Goal: Information Seeking & Learning: Learn about a topic

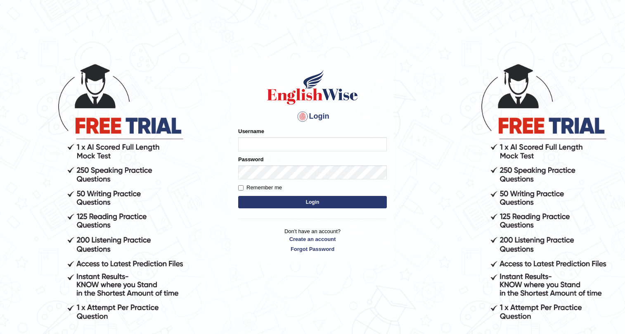
click at [263, 142] on input "Username" at bounding box center [312, 144] width 149 height 14
type input "amanpreet117"
click at [331, 198] on button "Login" at bounding box center [312, 202] width 149 height 12
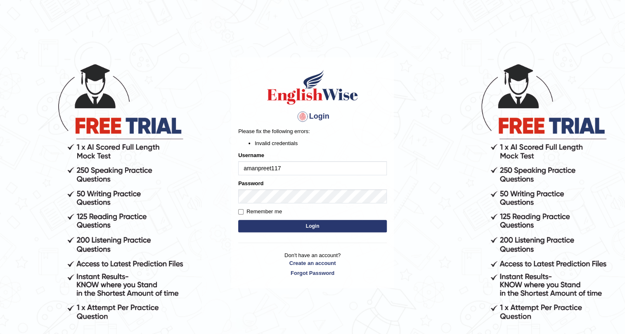
click at [289, 225] on button "Login" at bounding box center [312, 226] width 149 height 12
click at [248, 168] on input "amanpreet117" at bounding box center [312, 168] width 149 height 14
click at [371, 219] on form "Please fix the following errors: Invalid credentials Username amanpreet117 Pass…" at bounding box center [312, 180] width 149 height 107
click at [371, 226] on button "Login" at bounding box center [312, 226] width 149 height 12
click at [324, 230] on button "Login" at bounding box center [312, 226] width 149 height 12
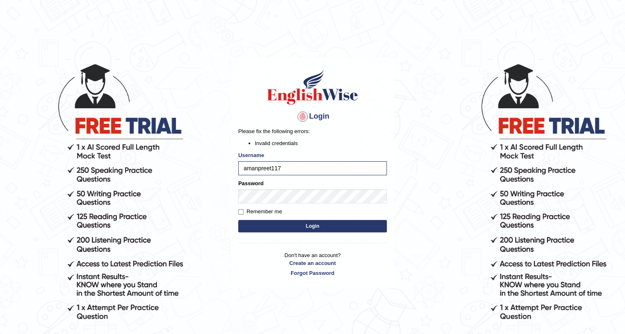
click at [282, 227] on button "Login" at bounding box center [312, 226] width 149 height 12
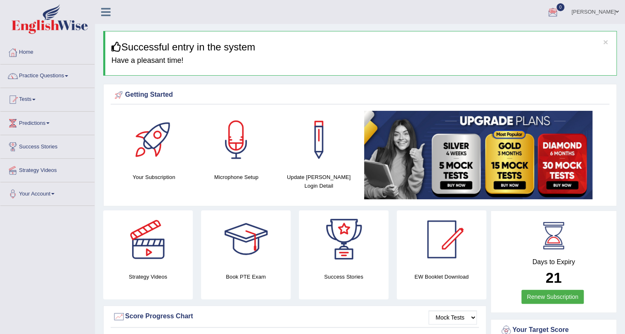
click at [558, 14] on div at bounding box center [553, 12] width 12 height 12
click at [57, 73] on link "Practice Questions" at bounding box center [47, 74] width 94 height 21
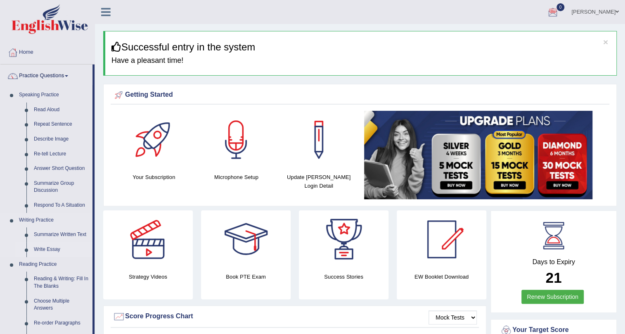
click at [41, 247] on link "Write Essay" at bounding box center [61, 249] width 62 height 15
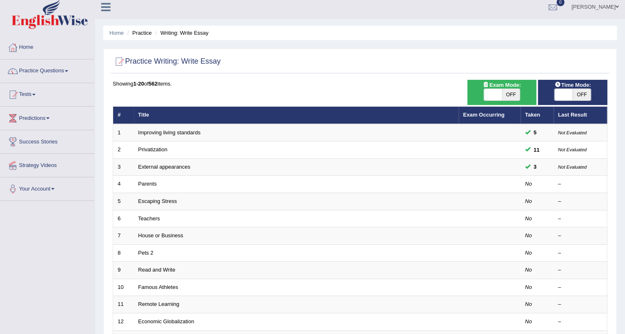
scroll to position [13, 0]
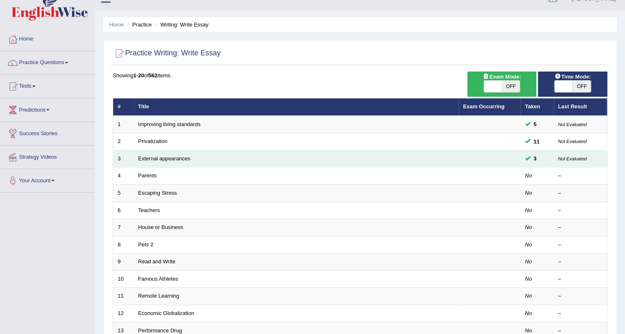
click at [512, 159] on td at bounding box center [490, 158] width 62 height 17
click at [165, 159] on link "External appearances" at bounding box center [164, 158] width 52 height 6
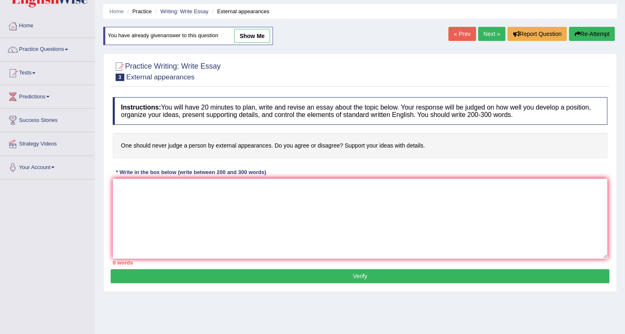
scroll to position [9, 0]
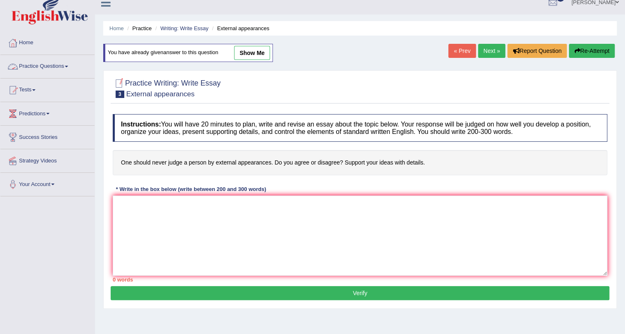
click at [53, 68] on link "Practice Questions" at bounding box center [47, 65] width 94 height 21
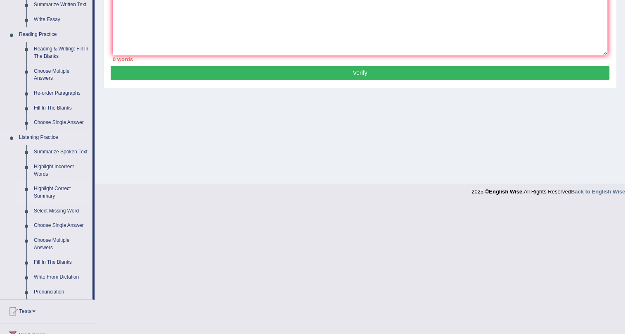
scroll to position [310, 0]
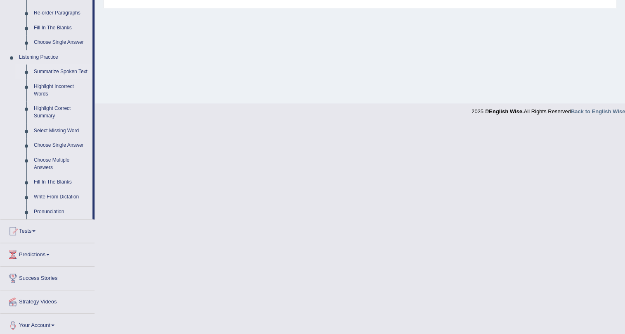
click at [53, 73] on link "Summarize Spoken Text" at bounding box center [61, 71] width 62 height 15
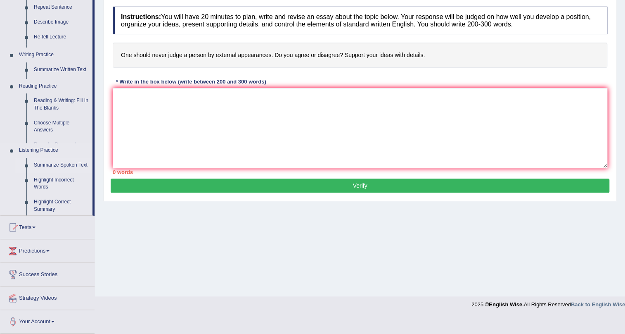
scroll to position [100, 0]
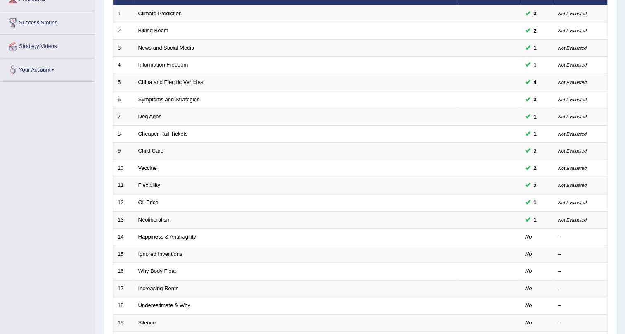
scroll to position [126, 0]
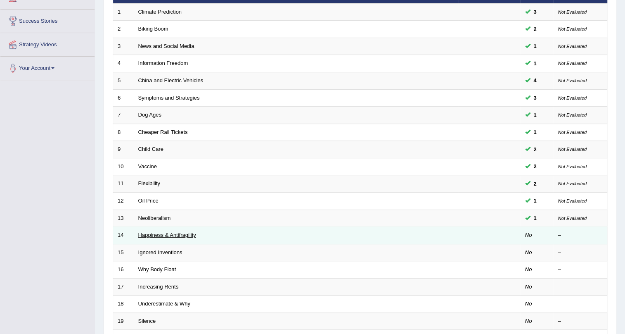
click at [172, 235] on link "Happiness & Antifragility" at bounding box center [167, 235] width 58 height 6
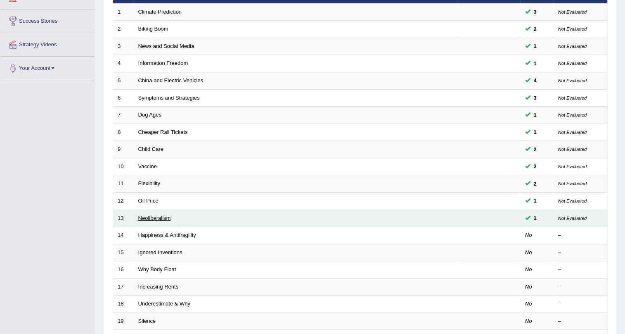
click at [160, 217] on link "Neoliberalism" at bounding box center [154, 218] width 33 height 6
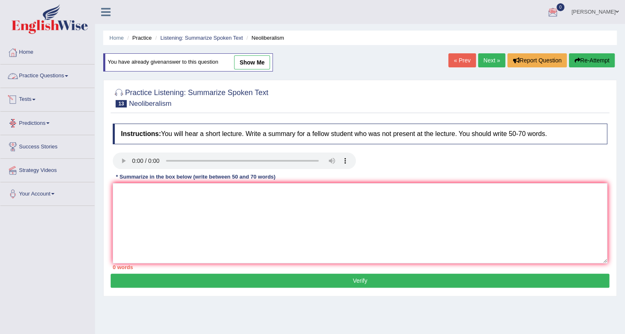
click at [39, 74] on link "Practice Questions" at bounding box center [47, 74] width 94 height 21
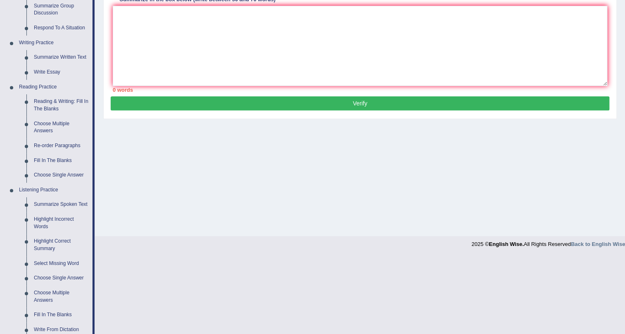
scroll to position [189, 0]
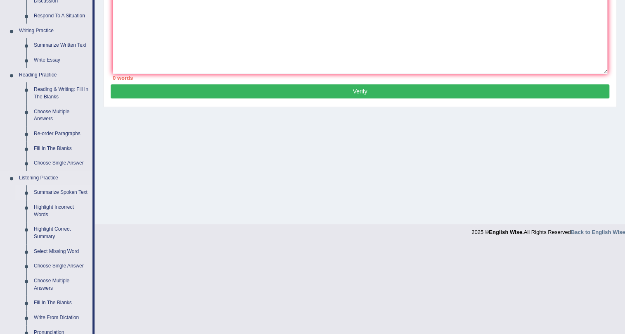
click at [61, 190] on link "Summarize Spoken Text" at bounding box center [61, 192] width 62 height 15
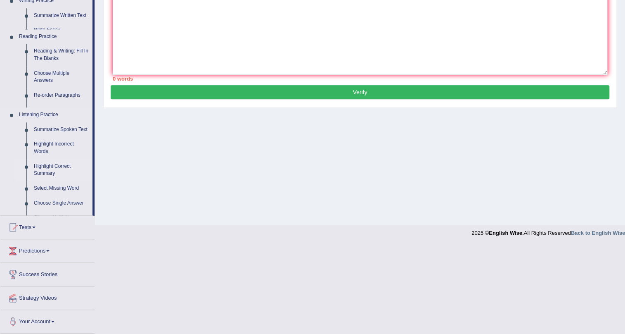
scroll to position [100, 0]
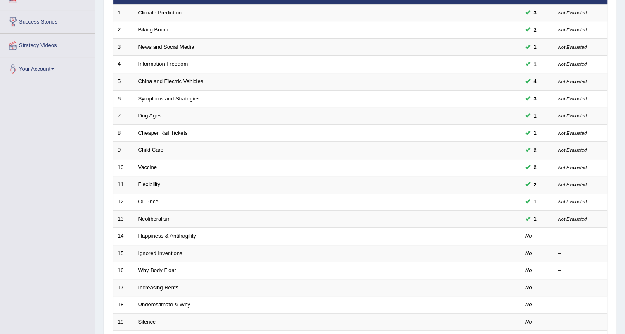
scroll to position [127, 0]
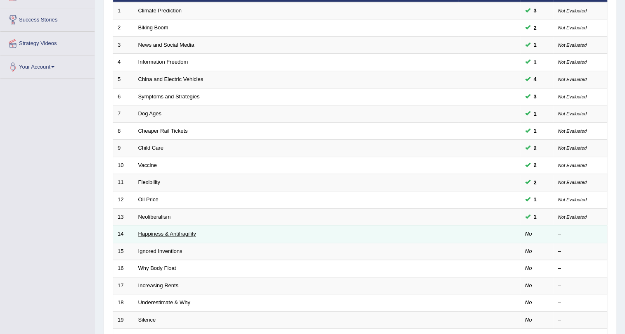
click at [172, 231] on link "Happiness & Antifragility" at bounding box center [167, 233] width 58 height 6
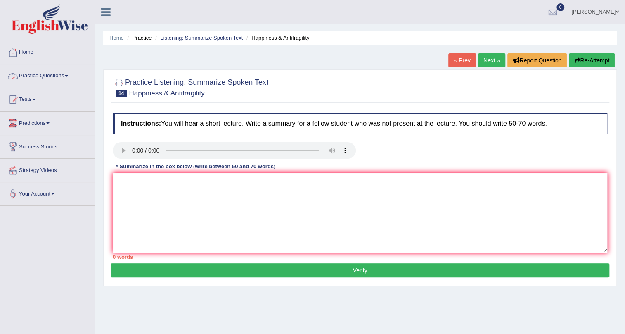
click at [63, 77] on link "Practice Questions" at bounding box center [47, 74] width 94 height 21
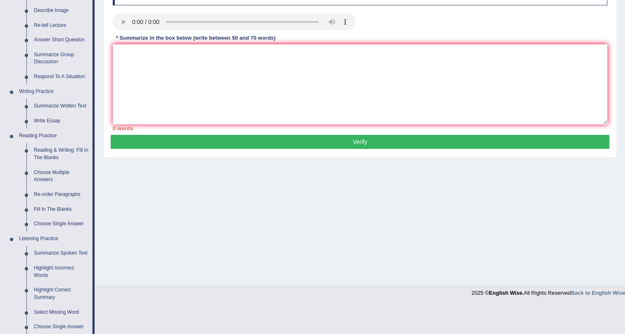
scroll to position [131, 0]
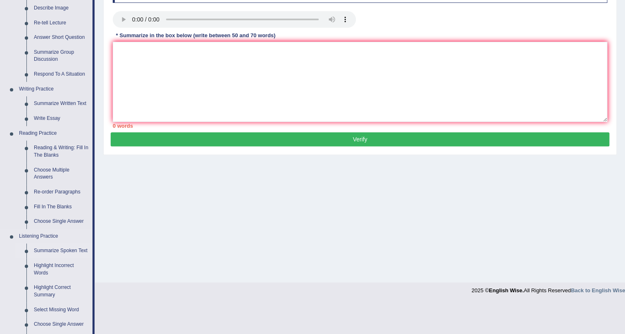
click at [58, 248] on link "Summarize Spoken Text" at bounding box center [61, 250] width 62 height 15
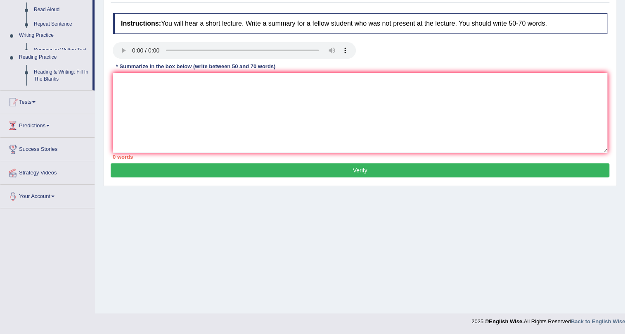
scroll to position [100, 0]
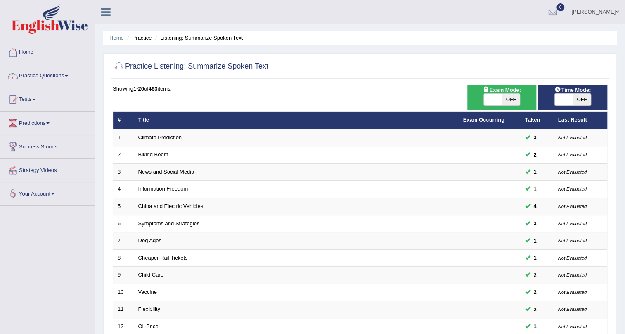
click at [577, 97] on span "OFF" at bounding box center [582, 100] width 18 height 12
checkbox input "true"
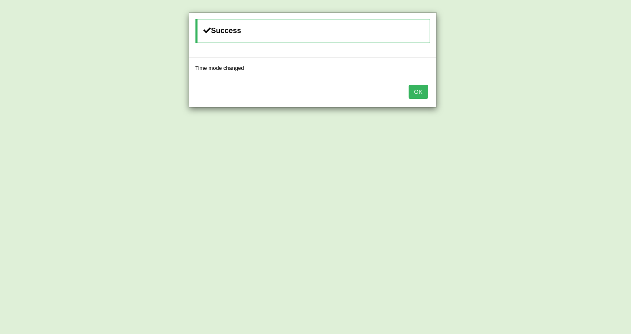
click at [423, 91] on button "OK" at bounding box center [417, 92] width 19 height 14
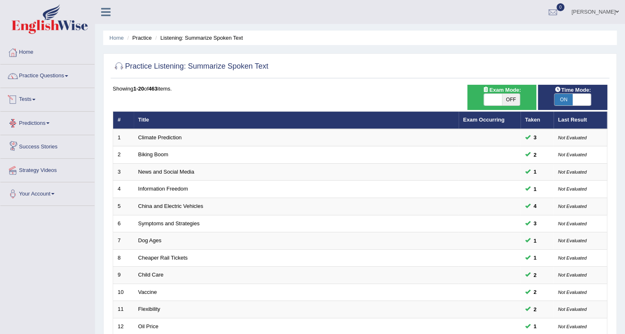
click at [36, 100] on span at bounding box center [33, 100] width 3 height 2
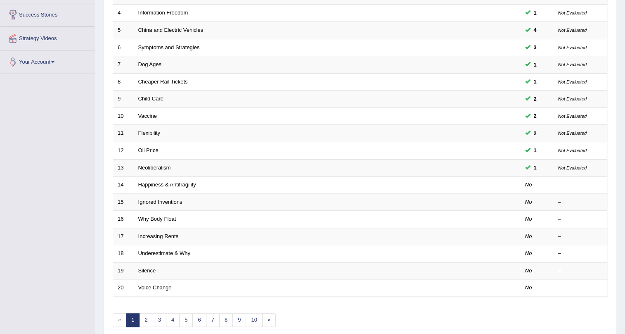
scroll to position [198, 0]
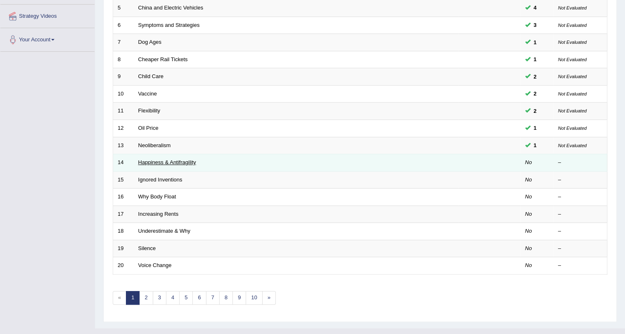
click at [171, 159] on link "Happiness & Antifragility" at bounding box center [167, 162] width 58 height 6
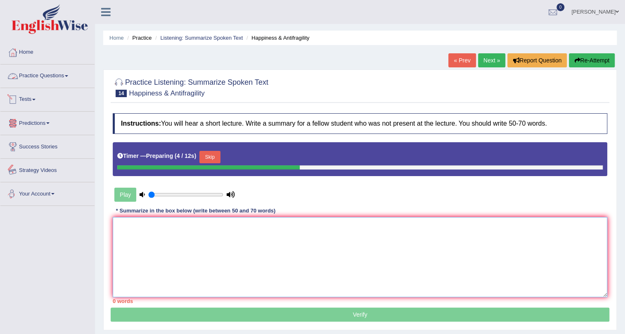
click at [171, 246] on textarea at bounding box center [360, 257] width 495 height 80
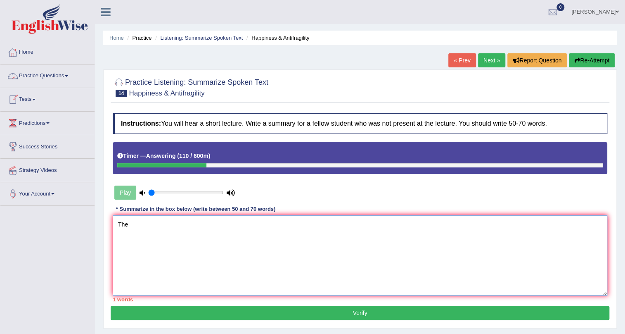
type textarea "The"
click at [459, 59] on link "« Prev" at bounding box center [462, 60] width 27 height 14
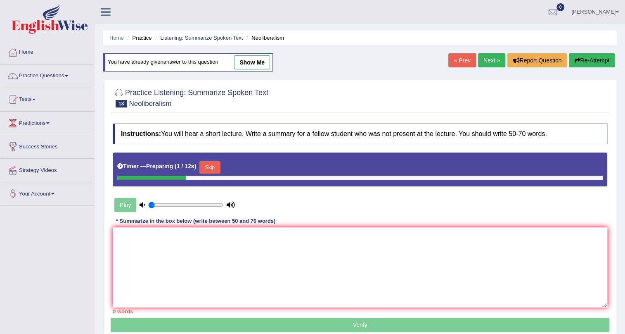
click at [487, 56] on link "Next »" at bounding box center [491, 60] width 27 height 14
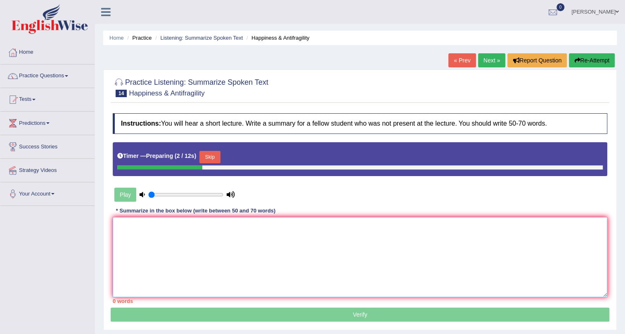
click at [168, 230] on textarea at bounding box center [360, 257] width 495 height 80
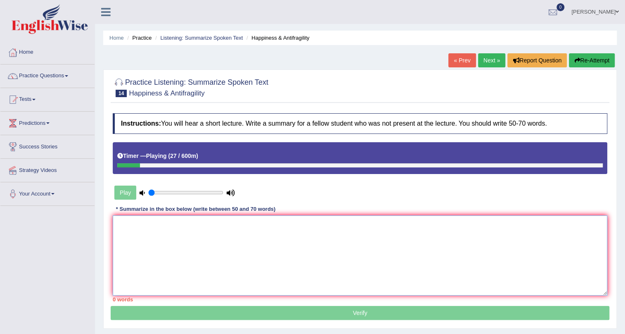
click at [133, 221] on textarea at bounding box center [360, 255] width 495 height 80
click at [173, 231] on textarea at bounding box center [360, 255] width 495 height 80
click at [245, 234] on textarea at bounding box center [360, 255] width 495 height 80
click at [131, 225] on textarea at bounding box center [360, 255] width 495 height 80
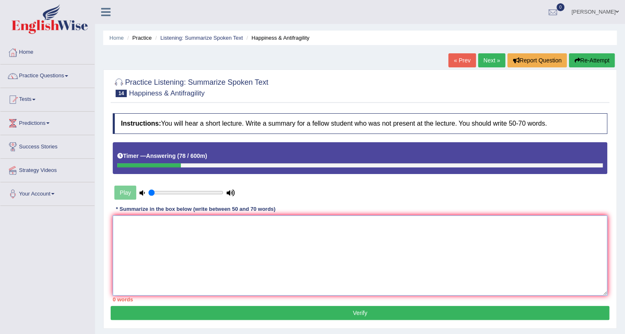
click at [138, 221] on textarea at bounding box center [360, 255] width 495 height 80
click at [251, 224] on textarea "The speaker provided a comprehensive overview of antifragility" at bounding box center [360, 255] width 495 height 80
click at [253, 223] on textarea "The speaker provided a comprehensive overview of antifragility" at bounding box center [360, 255] width 495 height 80
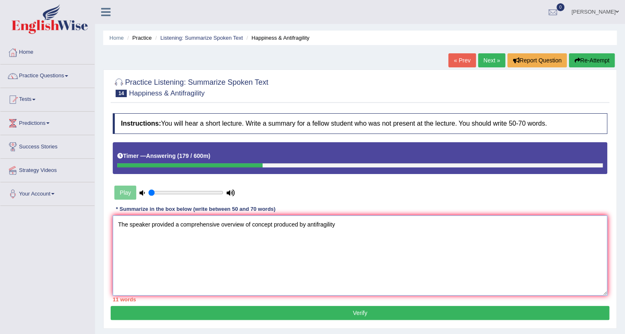
click at [335, 225] on textarea "The speaker provided a comprehensive overview of concept produced by antifragil…" at bounding box center [360, 255] width 495 height 80
click at [361, 223] on textarea "The speaker provided a comprehensive overview of concept produced by antifragil…" at bounding box center [360, 255] width 495 height 80
click at [376, 225] on textarea "The speaker provided a comprehensive overview of concept produced by antifragil…" at bounding box center [360, 255] width 495 height 80
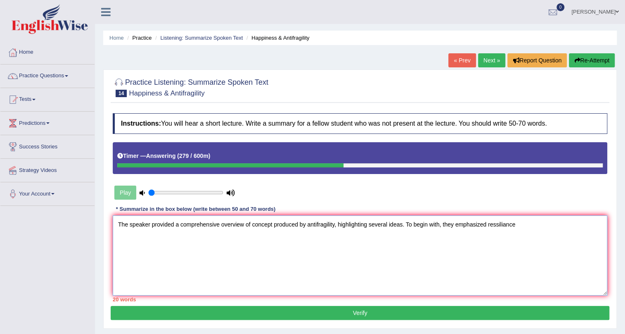
click at [498, 223] on textarea "The speaker provided a comprehensive overview of concept produced by antifragil…" at bounding box center [360, 255] width 495 height 80
click at [524, 224] on textarea "The speaker provided a comprehensive overview of concept produced by antifragil…" at bounding box center [360, 255] width 495 height 80
click at [503, 221] on textarea "The speaker provided a comprehensive overview of concept produced by antifragil…" at bounding box center [360, 255] width 495 height 80
click at [517, 225] on textarea "The speaker provided a comprehensive overview of concept produced by antifragil…" at bounding box center [360, 255] width 495 height 80
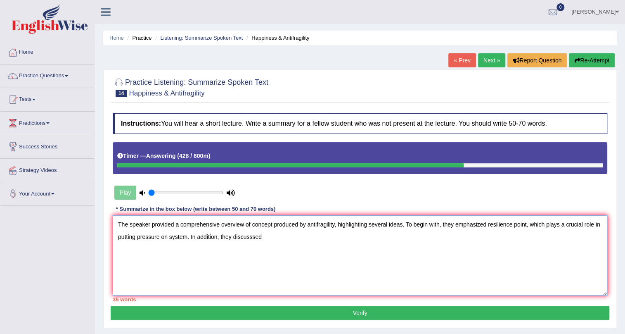
click at [186, 237] on textarea "The speaker provided a comprehensive overview of concept produced by antifragil…" at bounding box center [360, 255] width 495 height 80
click at [320, 235] on textarea "The speaker provided a comprehensive overview of concept produced by antifragil…" at bounding box center [360, 255] width 495 height 80
click at [291, 236] on textarea "The speaker provided a comprehensive overview of concept produced by antifragil…" at bounding box center [360, 255] width 495 height 80
click at [335, 235] on textarea "The speaker provided a comprehensive overview of concept produced by antifragil…" at bounding box center [360, 255] width 495 height 80
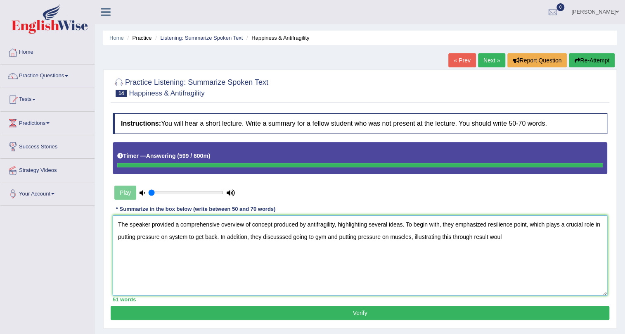
type textarea "The speaker provided a comprehensive overview of concept produced by antifragil…"
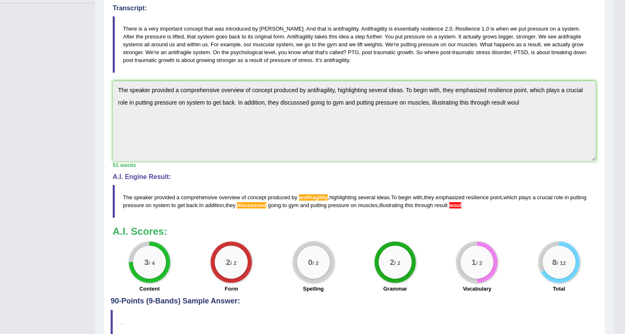
scroll to position [203, 0]
click at [147, 53] on blockquote "There is a very important concept that was introduced by [PERSON_NAME]. And tha…" at bounding box center [354, 43] width 483 height 57
click at [171, 47] on blockquote "There is a very important concept that was introduced by [PERSON_NAME]. And tha…" at bounding box center [354, 43] width 483 height 57
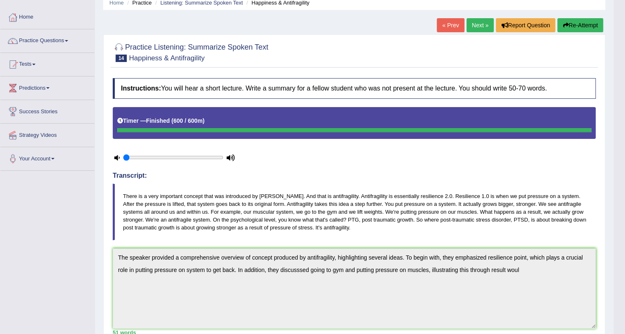
scroll to position [23, 0]
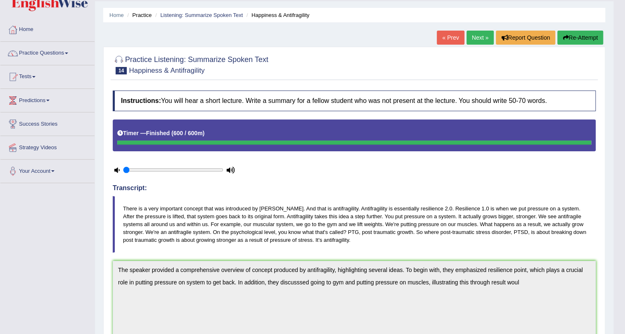
click at [584, 38] on button "Re-Attempt" at bounding box center [581, 38] width 46 height 14
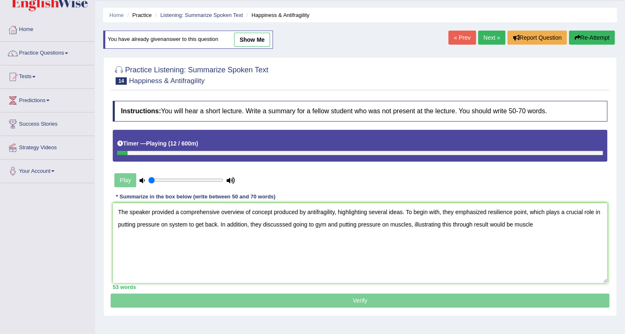
click at [504, 246] on textarea "The speaker provided a comprehensive overview of concept produced by antifragil…" at bounding box center [360, 243] width 495 height 80
click at [516, 224] on textarea "The speaker provided a comprehensive overview of concept produced by antifragil…" at bounding box center [360, 243] width 495 height 80
click at [516, 223] on textarea "The speaker provided a comprehensive overview of concept produced by antifragil…" at bounding box center [360, 243] width 495 height 80
click at [201, 223] on textarea "The speaker provided a comprehensive overview of concept produced by antifragil…" at bounding box center [360, 243] width 495 height 80
click at [209, 221] on textarea "The speaker provided a comprehensive overview of concept produced by antifragil…" at bounding box center [360, 243] width 495 height 80
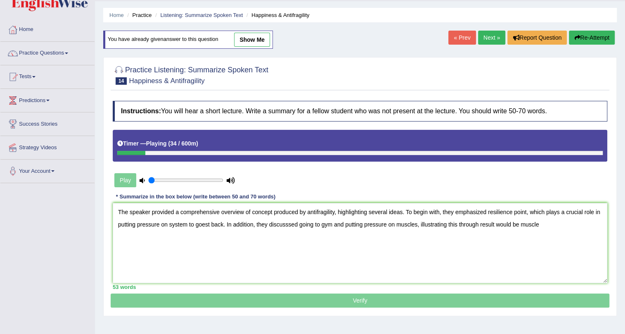
click at [209, 222] on textarea "The speaker provided a comprehensive overview of concept produced by antifragil…" at bounding box center [360, 243] width 495 height 80
click at [193, 223] on textarea "The speaker provided a comprehensive overview of concept produced by antifragil…" at bounding box center [360, 243] width 495 height 80
click at [538, 226] on textarea "The speaker provided a comprehensive overview of concept produced by antifragil…" at bounding box center [360, 243] width 495 height 80
click at [389, 223] on textarea "The speaker provided a comprehensive overview of concept produced by antifragil…" at bounding box center [360, 243] width 495 height 80
click at [544, 222] on textarea "The speaker provided a comprehensive overview of concept produced by antifragil…" at bounding box center [360, 243] width 495 height 80
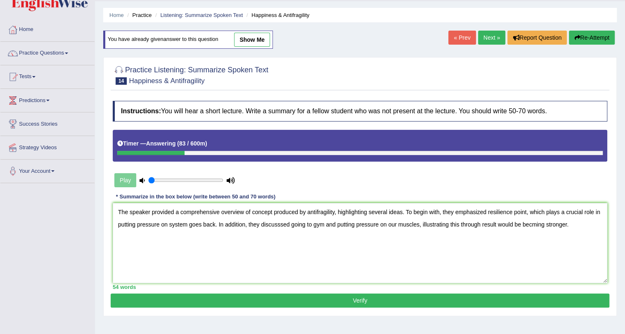
click at [533, 223] on textarea "The speaker provided a comprehensive overview of concept produced by antifragil…" at bounding box center [360, 243] width 495 height 80
click at [575, 223] on textarea "The speaker provided a comprehensive overview of concept produced by antifragil…" at bounding box center [360, 243] width 495 height 80
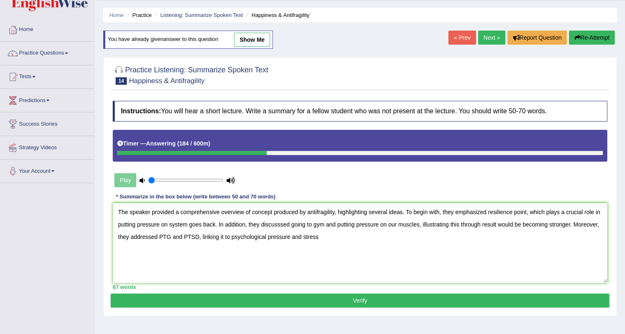
click at [304, 235] on textarea "The speaker provided a comprehensive overview of concept produced by antifragil…" at bounding box center [360, 243] width 495 height 80
click at [314, 236] on textarea "The speaker provided a comprehensive overview of concept produced by antifragil…" at bounding box center [360, 243] width 495 height 80
click at [420, 223] on textarea "The speaker provided a comprehensive overview of concept produced by antifragil…" at bounding box center [360, 243] width 495 height 80
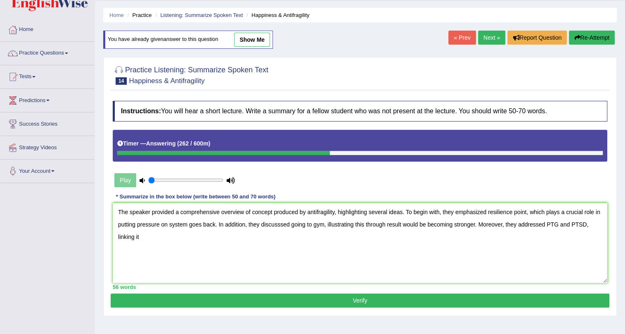
click at [147, 237] on textarea "The speaker provided a comprehensive overview of concept produced by antifragil…" at bounding box center [360, 243] width 495 height 80
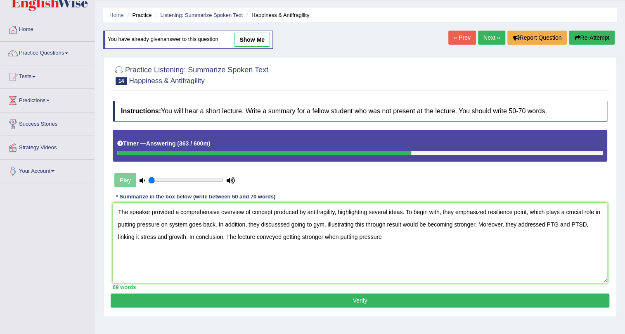
click at [357, 236] on textarea "The speaker provided a comprehensive overview of concept produced by antifragil…" at bounding box center [360, 243] width 495 height 80
click at [391, 240] on textarea "The speaker provided a comprehensive overview of concept produced by antifragil…" at bounding box center [360, 243] width 495 height 80
type textarea "The speaker provided a comprehensive overview of concept produced by antifragil…"
click at [357, 301] on button "Verify" at bounding box center [360, 300] width 499 height 14
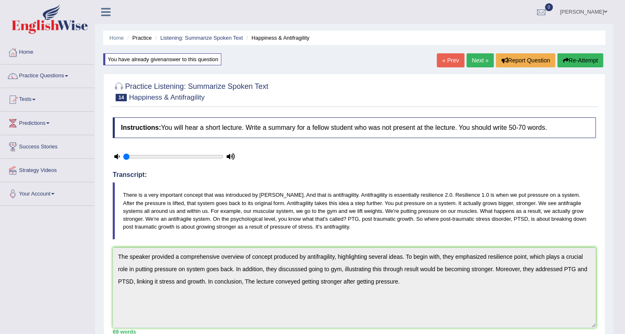
drag, startPoint x: 624, startPoint y: 56, endPoint x: 625, endPoint y: 64, distance: 8.8
click at [625, 67] on html "Toggle navigation Home Practice Questions Speaking Practice Read Aloud Repeat S…" at bounding box center [312, 167] width 625 height 334
click at [590, 55] on button "Re-Attempt" at bounding box center [581, 60] width 46 height 14
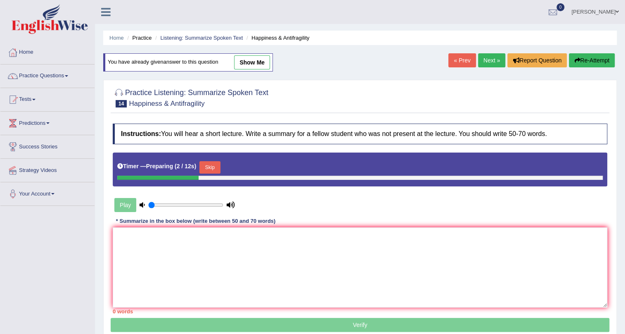
type textarea "V"
click at [175, 241] on textarea "V" at bounding box center [360, 267] width 495 height 80
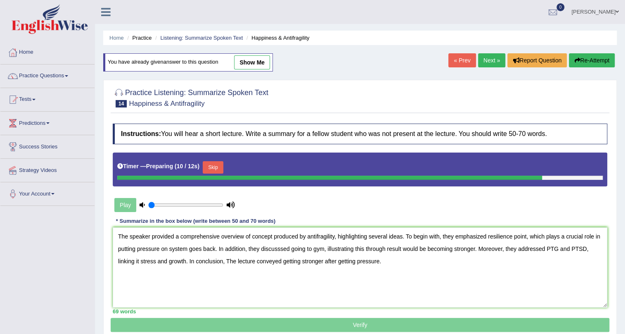
click at [310, 238] on textarea "The speaker provided a comprehensive overview of concept produced by antifragil…" at bounding box center [360, 267] width 495 height 80
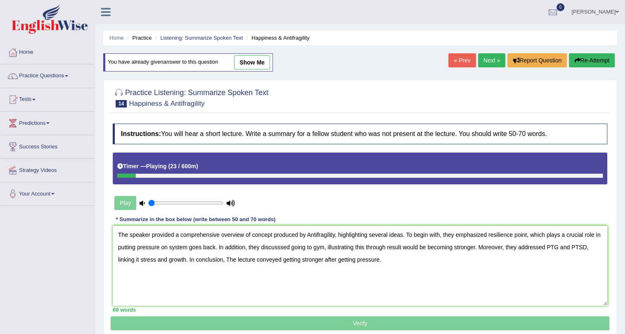
click at [285, 247] on textarea "The speaker provided a comprehensive overview of concept produced by Antifragil…" at bounding box center [360, 265] width 495 height 80
click at [284, 247] on textarea "The speaker provided a comprehensive overview of concept produced by Antifragil…" at bounding box center [360, 265] width 495 height 80
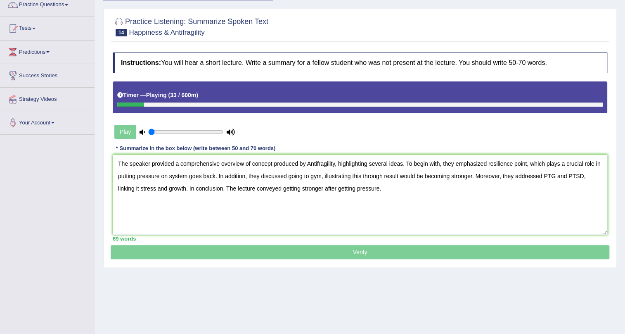
scroll to position [100, 0]
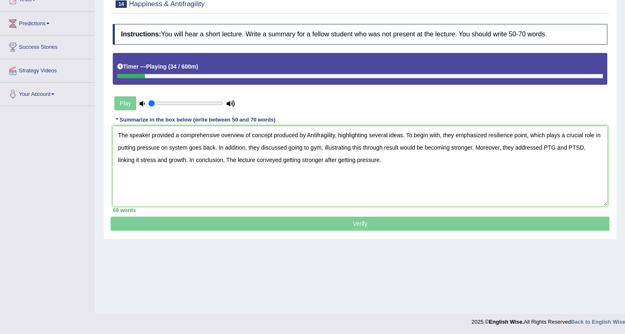
type textarea "The speaker provided a comprehensive overview of concept produced by Antifragil…"
click at [294, 218] on p "Verify" at bounding box center [360, 124] width 499 height 213
click at [294, 224] on p "Verify" at bounding box center [360, 124] width 499 height 213
drag, startPoint x: 172, startPoint y: 101, endPoint x: 253, endPoint y: 107, distance: 81.2
type input "1"
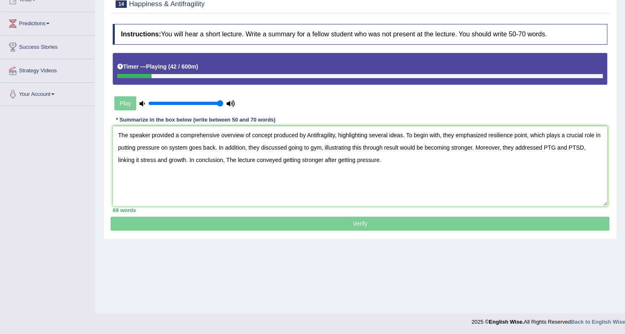
click at [223, 107] on input "range" at bounding box center [185, 103] width 75 height 7
click at [268, 232] on div "Practice Listening: Summarize Spoken Text 14 Happiness & Antifragility Instruct…" at bounding box center [360, 109] width 514 height 259
click at [268, 228] on p "Verify" at bounding box center [360, 124] width 499 height 213
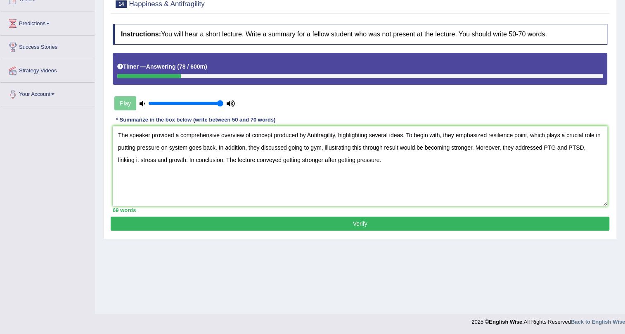
click at [242, 224] on button "Verify" at bounding box center [360, 223] width 499 height 14
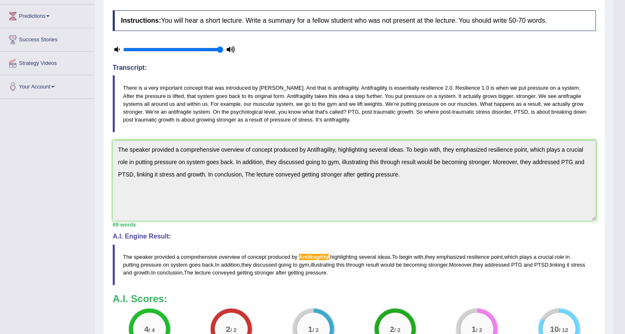
scroll to position [0, 0]
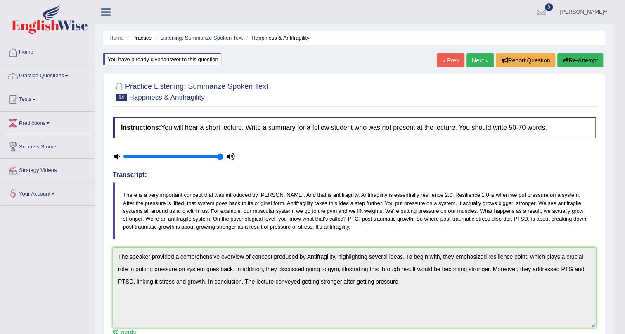
click at [570, 59] on button "Re-Attempt" at bounding box center [581, 60] width 46 height 14
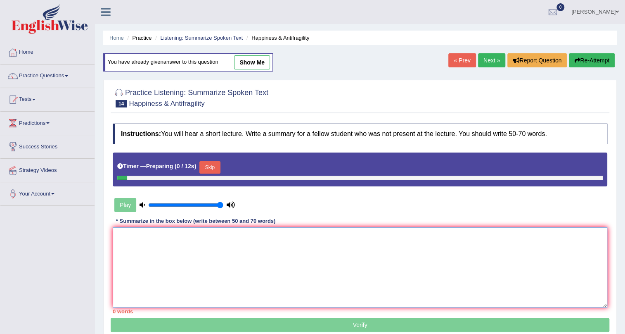
click at [145, 270] on textarea at bounding box center [360, 267] width 495 height 80
paste textarea "The speaker provided a comprehensive overview of concept produced by Antifragil…"
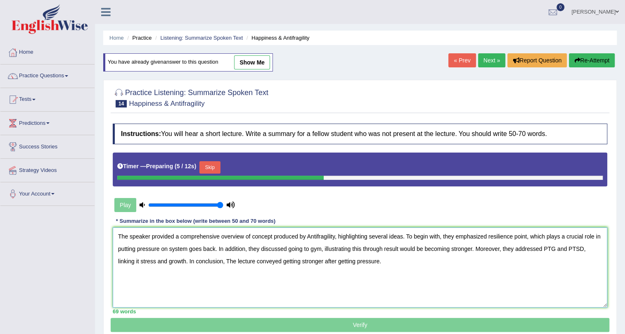
click at [311, 235] on textarea "The speaker provided a comprehensive overview of concept produced by Antifragil…" at bounding box center [360, 267] width 495 height 80
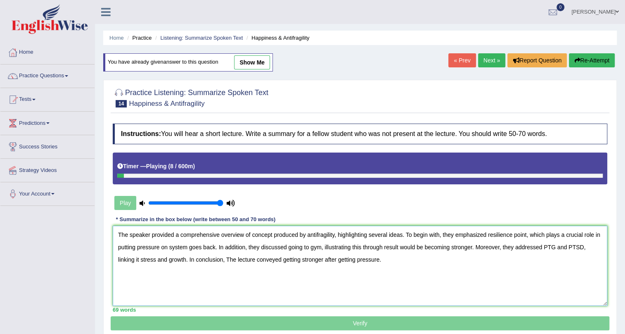
click at [305, 233] on textarea "The speaker provided a comprehensive overview of concept produced by antifragil…" at bounding box center [360, 265] width 495 height 80
click at [369, 324] on p "Verify" at bounding box center [360, 223] width 499 height 213
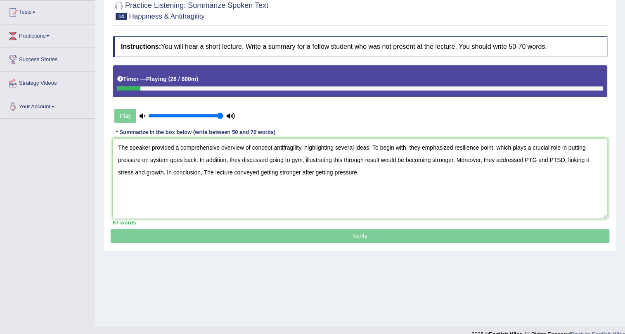
scroll to position [91, 0]
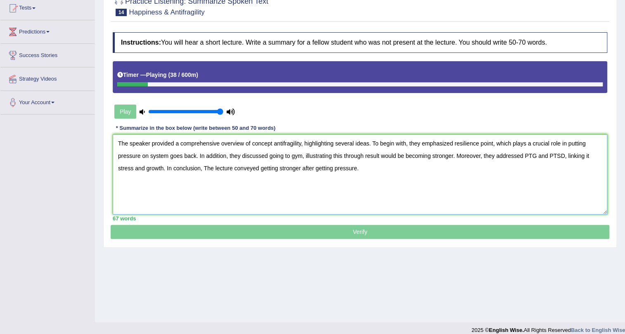
click at [275, 142] on textarea "The speaker provided a comprehensive overview of concept antifragility, highlig…" at bounding box center [360, 174] width 495 height 80
click at [274, 140] on textarea "The speaker provided a comprehensive overview of concept antifragility, highlig…" at bounding box center [360, 174] width 495 height 80
type textarea "The speaker provided a comprehensive overview of concept of antifragility, high…"
click at [285, 225] on p "Verify" at bounding box center [360, 132] width 499 height 213
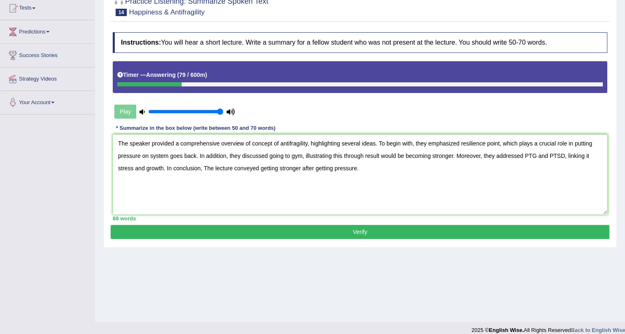
click at [289, 231] on button "Verify" at bounding box center [360, 232] width 499 height 14
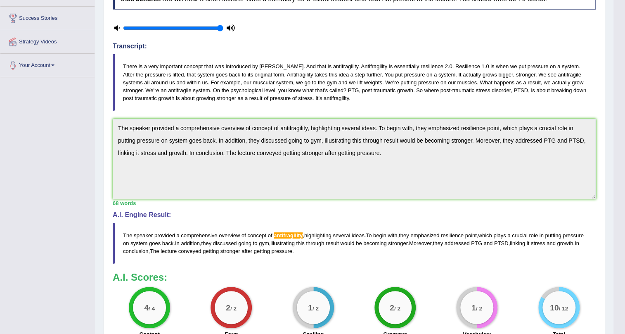
scroll to position [0, 0]
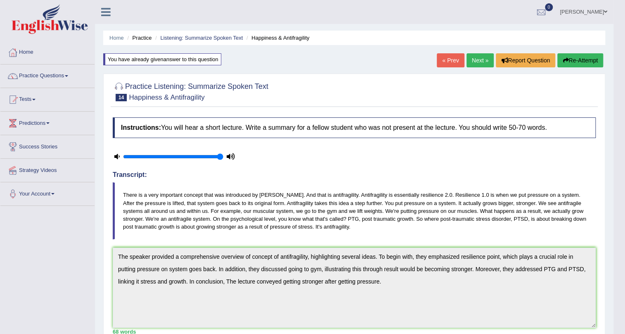
click at [581, 55] on button "Re-Attempt" at bounding box center [581, 60] width 46 height 14
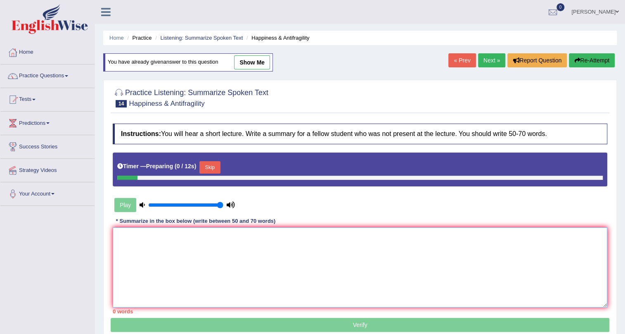
click at [160, 253] on textarea at bounding box center [360, 267] width 495 height 80
paste textarea "The speaker provided a comprehensive overview of concept of antifragility, high…"
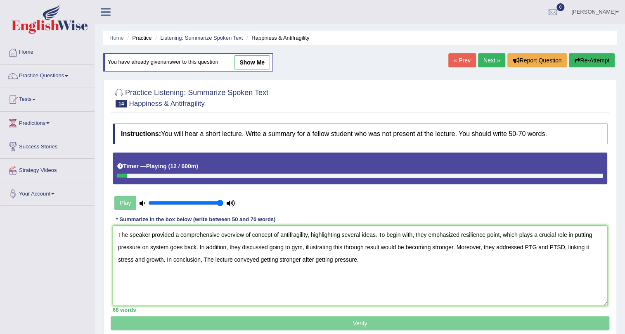
click at [486, 235] on textarea "The speaker provided a comprehensive overview of concept of antifragility, high…" at bounding box center [360, 265] width 495 height 80
click at [509, 235] on textarea "The speaker provided a comprehensive overview of concept of antifragility, high…" at bounding box center [360, 265] width 495 height 80
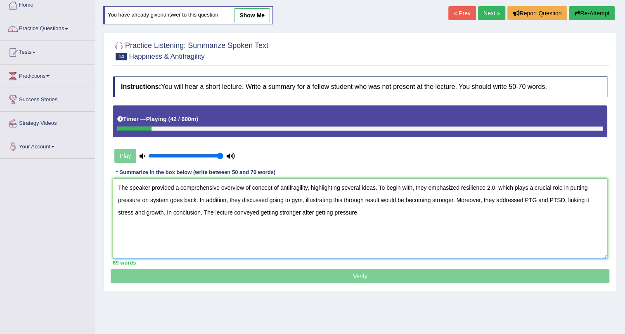
scroll to position [64, 0]
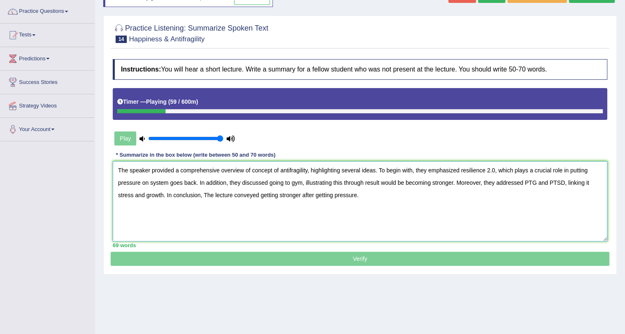
click at [357, 194] on textarea "The speaker provided a comprehensive overview of concept of antifragility, high…" at bounding box center [360, 201] width 495 height 80
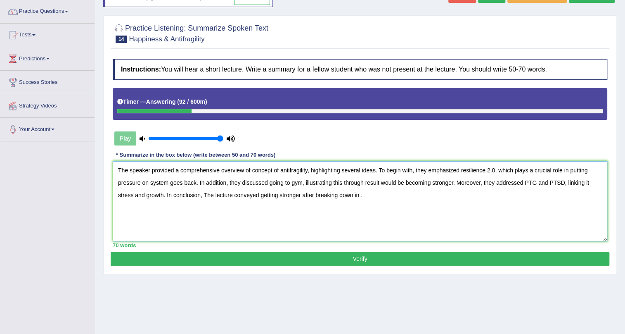
click at [315, 194] on textarea "The speaker provided a comprehensive overview of concept of antifragility, high…" at bounding box center [360, 201] width 495 height 80
click at [361, 197] on textarea "The speaker provided a comprehensive overview of concept of antifragility, high…" at bounding box center [360, 201] width 495 height 80
type textarea "The speaker provided a comprehensive overview of concept of antifragility, high…"
click at [365, 255] on button "Verify" at bounding box center [360, 259] width 499 height 14
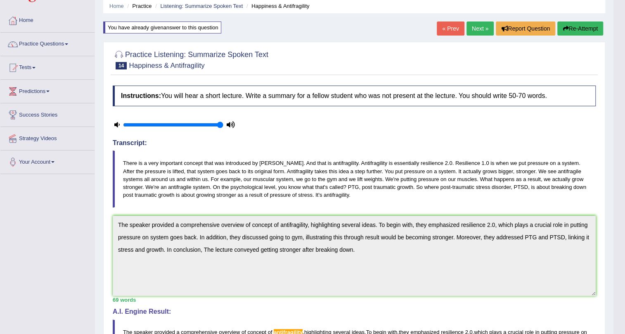
scroll to position [26, 0]
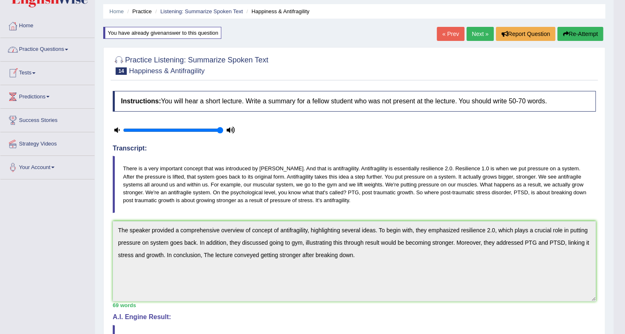
click at [52, 49] on link "Practice Questions" at bounding box center [47, 48] width 94 height 21
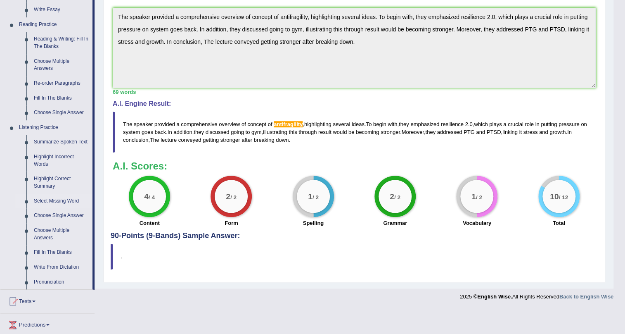
scroll to position [313, 0]
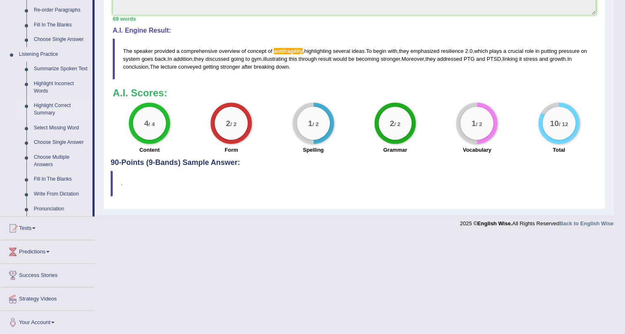
click at [43, 104] on link "Highlight Correct Summary" at bounding box center [61, 109] width 62 height 22
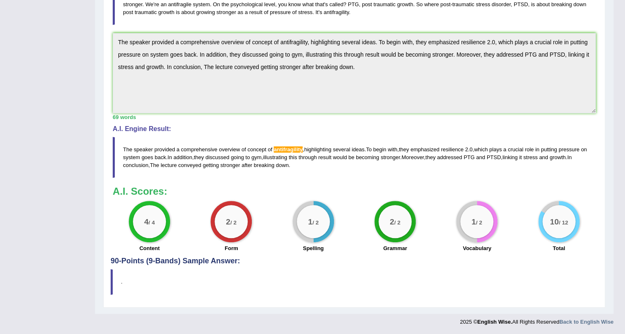
scroll to position [91, 0]
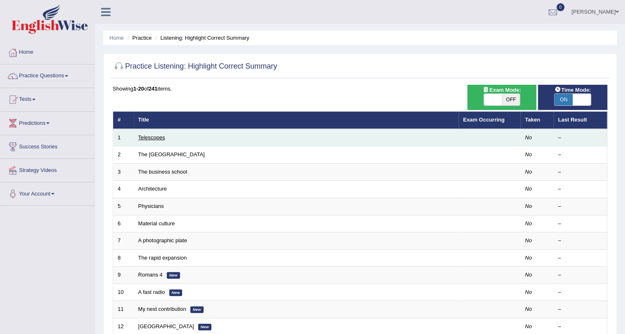
click at [157, 136] on link "Telescopes" at bounding box center [151, 137] width 27 height 6
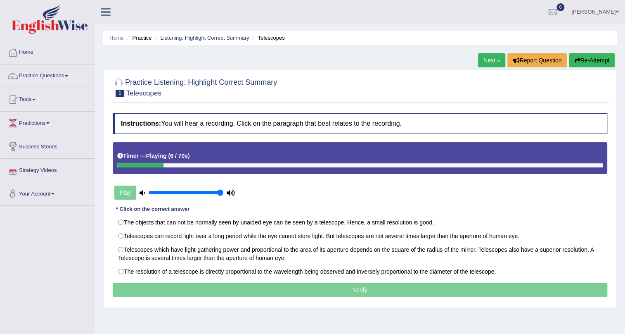
click at [591, 55] on button "Re-Attempt" at bounding box center [592, 60] width 46 height 14
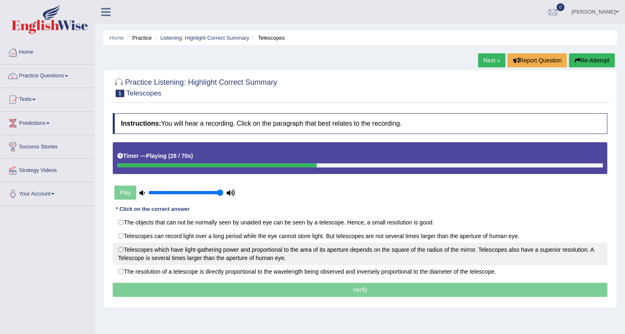
click at [127, 248] on label "Telescopes which have light-gathering power and proportional to the area of its…" at bounding box center [360, 253] width 495 height 22
radio input "true"
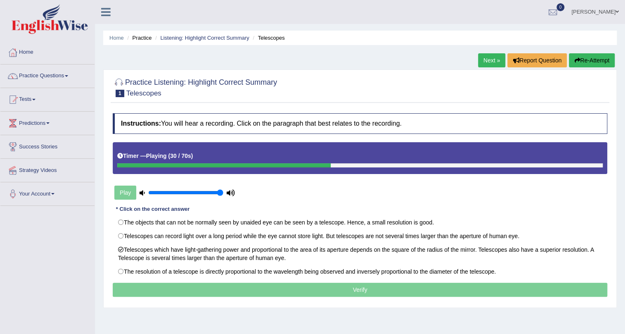
click at [176, 289] on p "Verify" at bounding box center [360, 289] width 495 height 14
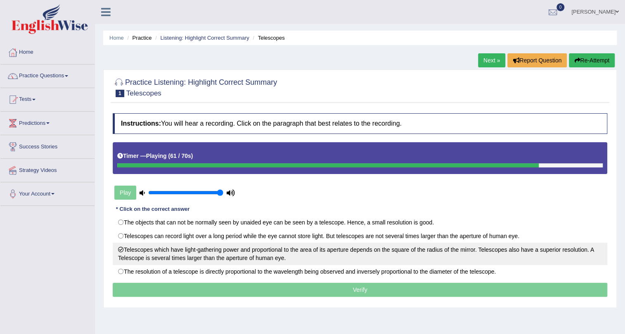
click at [121, 248] on label "Telescopes which have light-gathering power and proportional to the area of its…" at bounding box center [360, 253] width 495 height 22
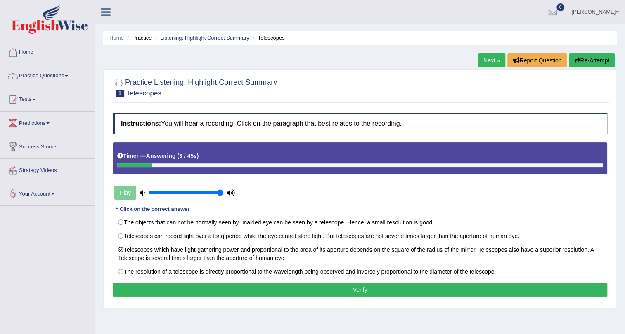
click at [332, 290] on button "Verify" at bounding box center [360, 289] width 495 height 14
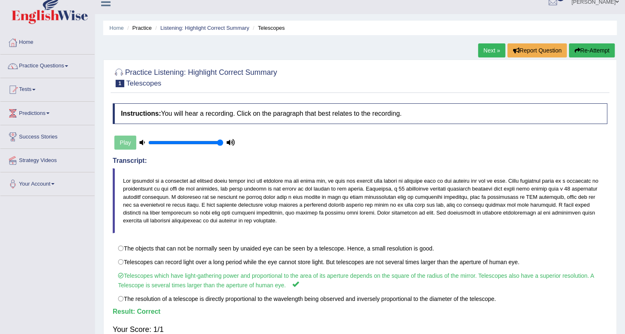
scroll to position [3, 0]
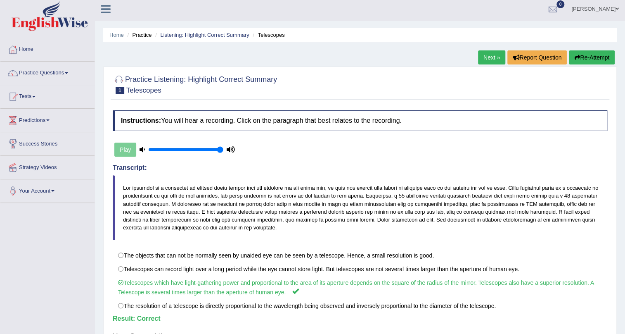
click at [491, 55] on link "Next »" at bounding box center [491, 57] width 27 height 14
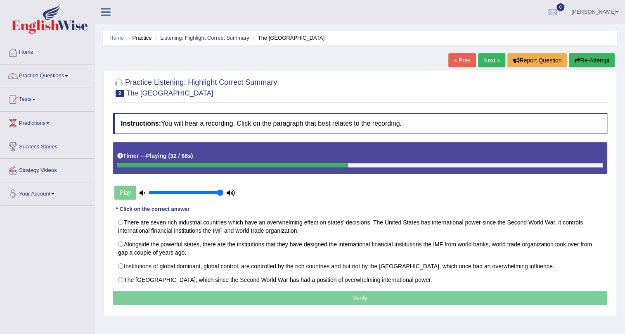
click at [318, 298] on p "Verify" at bounding box center [360, 298] width 495 height 14
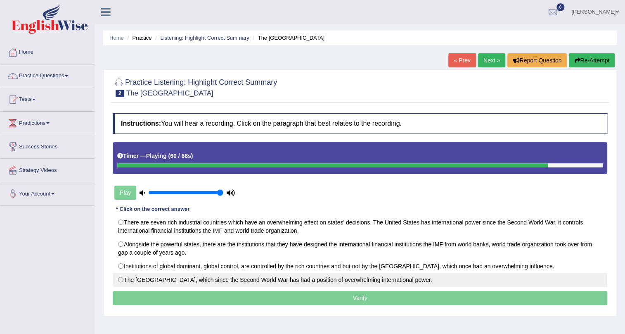
click at [118, 278] on label "The United States, which since the Second World War has had a position of overw…" at bounding box center [360, 280] width 495 height 14
radio input "true"
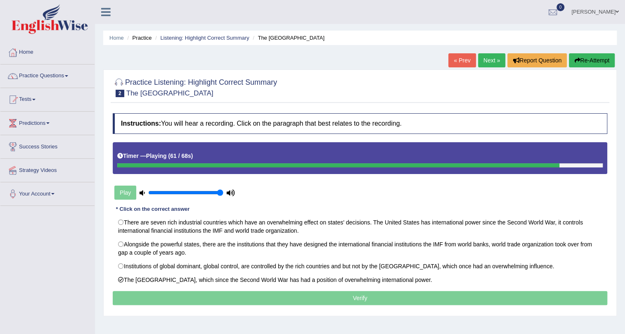
click at [161, 296] on p "Verify" at bounding box center [360, 298] width 495 height 14
click at [214, 292] on p "Verify" at bounding box center [360, 298] width 495 height 14
click at [172, 294] on p "Verify" at bounding box center [360, 298] width 495 height 14
click at [183, 295] on p "Verify" at bounding box center [360, 298] width 495 height 14
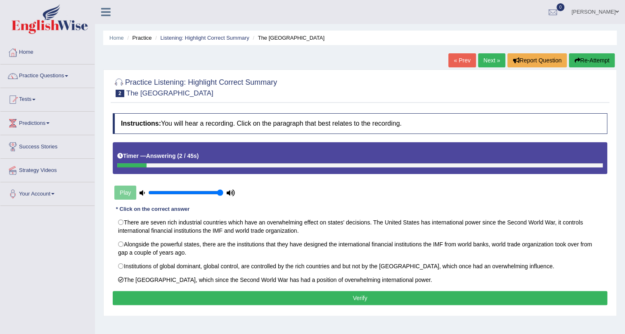
click at [183, 295] on button "Verify" at bounding box center [360, 298] width 495 height 14
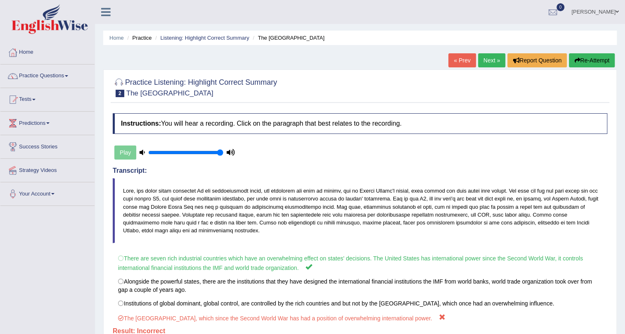
click at [482, 58] on link "Next »" at bounding box center [491, 60] width 27 height 14
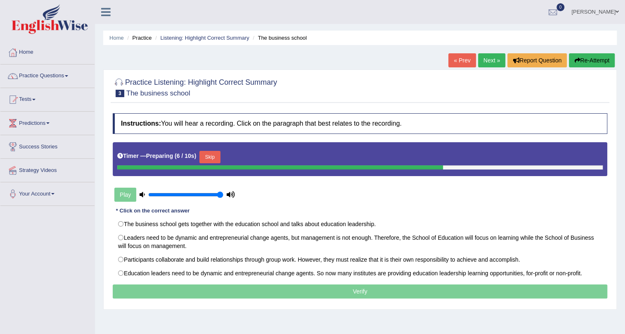
click at [39, 76] on link "Practice Questions" at bounding box center [47, 74] width 94 height 21
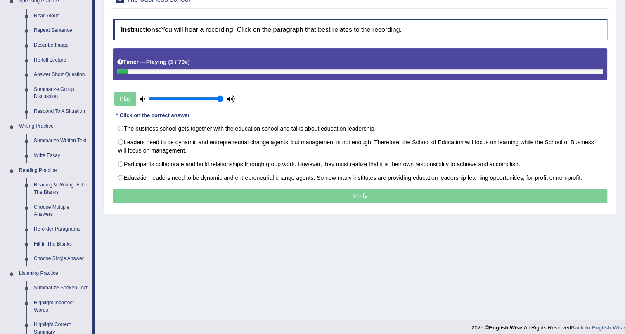
scroll to position [95, 0]
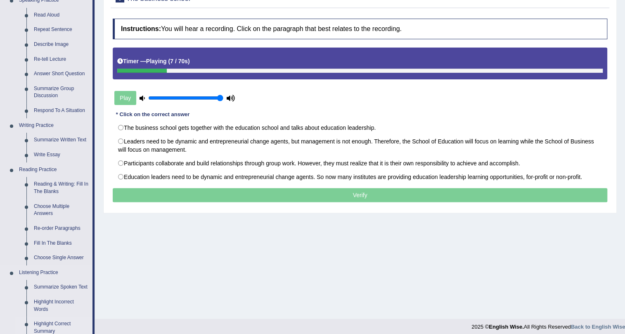
click at [54, 323] on link "Highlight Correct Summary" at bounding box center [61, 327] width 62 height 22
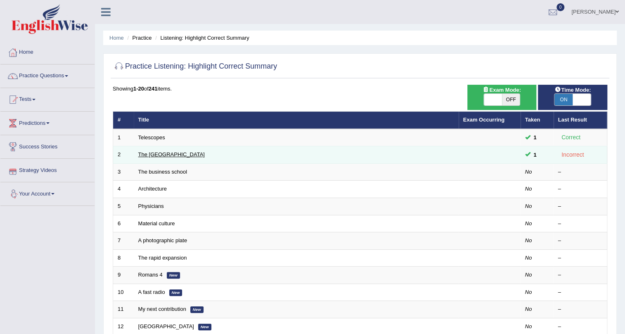
click at [157, 154] on link "The United States" at bounding box center [171, 154] width 66 height 6
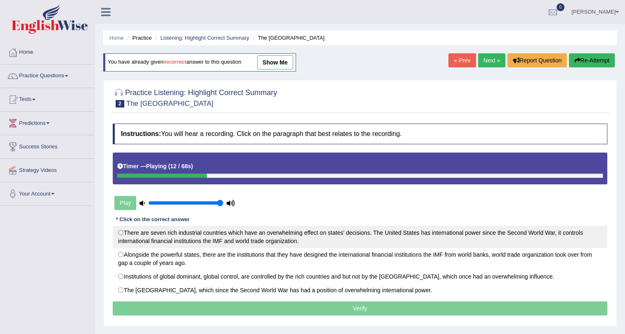
click at [139, 233] on label "There are seven rich industrial countries which have an overwhelming effect on …" at bounding box center [360, 236] width 495 height 22
radio input "true"
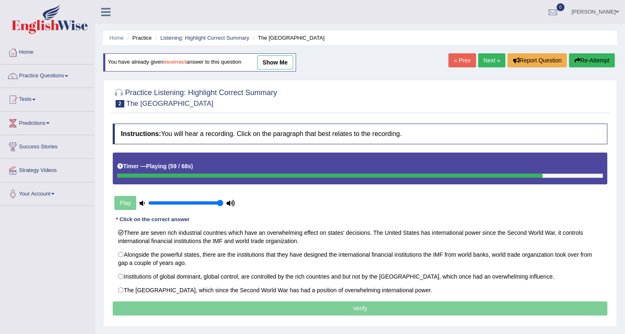
click at [208, 306] on p "Verify" at bounding box center [360, 308] width 495 height 14
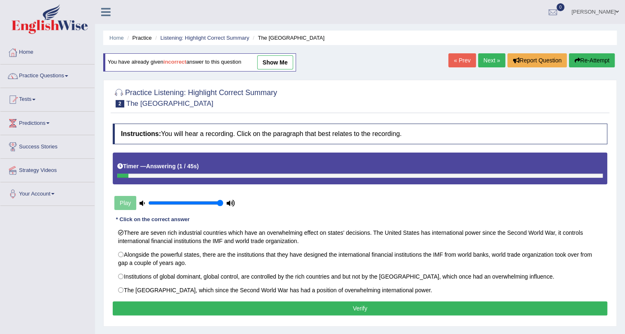
click at [284, 306] on button "Verify" at bounding box center [360, 308] width 495 height 14
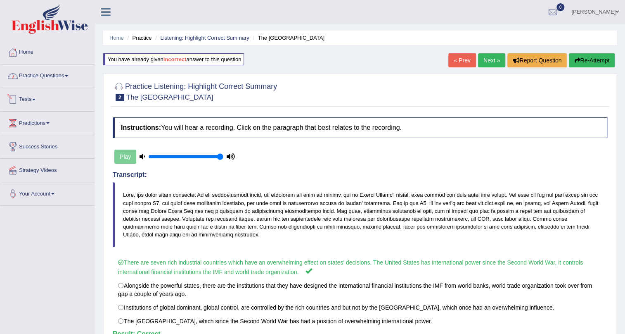
click at [68, 75] on span at bounding box center [66, 76] width 3 height 2
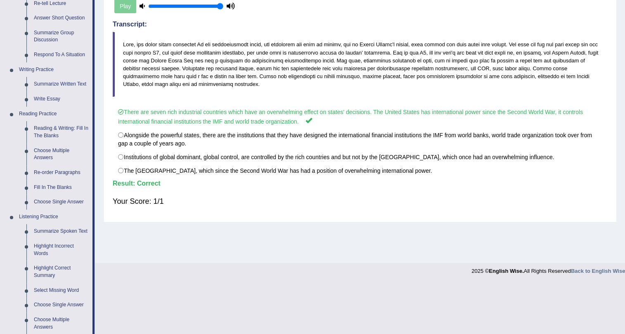
scroll to position [154, 0]
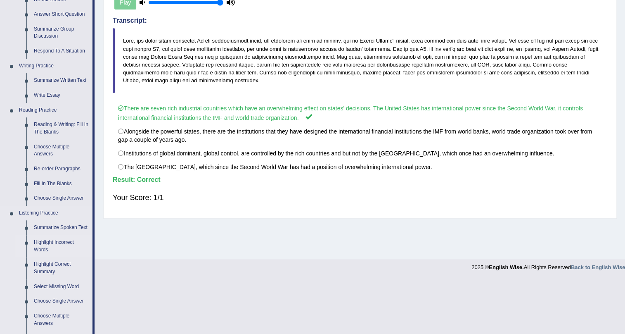
click at [50, 245] on link "Highlight Incorrect Words" at bounding box center [61, 246] width 62 height 22
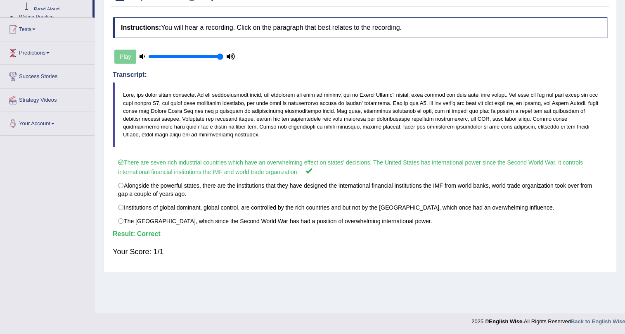
scroll to position [100, 0]
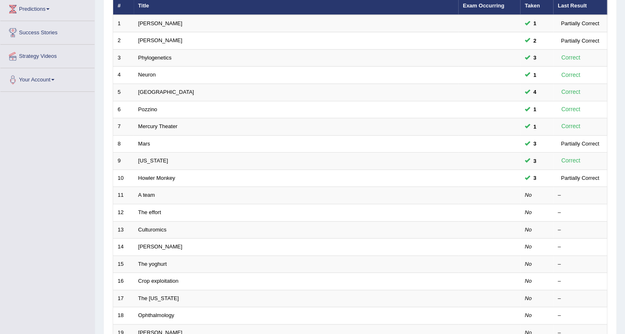
scroll to position [117, 0]
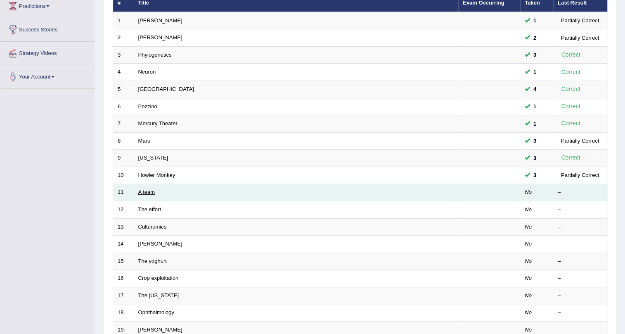
click at [145, 190] on link "A team" at bounding box center [146, 192] width 17 height 6
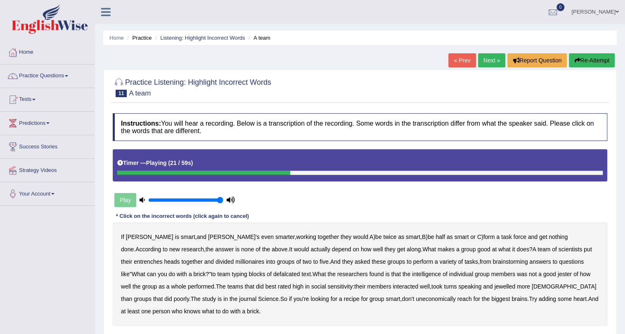
click at [162, 258] on b "entrenches" at bounding box center [148, 261] width 28 height 7
click at [235, 261] on b "millionaires" at bounding box center [249, 261] width 29 height 7
click at [273, 273] on b "defalcated" at bounding box center [286, 274] width 27 height 7
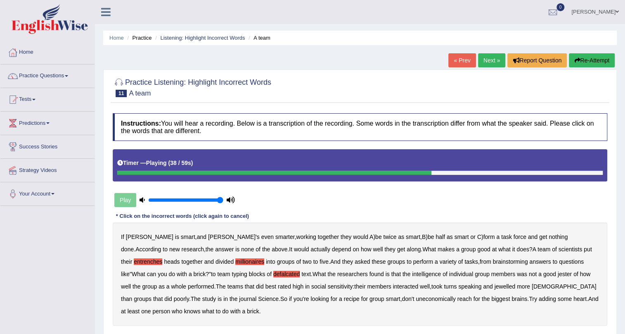
click at [558, 275] on b "jester" at bounding box center [565, 274] width 14 height 7
click at [413, 282] on div "If [PERSON_NAME] is smart , and [PERSON_NAME]'s even smarter , working together…" at bounding box center [360, 273] width 495 height 103
click at [494, 287] on b "jewelled" at bounding box center [504, 286] width 21 height 7
click at [416, 300] on b "uneconomically" at bounding box center [436, 298] width 40 height 7
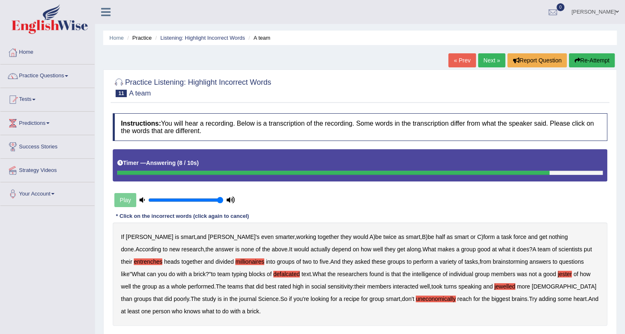
click at [574, 297] on b "heart" at bounding box center [580, 298] width 13 height 7
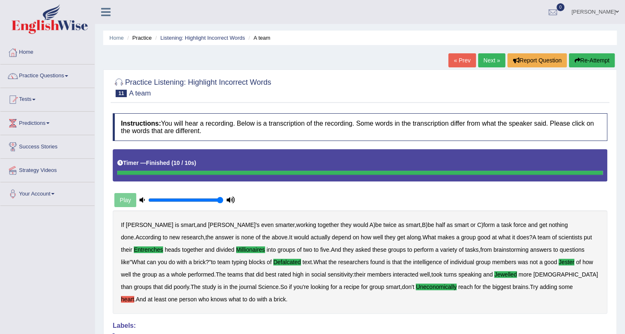
click at [491, 62] on link "Next »" at bounding box center [491, 60] width 27 height 14
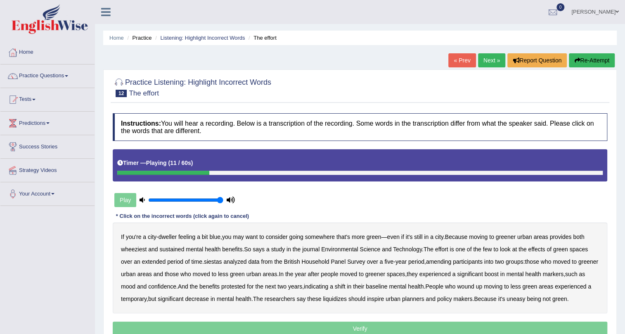
click at [139, 247] on b "wheeziest" at bounding box center [134, 249] width 26 height 7
click at [212, 262] on b "siestas" at bounding box center [213, 261] width 18 height 7
click at [434, 261] on b "amending" at bounding box center [439, 261] width 26 height 7
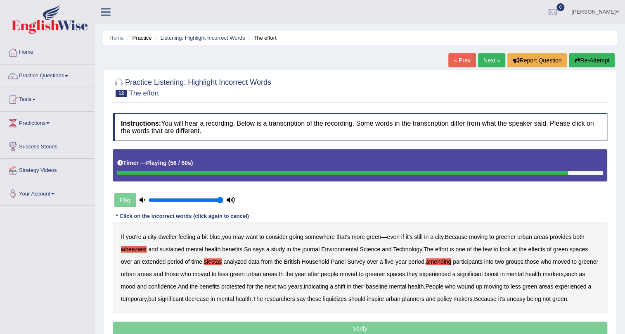
click at [347, 299] on b "liquidizes" at bounding box center [335, 298] width 24 height 7
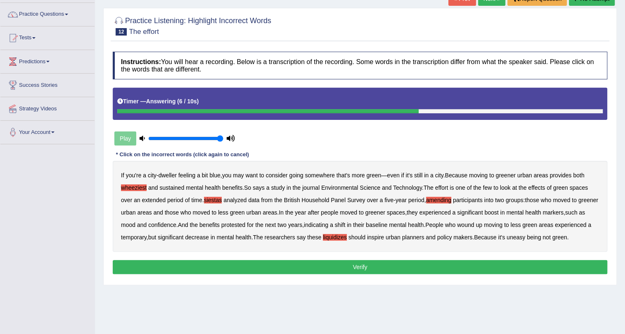
scroll to position [91, 0]
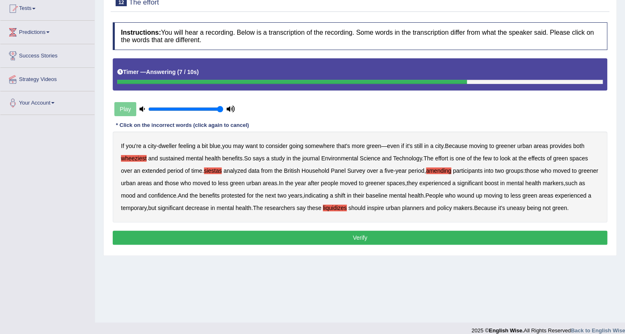
click at [491, 244] on button "Verify" at bounding box center [360, 237] width 495 height 14
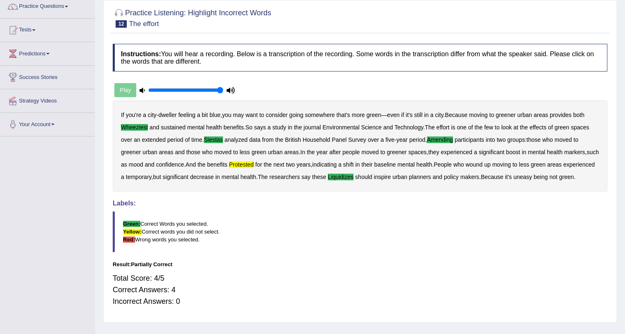
scroll to position [67, 0]
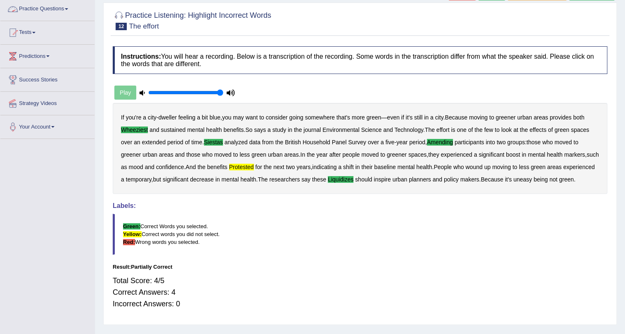
click at [54, 7] on link "Practice Questions" at bounding box center [47, 8] width 94 height 21
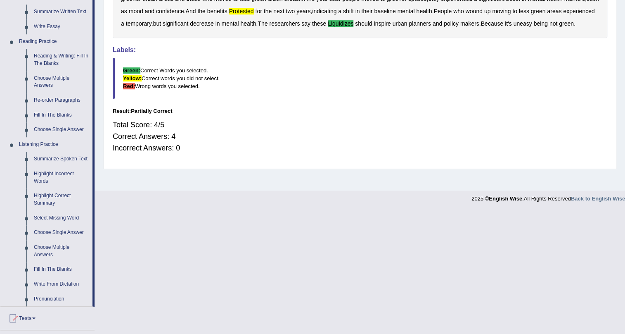
scroll to position [231, 0]
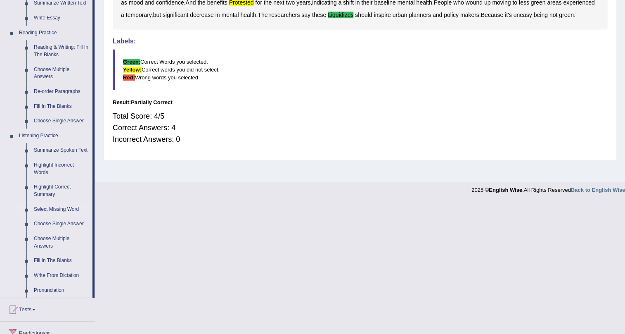
click link "Select Missing Word"
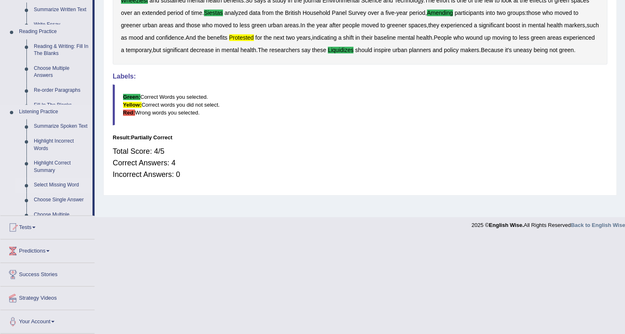
scroll to position [100, 0]
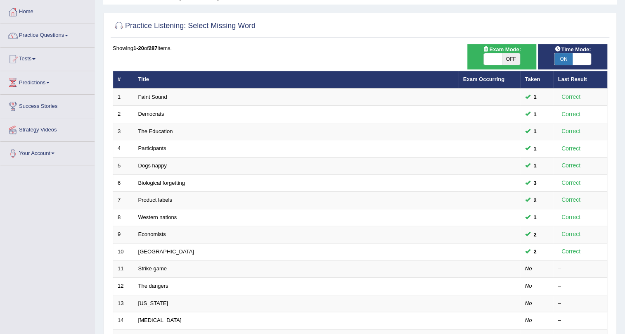
scroll to position [62, 0]
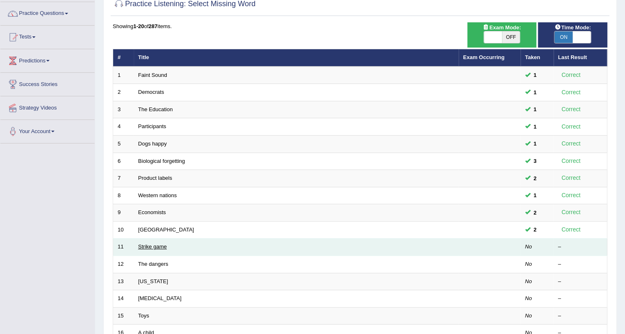
click at [149, 247] on link "Strike game" at bounding box center [152, 246] width 28 height 6
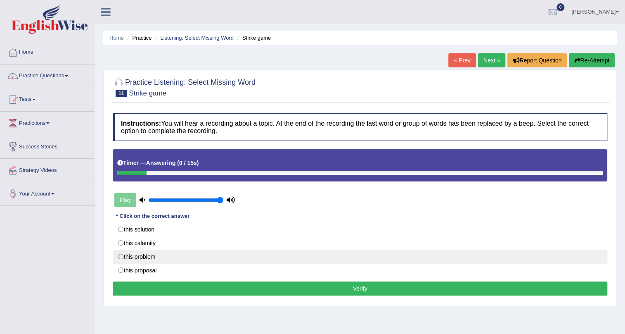
click at [121, 256] on label "this problem" at bounding box center [360, 256] width 495 height 14
radio input "true"
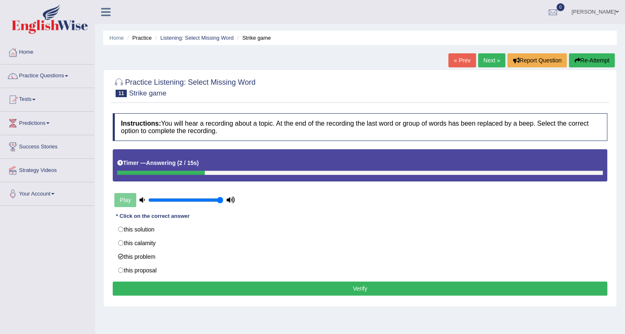
click at [212, 282] on button "Verify" at bounding box center [360, 288] width 495 height 14
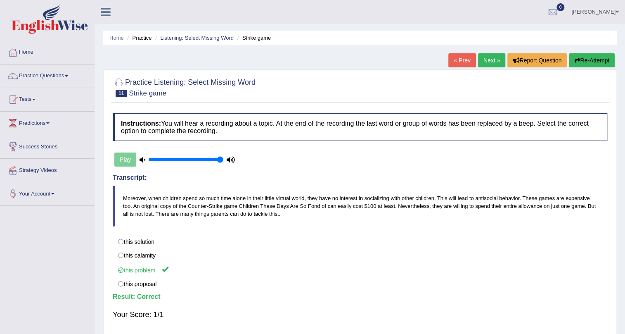
click at [488, 55] on link "Next »" at bounding box center [491, 60] width 27 height 14
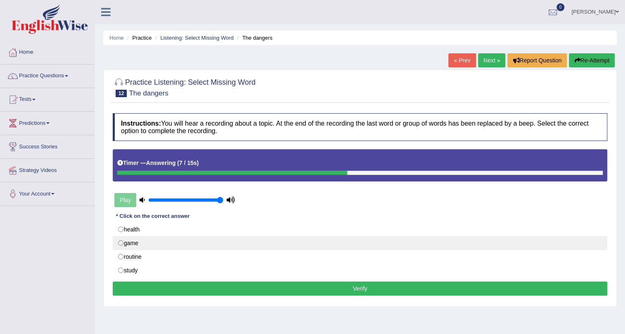
click at [122, 241] on label "game" at bounding box center [360, 243] width 495 height 14
radio input "true"
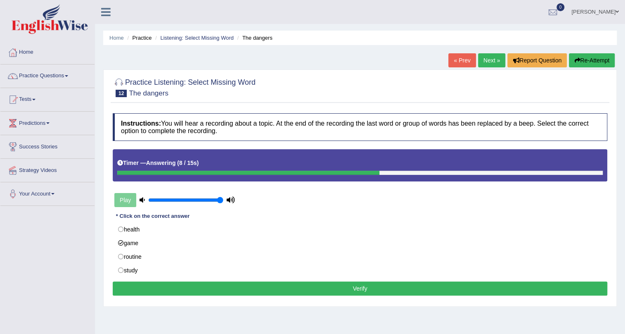
click at [180, 287] on button "Verify" at bounding box center [360, 288] width 495 height 14
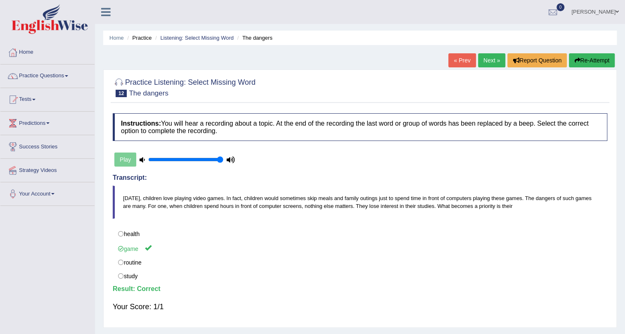
click at [36, 76] on link "Practice Questions" at bounding box center [47, 74] width 94 height 21
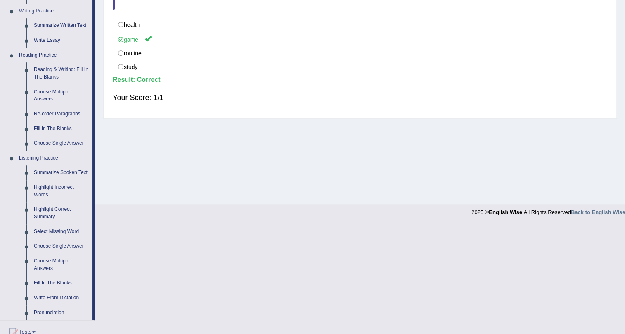
scroll to position [241, 0]
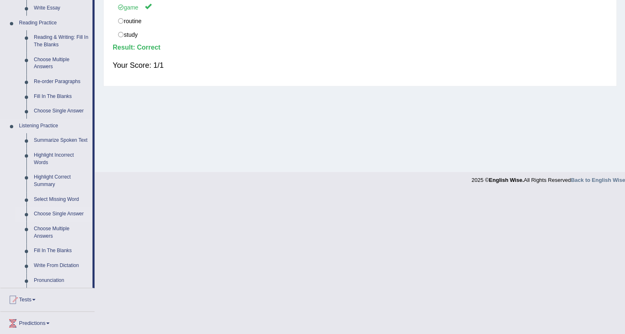
click at [45, 214] on link "Choose Single Answer" at bounding box center [61, 213] width 62 height 15
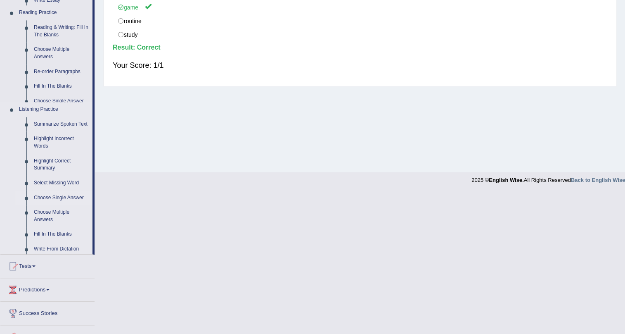
scroll to position [100, 0]
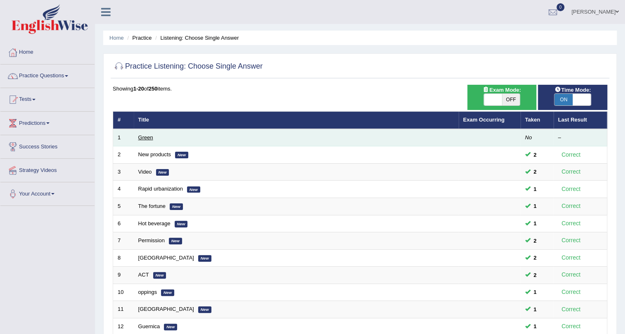
click at [143, 136] on link "Green" at bounding box center [145, 137] width 15 height 6
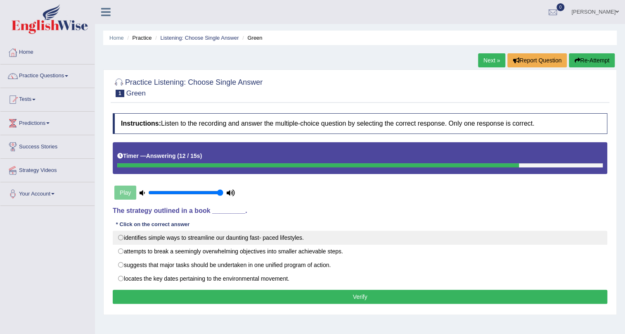
click at [121, 235] on label "identifies simple ways to streamline our daunting fast- paced lifestyles." at bounding box center [360, 237] width 495 height 14
radio input "true"
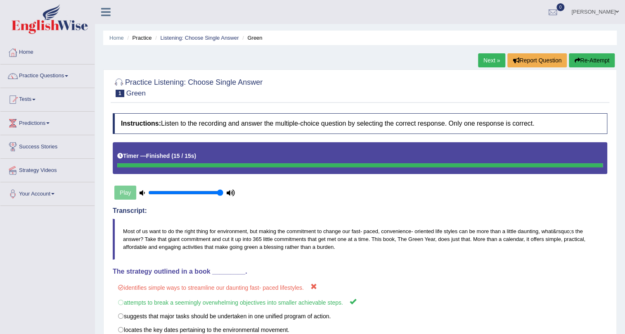
click at [589, 59] on button "Re-Attempt" at bounding box center [592, 60] width 46 height 14
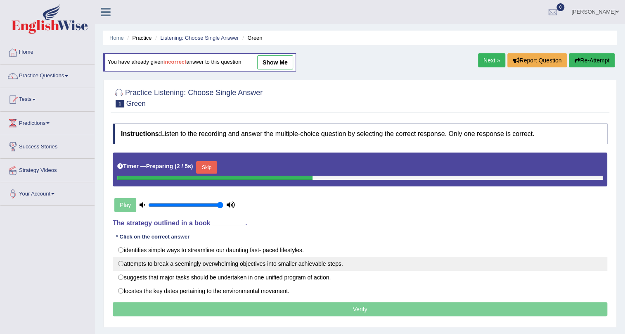
drag, startPoint x: 121, startPoint y: 263, endPoint x: 122, endPoint y: 259, distance: 4.2
click at [121, 262] on label "attempts to break a seemingly overwhelming objectives into smaller achievable s…" at bounding box center [360, 263] width 495 height 14
radio input "true"
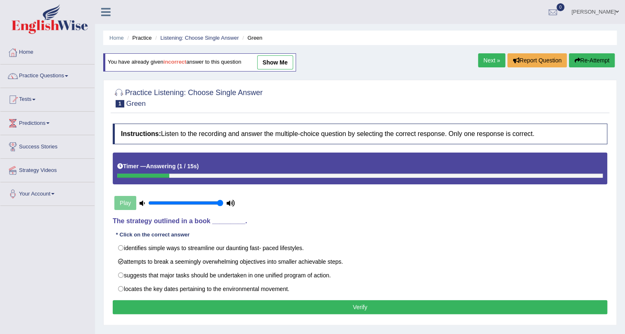
click at [247, 313] on button "Verify" at bounding box center [360, 307] width 495 height 14
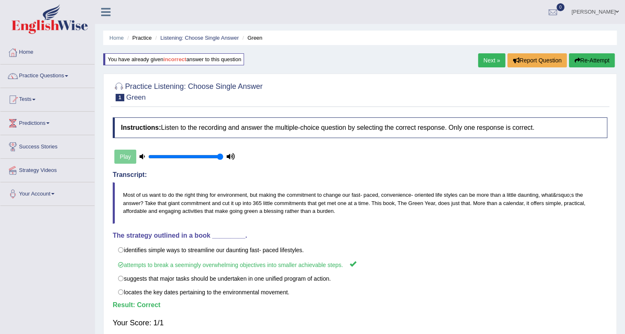
click at [491, 52] on div "Home Practice Listening: Choose Single Answer Green You have already given inco…" at bounding box center [360, 206] width 530 height 413
click at [491, 58] on link "Next »" at bounding box center [491, 60] width 27 height 14
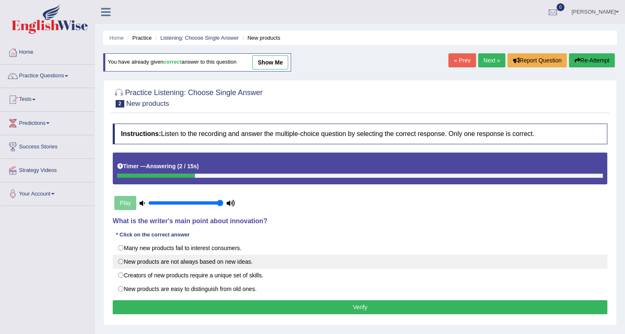
click at [121, 259] on label "New products are not always based on new ideas." at bounding box center [360, 261] width 495 height 14
radio input "true"
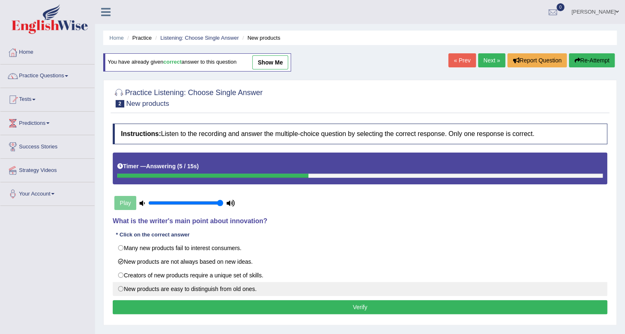
click at [121, 289] on label "New products are easy to distinguish from old ones." at bounding box center [360, 289] width 495 height 14
radio input "true"
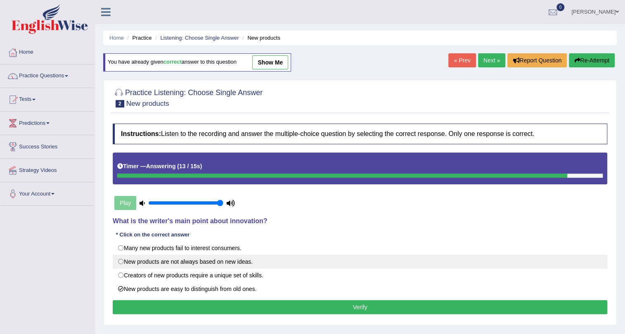
click at [122, 260] on label "New products are not always based on new ideas." at bounding box center [360, 261] width 495 height 14
radio input "true"
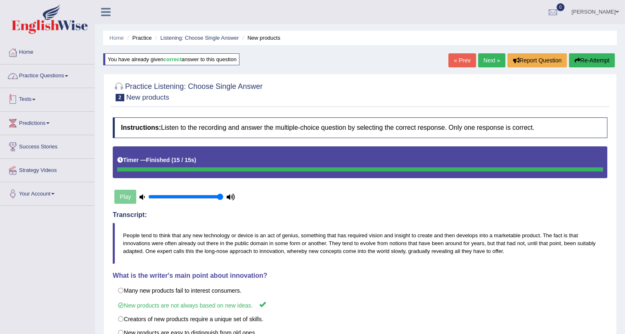
click at [42, 75] on link "Practice Questions" at bounding box center [47, 74] width 94 height 21
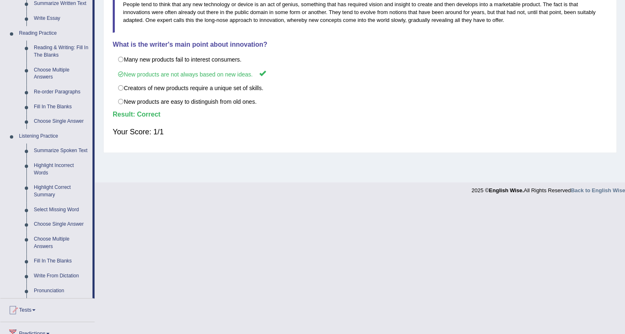
scroll to position [233, 0]
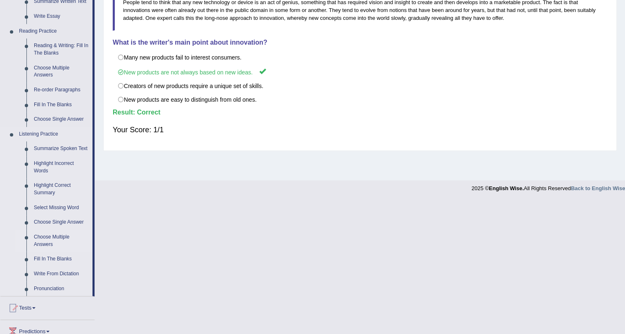
click at [49, 237] on link "Choose Multiple Answers" at bounding box center [61, 241] width 62 height 22
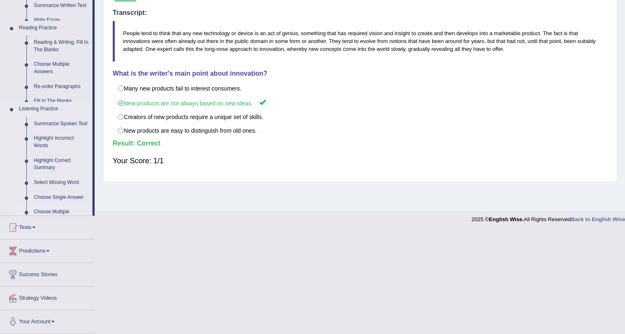
scroll to position [100, 0]
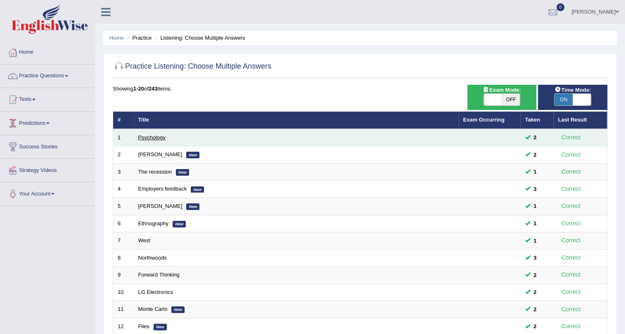
click at [144, 136] on link "Psychology" at bounding box center [151, 137] width 27 height 6
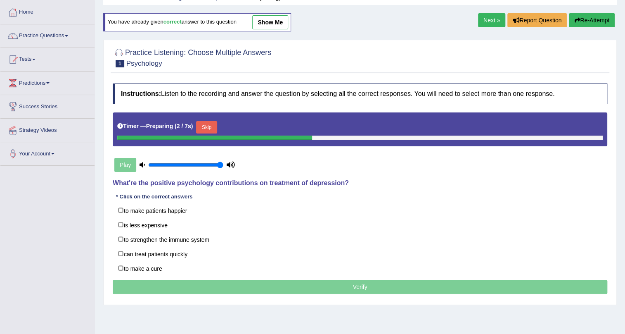
scroll to position [100, 0]
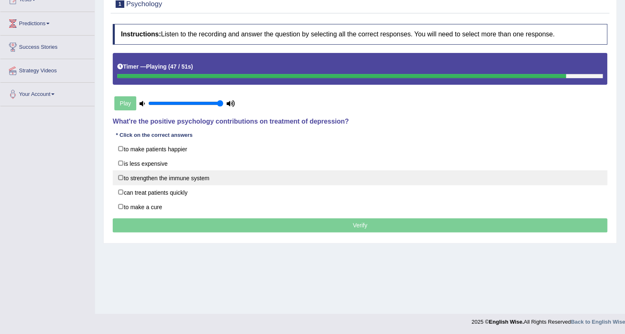
click at [121, 176] on label "to strengthen the immune system" at bounding box center [360, 177] width 495 height 15
checkbox input "true"
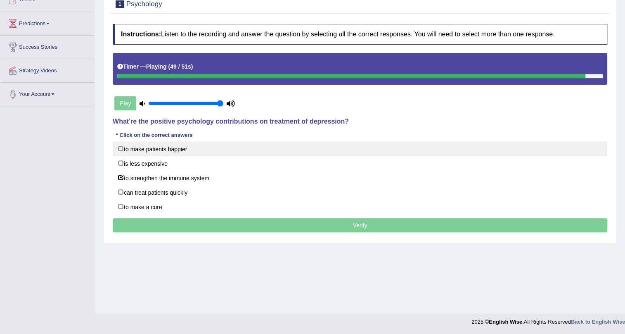
click at [121, 147] on label "to make patients happier" at bounding box center [360, 148] width 495 height 15
checkbox input "true"
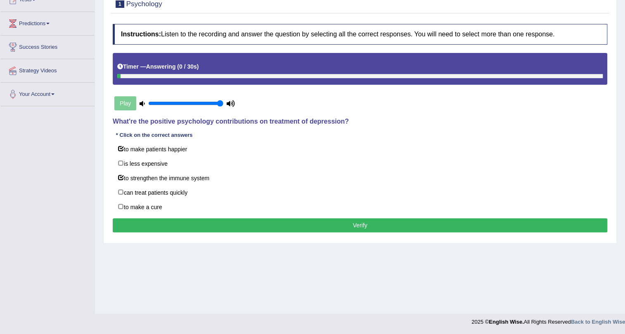
click at [199, 221] on button "Verify" at bounding box center [360, 225] width 495 height 14
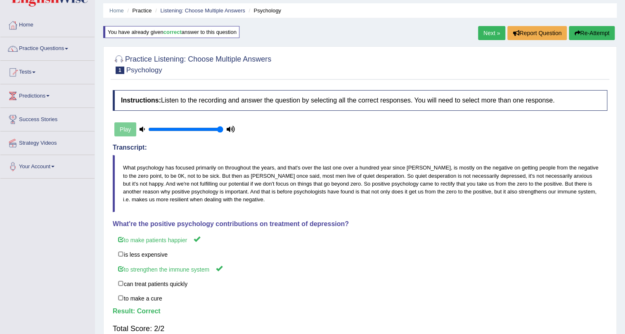
scroll to position [20, 0]
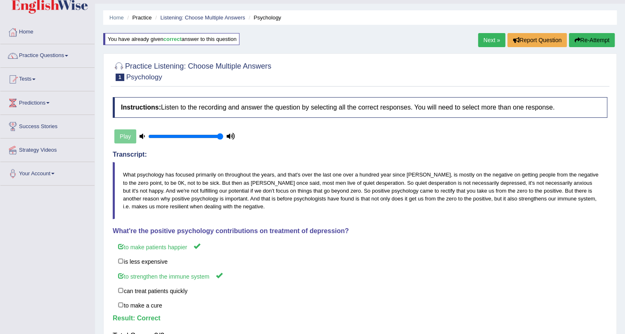
click at [491, 43] on link "Next »" at bounding box center [491, 40] width 27 height 14
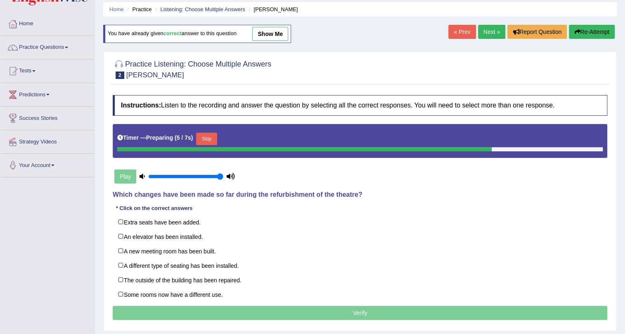
scroll to position [100, 0]
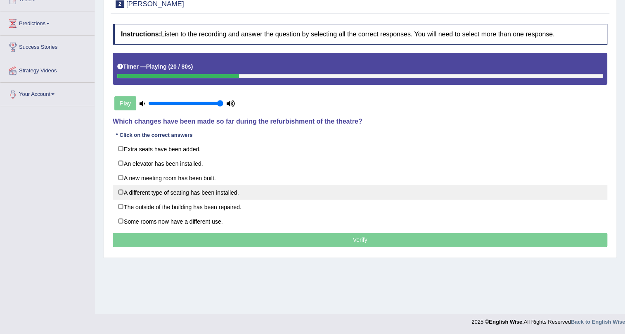
click at [122, 192] on label "A different type of seating has been installed." at bounding box center [360, 192] width 495 height 15
checkbox input "true"
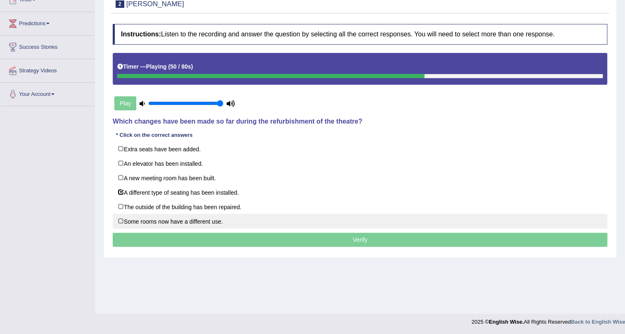
click at [122, 220] on label "Some rooms now have a different use." at bounding box center [360, 221] width 495 height 15
checkbox input "true"
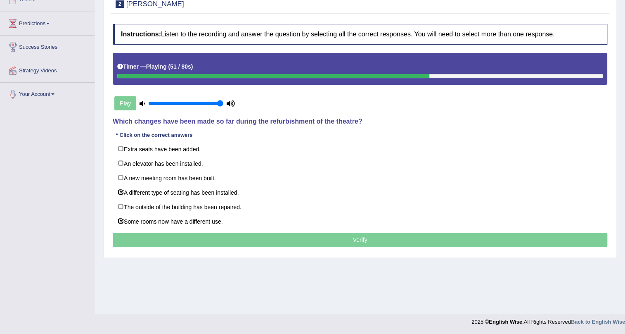
click at [171, 240] on p "Verify" at bounding box center [360, 240] width 495 height 14
click at [356, 241] on p "Verify" at bounding box center [360, 240] width 495 height 14
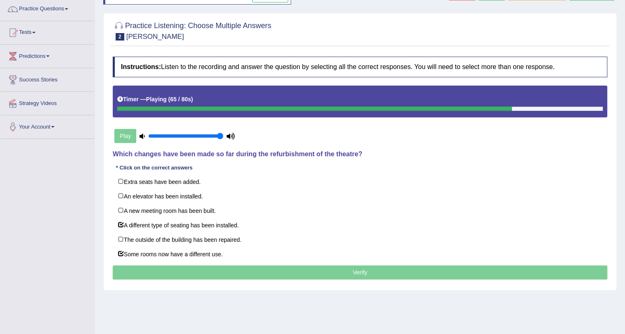
scroll to position [71, 0]
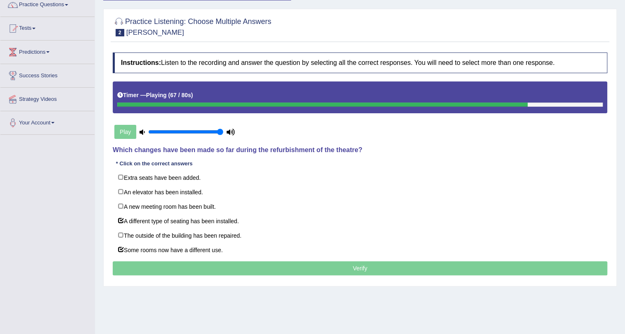
click at [364, 266] on p "Verify" at bounding box center [360, 268] width 495 height 14
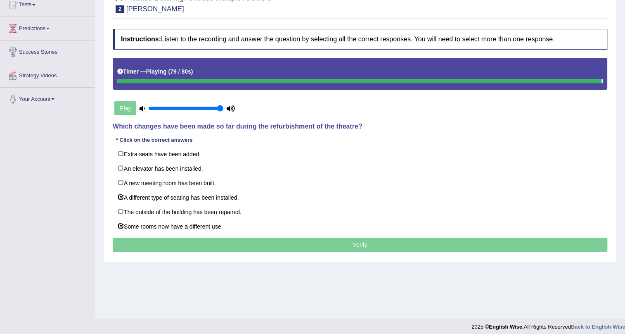
click at [357, 249] on p "Verify" at bounding box center [360, 244] width 495 height 14
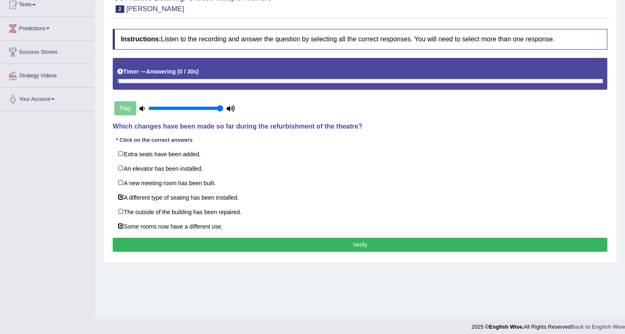
click at [357, 249] on button "Verify" at bounding box center [360, 244] width 495 height 14
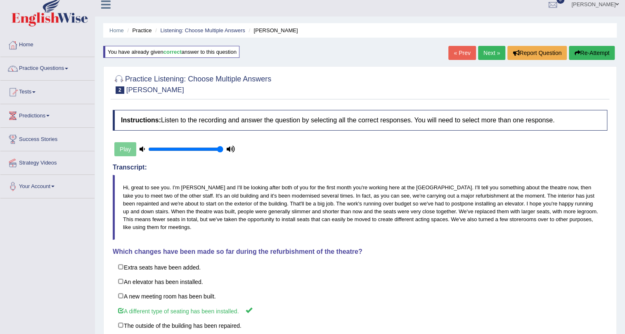
scroll to position [0, 0]
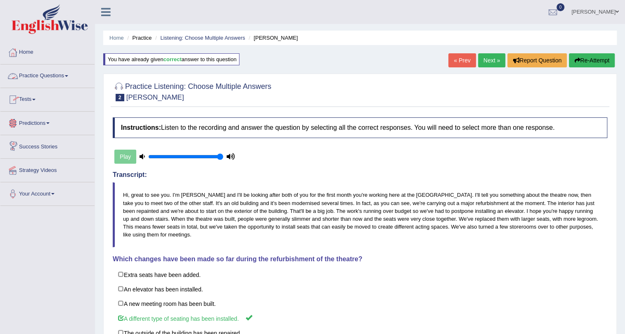
click at [48, 78] on link "Practice Questions" at bounding box center [47, 74] width 94 height 21
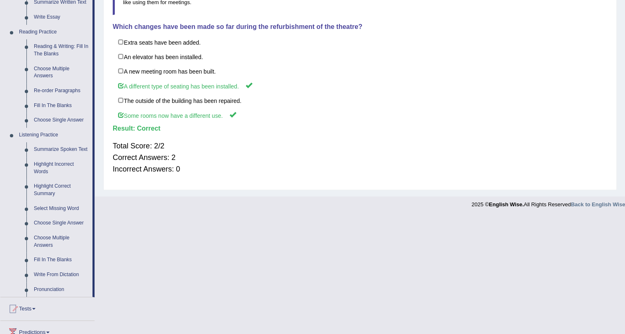
scroll to position [258, 0]
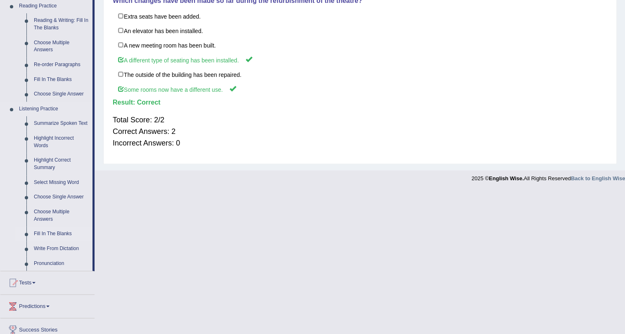
click at [46, 234] on link "Fill In The Blanks" at bounding box center [61, 233] width 62 height 15
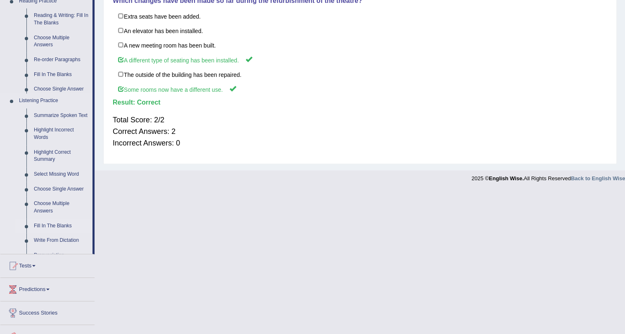
scroll to position [116, 0]
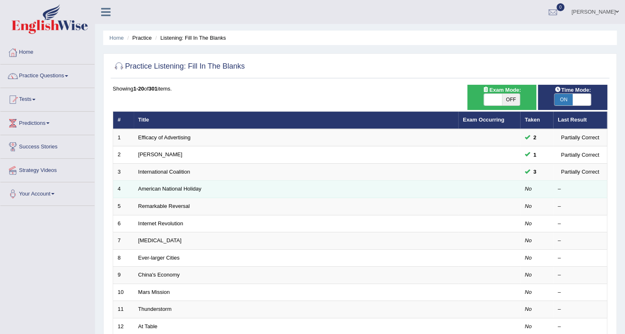
click at [175, 192] on td "American National Holiday" at bounding box center [296, 188] width 325 height 17
click at [175, 189] on link "American National Holiday" at bounding box center [169, 188] width 63 height 6
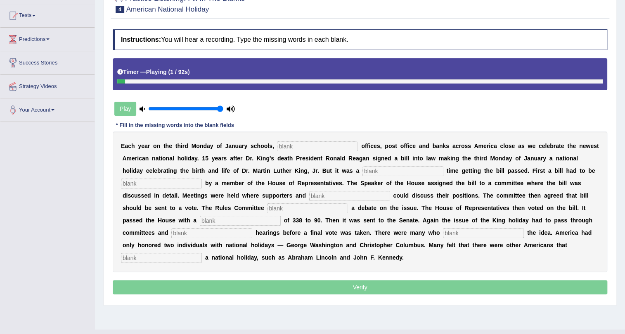
scroll to position [87, 0]
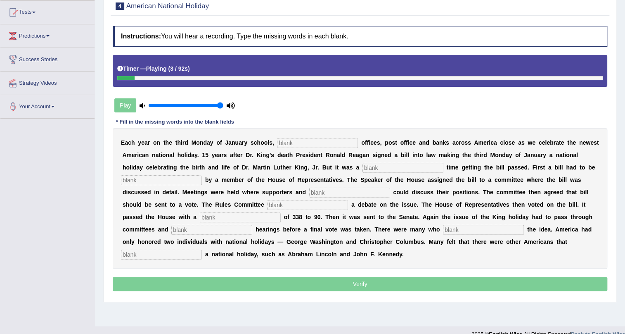
click at [284, 141] on input "text" at bounding box center [317, 143] width 81 height 10
type input "federal"
click at [409, 165] on input "text" at bounding box center [403, 168] width 81 height 10
type input "to"
click at [162, 177] on input "text" at bounding box center [161, 180] width 81 height 10
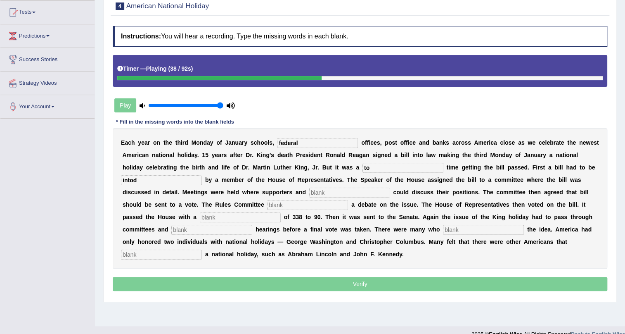
type input "intod"
click at [363, 192] on input "text" at bounding box center [349, 192] width 81 height 10
type input "ponents"
click at [311, 206] on input "text" at bounding box center [307, 205] width 81 height 10
click at [311, 202] on input "text" at bounding box center [307, 205] width 81 height 10
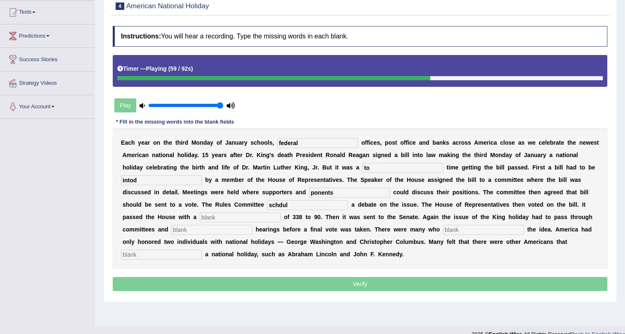
type input "schdul"
click at [254, 215] on input "text" at bounding box center [240, 217] width 81 height 10
type input "vote"
click at [219, 229] on input "text" at bounding box center [211, 230] width 81 height 10
type input "pubhea"
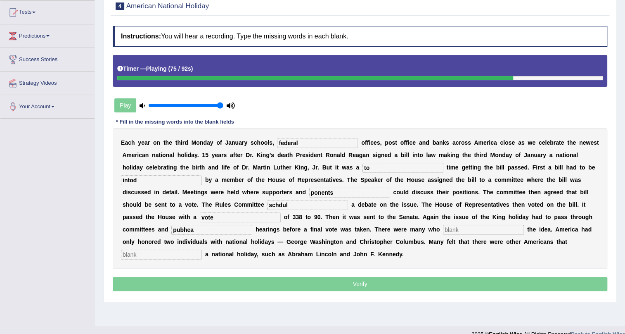
click at [516, 231] on input "text" at bounding box center [483, 230] width 81 height 10
type input "aposed"
click at [142, 256] on input "text" at bounding box center [161, 254] width 81 height 10
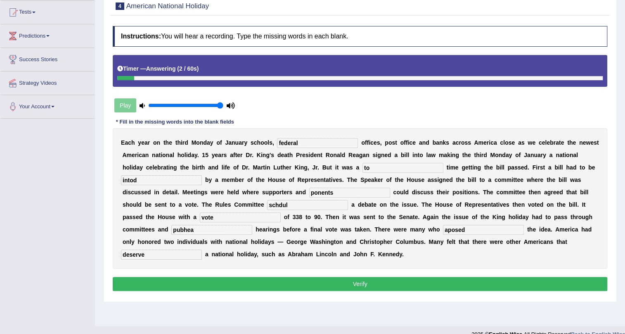
type input "deserve"
click at [476, 229] on input "aposed" at bounding box center [483, 230] width 81 height 10
click at [477, 230] on input "oposed" at bounding box center [483, 230] width 81 height 10
type input "opposed"
click at [313, 206] on input "schdul" at bounding box center [307, 205] width 81 height 10
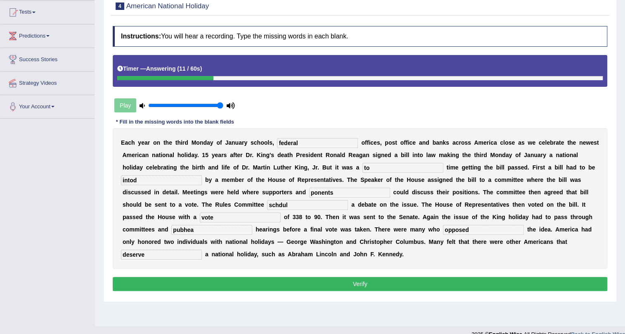
click at [303, 205] on input "schdul" at bounding box center [307, 205] width 81 height 10
click at [316, 205] on input "schedul" at bounding box center [307, 205] width 81 height 10
type input "schedule"
click at [225, 230] on input "pubhea" at bounding box center [211, 230] width 81 height 10
type input "public"
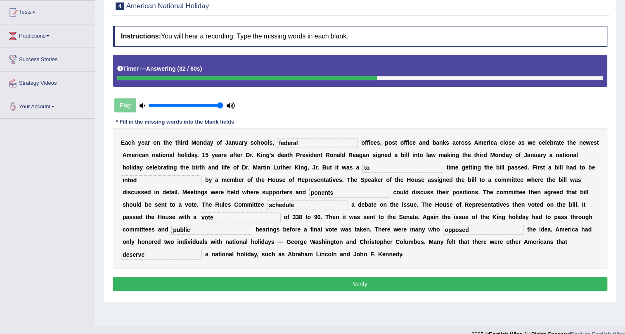
click at [197, 178] on input "intod" at bounding box center [161, 180] width 81 height 10
type input "introduced"
click at [402, 168] on input "to" at bounding box center [403, 168] width 81 height 10
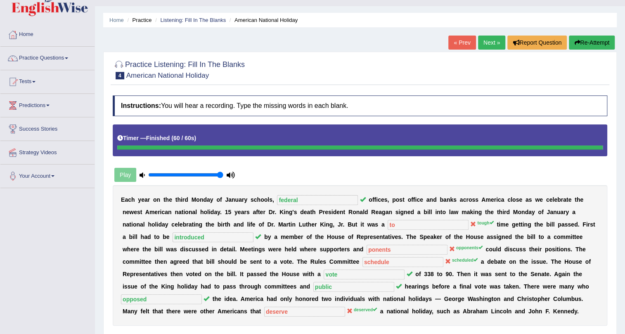
scroll to position [0, 0]
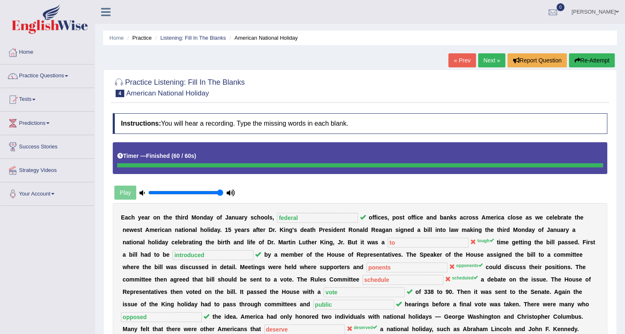
click at [489, 58] on link "Next »" at bounding box center [491, 60] width 27 height 14
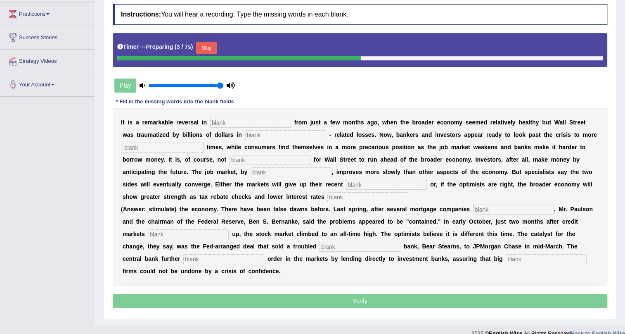
scroll to position [121, 0]
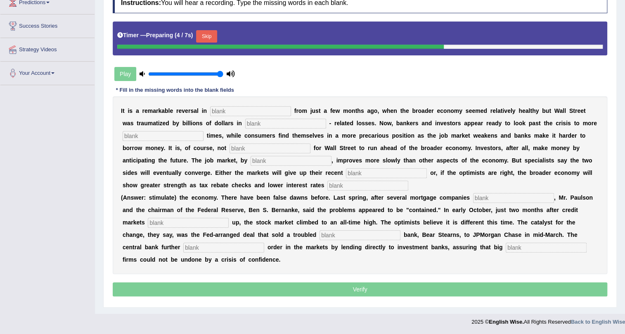
click at [217, 108] on input "text" at bounding box center [250, 111] width 81 height 10
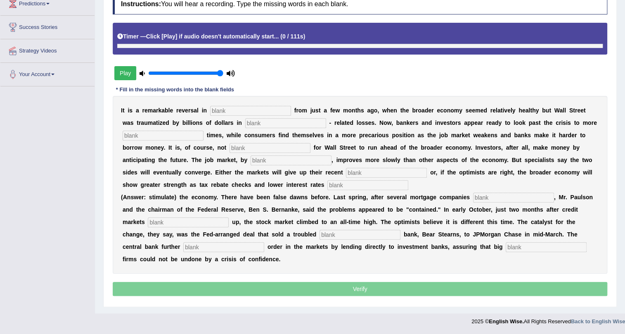
scroll to position [119, 0]
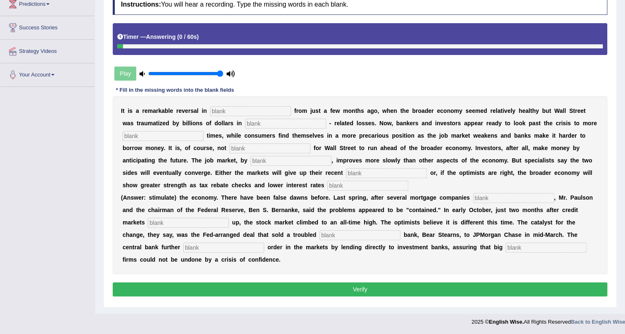
click at [232, 111] on input "text" at bounding box center [250, 111] width 81 height 10
type input "attitude"
click at [274, 120] on input "text" at bounding box center [285, 124] width 81 height 10
type input "morgage"
click at [153, 135] on input "text" at bounding box center [163, 136] width 81 height 10
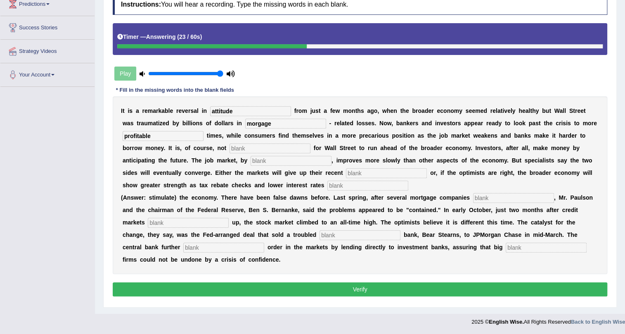
type input "profitable"
click at [251, 146] on input "text" at bounding box center [270, 148] width 81 height 10
type input "uncommon"
click at [265, 161] on input "text" at bounding box center [291, 161] width 81 height 10
type input "contrast"
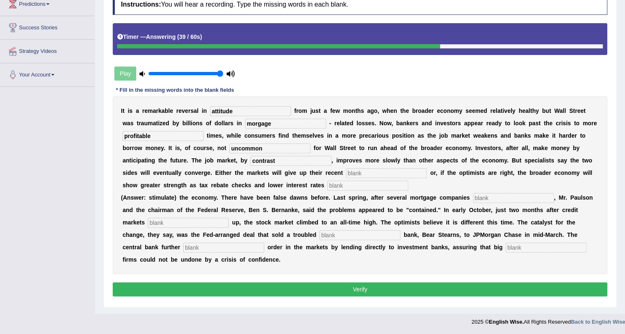
click at [361, 170] on input "text" at bounding box center [386, 173] width 81 height 10
type input "games"
click at [354, 185] on input "text" at bounding box center [367, 185] width 81 height 10
type input "stimulates"
click at [493, 198] on input "text" at bounding box center [513, 198] width 81 height 10
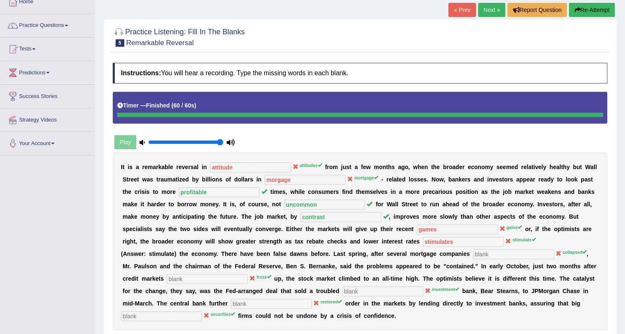
scroll to position [46, 0]
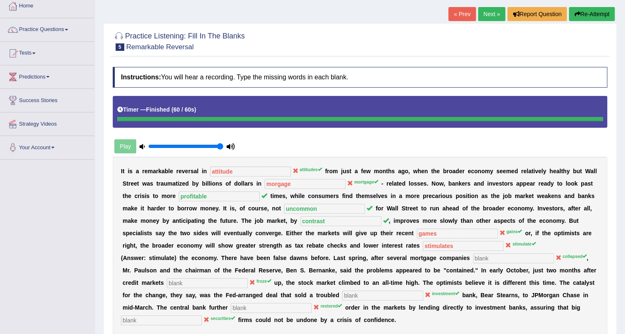
click at [587, 12] on button "Re-Attempt" at bounding box center [592, 14] width 46 height 14
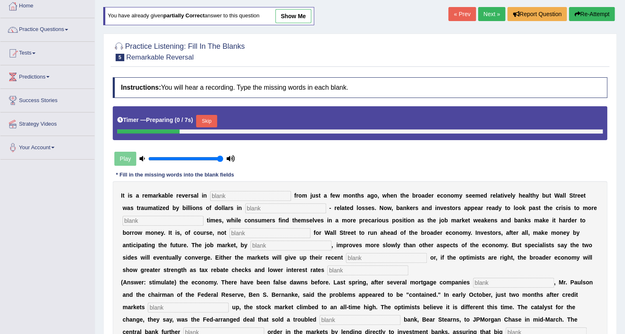
drag, startPoint x: 260, startPoint y: 190, endPoint x: 262, endPoint y: 195, distance: 5.8
click at [260, 192] on div "I t i s a r e m a r k a b l e r e v e r s a l i n f r o m j u s t a f e w m o n…" at bounding box center [360, 270] width 495 height 178
click at [262, 195] on input "text" at bounding box center [250, 196] width 81 height 10
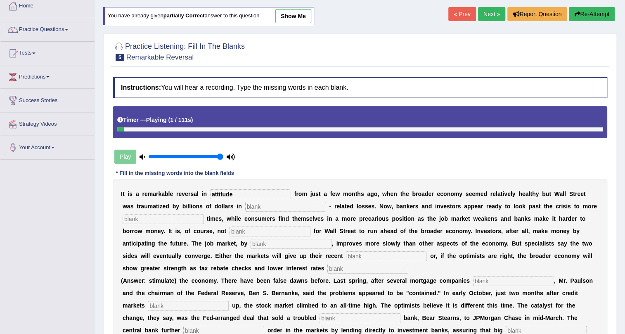
click at [280, 205] on input "text" at bounding box center [285, 207] width 81 height 10
click at [237, 192] on input "attitude" at bounding box center [250, 194] width 81 height 10
type input "attitudes"
click at [267, 202] on input "text" at bounding box center [285, 207] width 81 height 10
type input "mortgage"
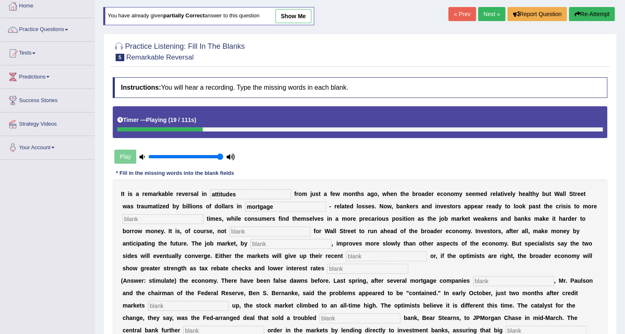
click at [189, 219] on input "text" at bounding box center [163, 219] width 81 height 10
type input "prfitable"
click at [247, 227] on input "text" at bounding box center [270, 231] width 81 height 10
type input "uncommon"
click at [258, 242] on input "text" at bounding box center [291, 244] width 81 height 10
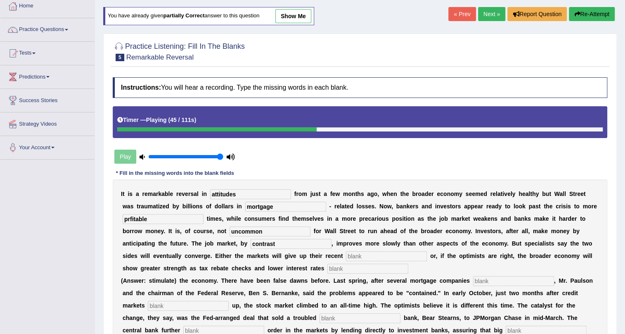
type input "contrast"
click at [360, 256] on input "text" at bounding box center [386, 256] width 81 height 10
type input "gains"
click at [346, 268] on input "text" at bounding box center [367, 268] width 81 height 10
type input "stimuate"
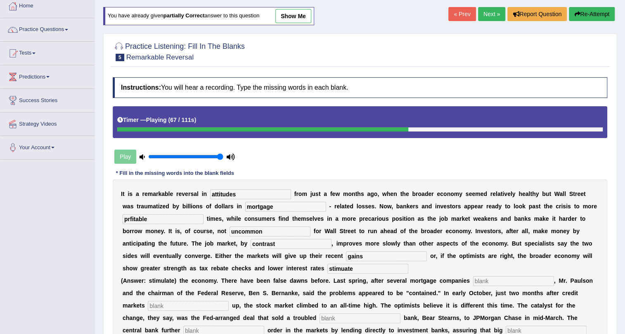
click at [499, 281] on input "text" at bounding box center [513, 281] width 81 height 10
type input "collasped"
click at [157, 308] on input "text" at bounding box center [188, 306] width 81 height 10
type input "froze"
click at [333, 318] on input "text" at bounding box center [360, 318] width 81 height 10
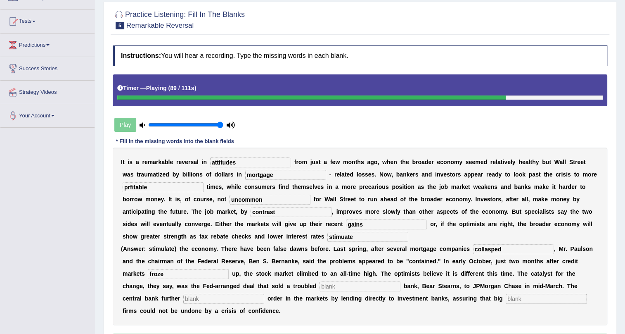
scroll to position [84, 0]
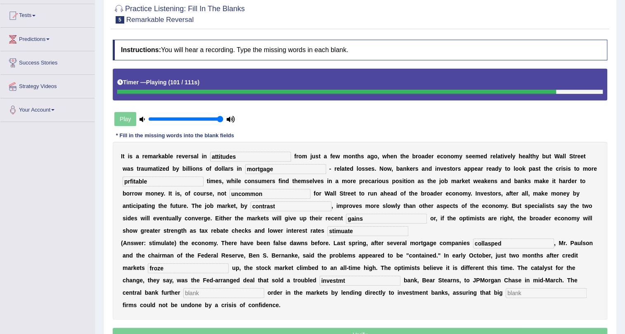
type input "investmt"
click at [199, 296] on input "text" at bounding box center [223, 293] width 81 height 10
type input "restroed"
click at [522, 289] on input "text" at bounding box center [546, 293] width 81 height 10
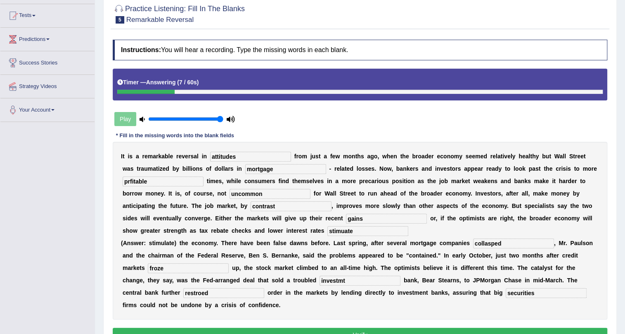
type input "securities"
click at [199, 290] on input "restroed" at bounding box center [223, 293] width 81 height 10
click at [198, 292] on input "restoed" at bounding box center [223, 293] width 81 height 10
type input "restored"
click at [338, 280] on input "investmt" at bounding box center [360, 280] width 81 height 10
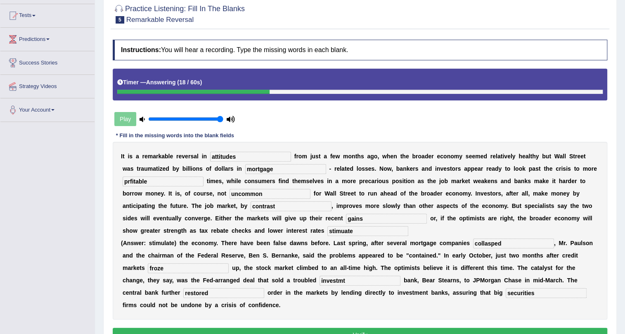
click at [343, 279] on input "investmt" at bounding box center [360, 280] width 81 height 10
type input "investment"
click at [494, 244] on input "collasped" at bounding box center [513, 243] width 81 height 10
type input "collapsed"
click at [128, 183] on input "prfitable" at bounding box center [163, 181] width 81 height 10
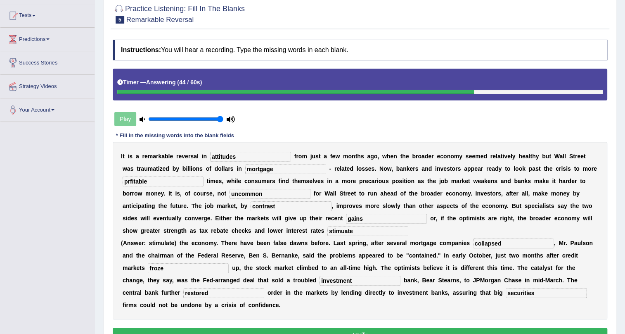
click at [129, 179] on input "prfitable" at bounding box center [163, 181] width 81 height 10
type input "profitable"
click at [345, 229] on input "stimuate" at bounding box center [367, 231] width 81 height 10
type input "stimulate"
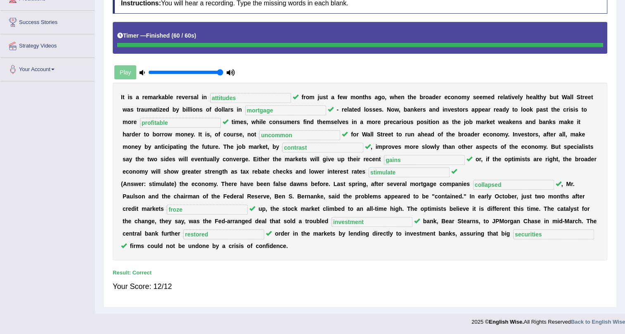
scroll to position [24, 0]
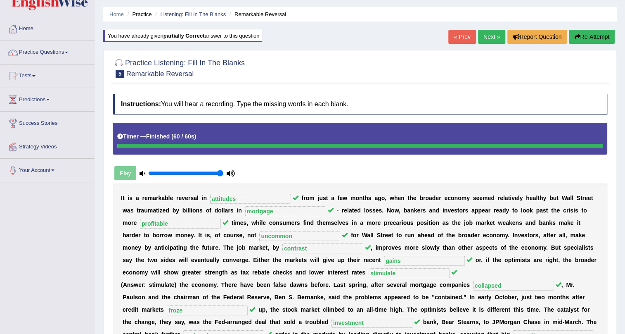
click at [486, 35] on link "Next »" at bounding box center [491, 37] width 27 height 14
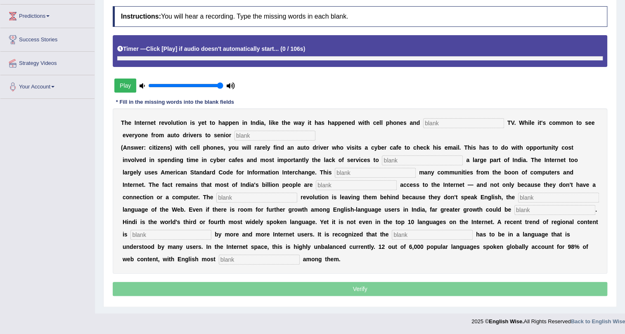
scroll to position [107, 0]
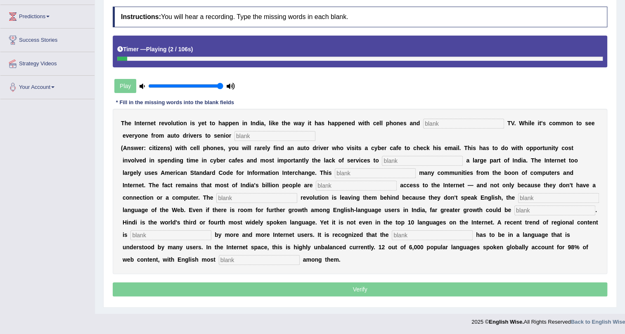
click at [431, 122] on input "text" at bounding box center [463, 124] width 81 height 10
type input "cable tv"
click at [259, 133] on input "text" at bounding box center [275, 136] width 81 height 10
type input "citizens"
click at [396, 160] on input "text" at bounding box center [422, 161] width 81 height 10
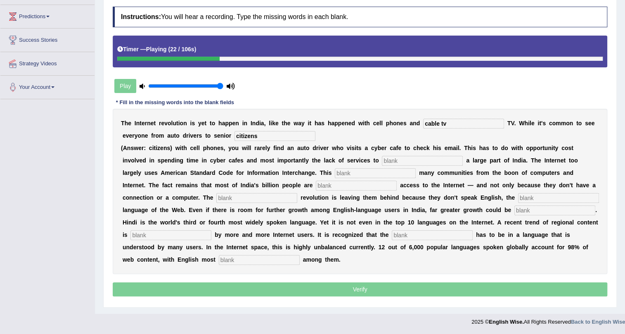
click at [420, 161] on input "text" at bounding box center [422, 161] width 81 height 10
type input "target"
click at [356, 173] on input "text" at bounding box center [375, 173] width 81 height 10
type input "early in age"
click at [335, 184] on input "text" at bounding box center [356, 185] width 81 height 10
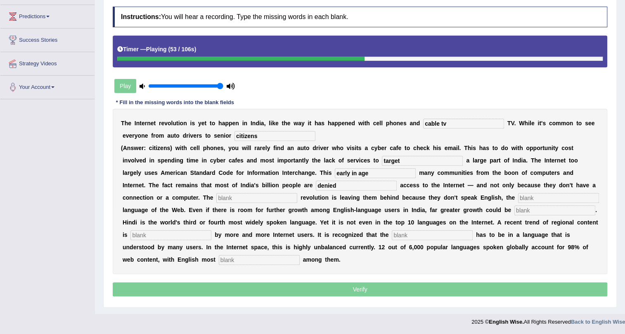
type input "denied"
click at [265, 198] on input "text" at bounding box center [256, 198] width 81 height 10
type input "digital"
click at [518, 203] on input "text" at bounding box center [558, 198] width 81 height 10
type input "dominent"
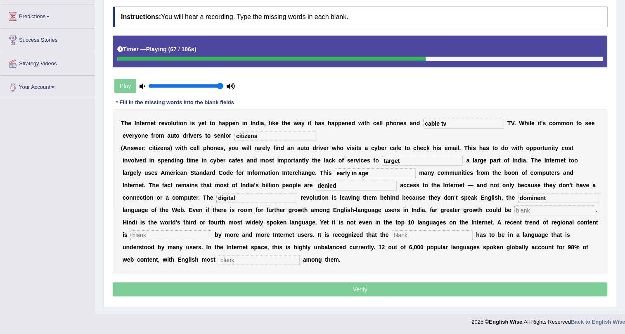
click at [515, 215] on input "text" at bounding box center [555, 210] width 81 height 10
type input "unlited"
click at [211, 238] on input "text" at bounding box center [171, 235] width 81 height 10
type input "preffered"
click at [473, 235] on input "text" at bounding box center [432, 235] width 81 height 10
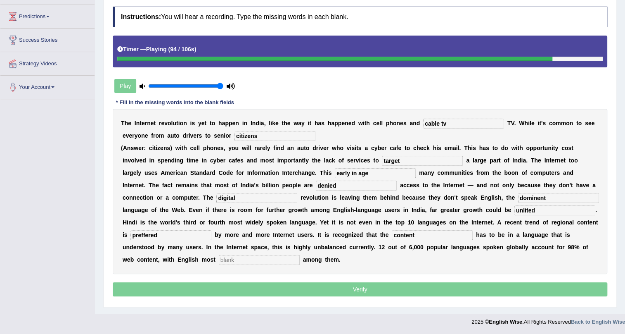
type input "content"
click at [300, 259] on input "text" at bounding box center [259, 260] width 81 height 10
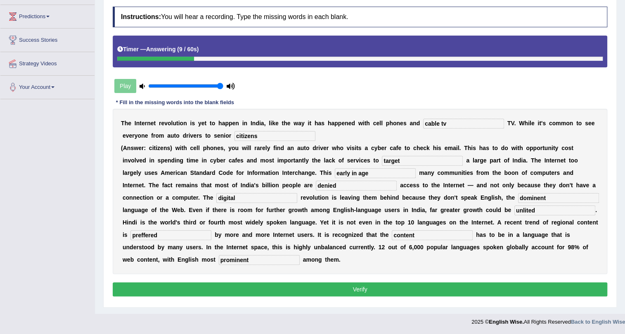
type input "prominent"
click at [211, 232] on input "preffered" at bounding box center [171, 235] width 81 height 10
type input "prefered"
click at [515, 215] on input "unlited" at bounding box center [555, 210] width 81 height 10
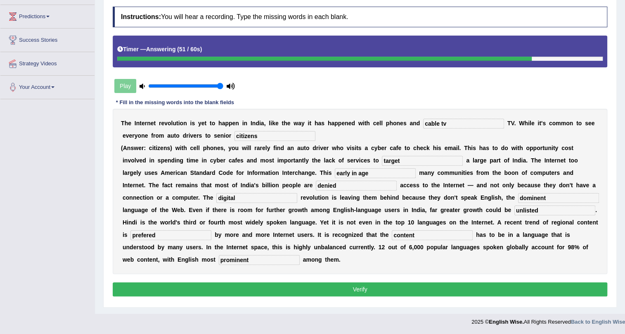
type input "unlisted"
click at [454, 123] on input "cable tv" at bounding box center [463, 124] width 81 height 10
type input "cable"
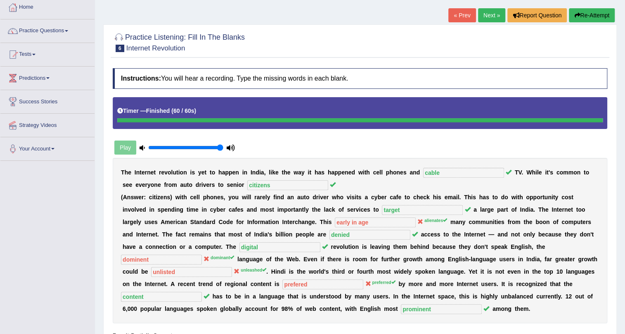
scroll to position [34, 0]
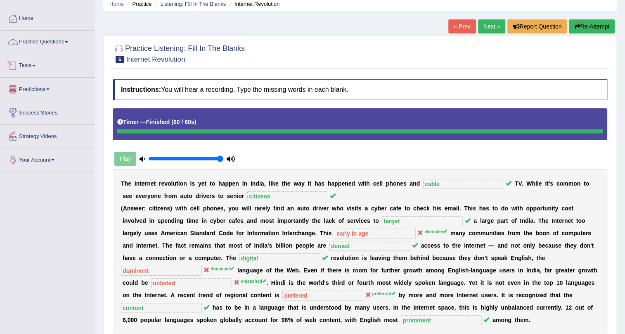
click at [57, 39] on link "Practice Questions" at bounding box center [47, 41] width 94 height 21
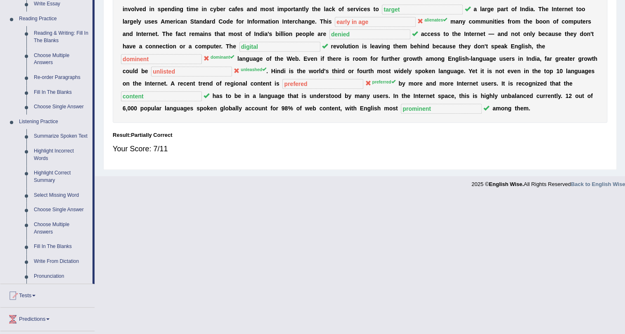
scroll to position [246, 0]
click at [47, 260] on link "Write From Dictation" at bounding box center [61, 260] width 62 height 15
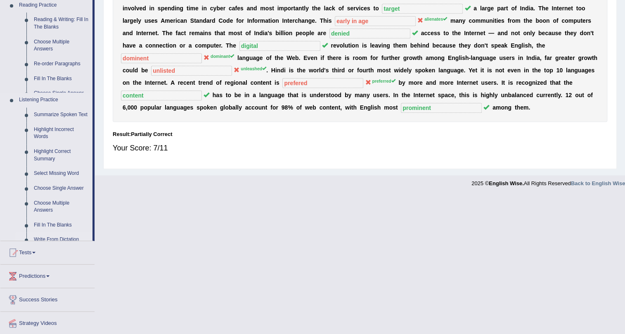
scroll to position [108, 0]
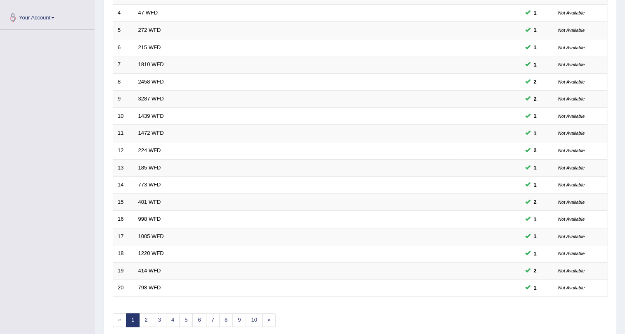
scroll to position [212, 0]
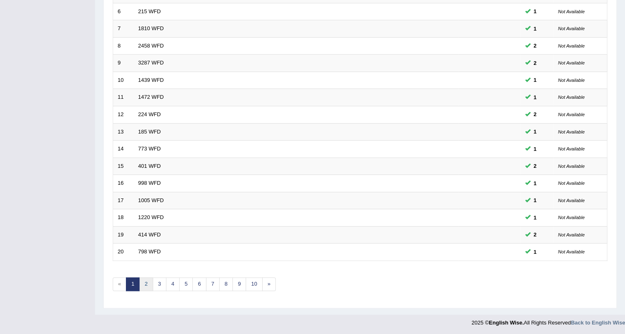
click at [144, 281] on link "2" at bounding box center [146, 284] width 14 height 14
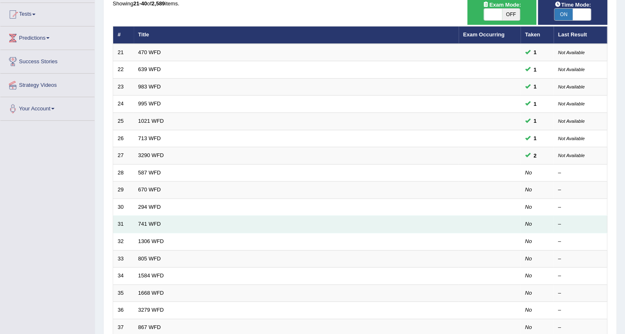
scroll to position [86, 0]
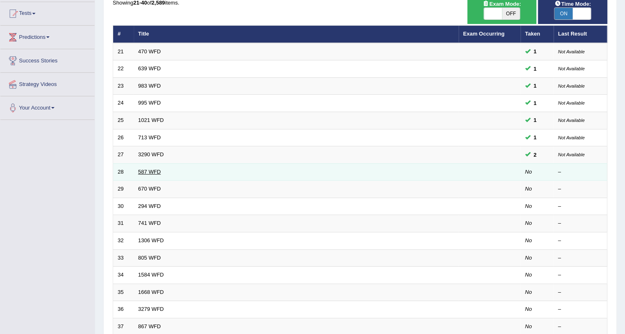
click at [157, 170] on link "587 WFD" at bounding box center [149, 171] width 23 height 6
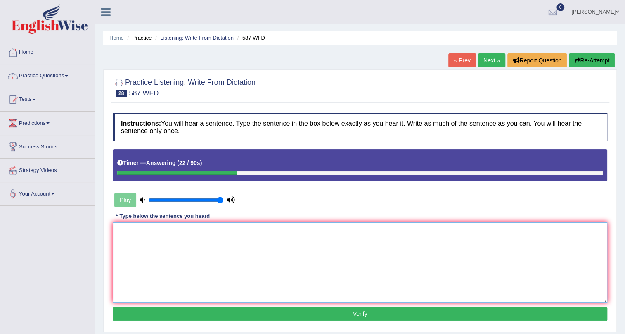
click at [156, 225] on textarea at bounding box center [360, 262] width 495 height 80
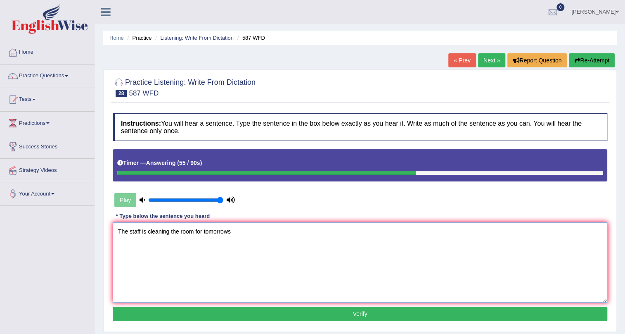
click at [228, 231] on textarea "The staff is cleaning the room for tomorrows" at bounding box center [360, 262] width 495 height 80
click at [240, 231] on textarea "The staff is cleaning the room for tomorrow"s" at bounding box center [360, 262] width 495 height 80
click at [230, 228] on textarea "The staff is cleaning the room for tomorrow"s" at bounding box center [360, 262] width 495 height 80
click at [233, 231] on textarea "The staff is cleaning the room for tomorrows" at bounding box center [360, 262] width 495 height 80
click at [228, 230] on textarea "The staff is cleaning the room for tomorrow room meeting." at bounding box center [360, 262] width 495 height 80
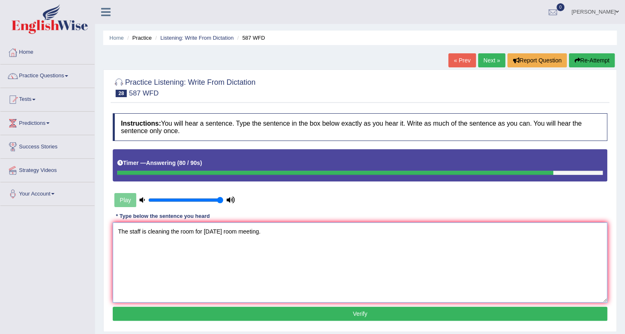
click at [296, 292] on textarea "The staff is cleaning the room for tomorrow room meeting." at bounding box center [360, 262] width 495 height 80
type textarea "The staff is cleaning the room for tomorrow room meeting."
click at [320, 318] on button "Verify" at bounding box center [360, 313] width 495 height 14
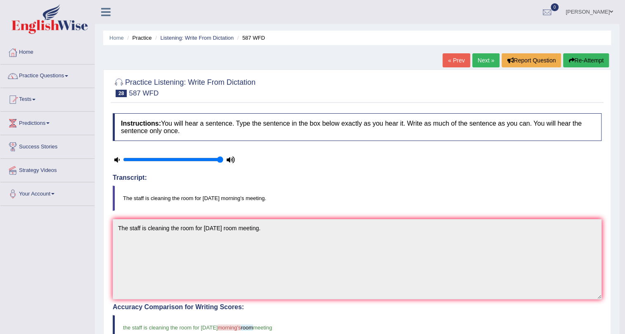
click at [491, 62] on link "Next »" at bounding box center [485, 60] width 27 height 14
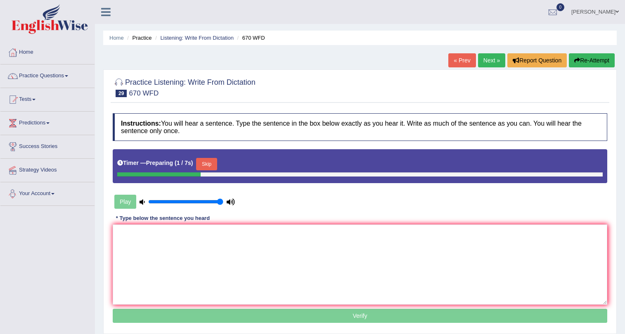
click at [142, 232] on textarea at bounding box center [360, 264] width 495 height 80
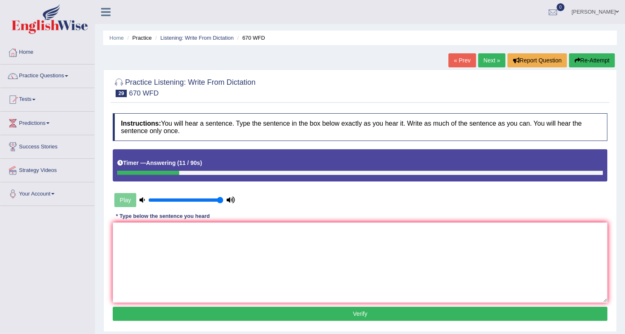
click at [144, 233] on textarea at bounding box center [360, 262] width 495 height 80
click at [206, 230] on textarea "Students can find the news on climte change" at bounding box center [360, 262] width 495 height 80
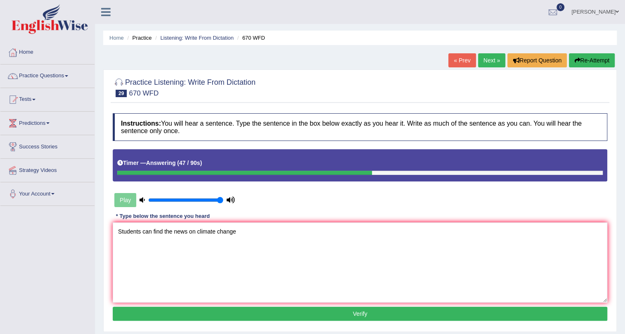
click at [173, 231] on textarea "Students can find the news on climate change" at bounding box center [360, 262] width 495 height 80
click at [228, 228] on textarea "Students can find news on climate change" at bounding box center [360, 262] width 495 height 80
type textarea "Students can find news on climate change."
click at [288, 310] on button "Verify" at bounding box center [360, 313] width 495 height 14
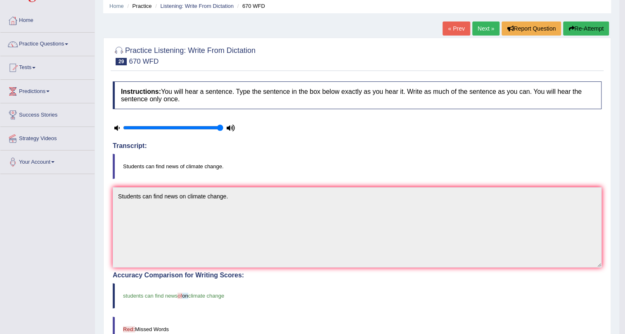
scroll to position [25, 0]
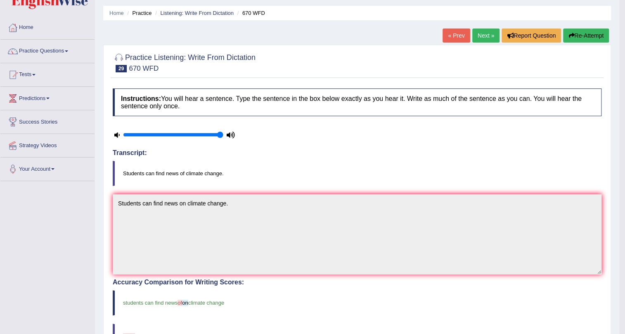
click at [483, 37] on link "Next »" at bounding box center [485, 35] width 27 height 14
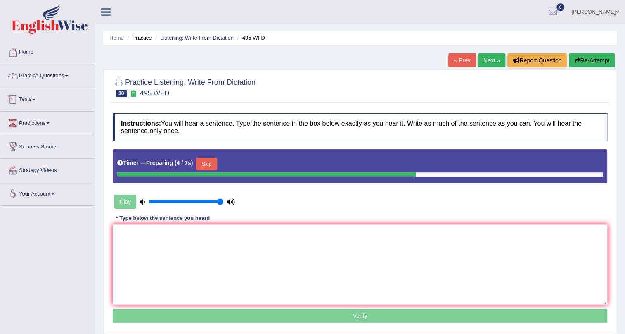
click at [38, 102] on link "Tests" at bounding box center [47, 98] width 94 height 21
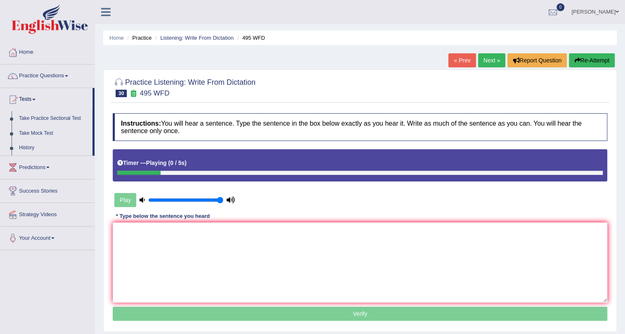
drag, startPoint x: 623, startPoint y: 121, endPoint x: 624, endPoint y: 109, distance: 11.2
click at [624, 109] on div "Home Practice Listening: Write From Dictation 495 WFD « Prev Next » Report Ques…" at bounding box center [360, 206] width 530 height 413
click at [121, 232] on textarea at bounding box center [360, 262] width 495 height 80
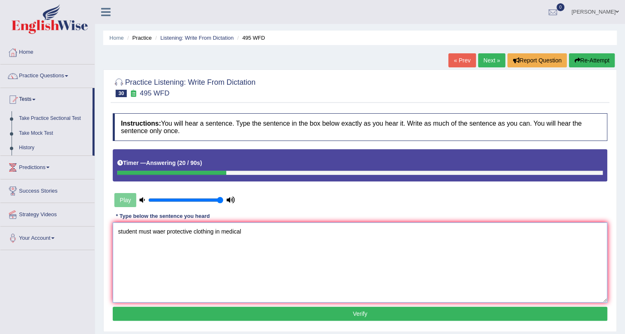
click at [121, 232] on textarea "student must waer protective clothing in medical" at bounding box center [360, 262] width 495 height 80
click at [164, 231] on textarea "Student must waer protective clothing in medical" at bounding box center [360, 262] width 495 height 80
click at [246, 231] on textarea "Student must wear protective clothing in medical" at bounding box center [360, 262] width 495 height 80
click at [221, 231] on textarea "Student must wear protective clothing in medical room." at bounding box center [360, 262] width 495 height 80
click at [140, 230] on textarea "Student must wear protective clothing in the medical room." at bounding box center [360, 262] width 495 height 80
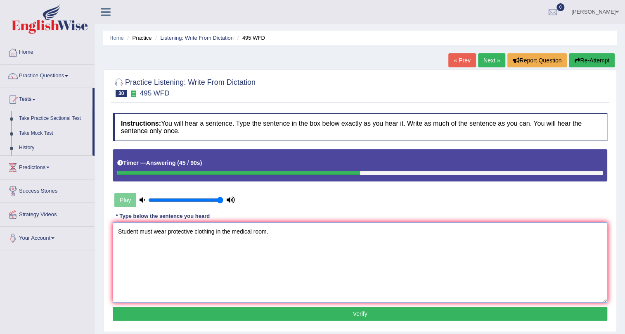
click at [137, 231] on textarea "Student must wear protective clothing in the medical room." at bounding box center [360, 262] width 495 height 80
type textarea "Students must wear protective clothing in the medical room."
click at [183, 309] on button "Verify" at bounding box center [360, 313] width 495 height 14
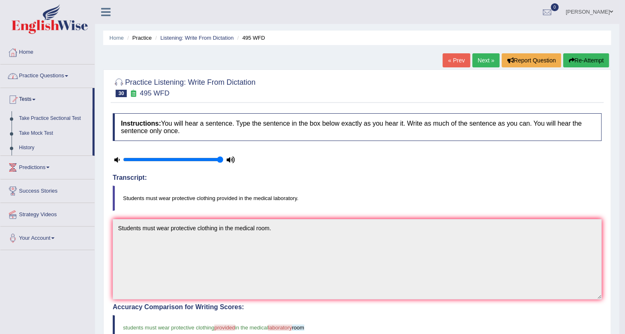
click at [30, 75] on link "Practice Questions" at bounding box center [47, 74] width 94 height 21
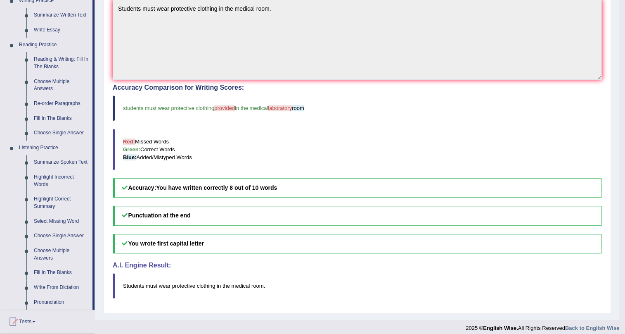
scroll to position [221, 0]
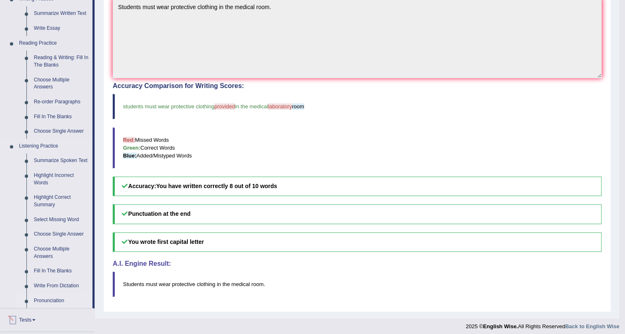
click at [52, 301] on link "Pronunciation" at bounding box center [61, 300] width 62 height 15
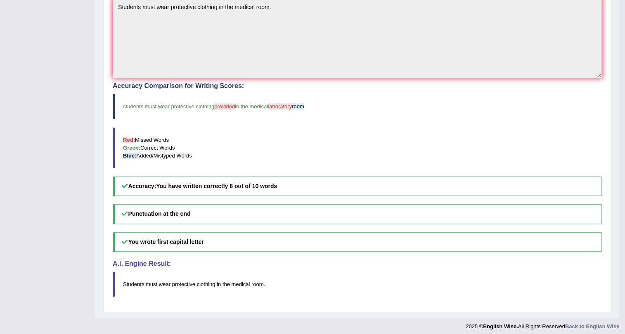
scroll to position [112, 0]
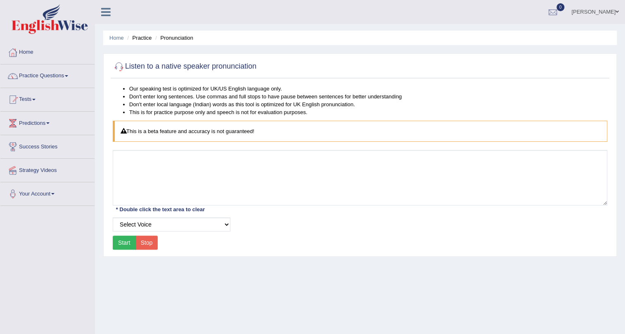
click at [132, 244] on button "Start" at bounding box center [124, 242] width 23 height 14
click at [147, 217] on select "Select Voice UK English [DEMOGRAPHIC_DATA] UK English [DEMOGRAPHIC_DATA]" at bounding box center [172, 224] width 118 height 14
select select "2"
click at [113, 217] on select "Select Voice UK English [DEMOGRAPHIC_DATA] UK English [DEMOGRAPHIC_DATA]" at bounding box center [172, 224] width 118 height 14
click at [126, 243] on button "Start" at bounding box center [124, 242] width 23 height 14
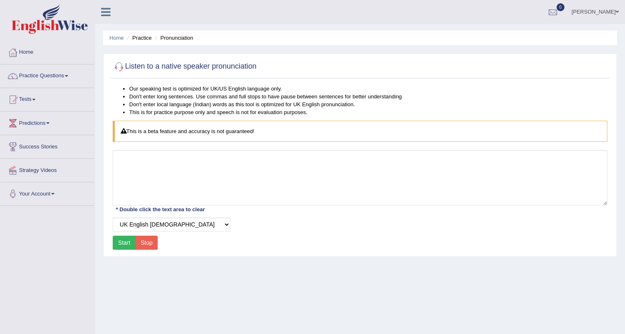
click at [123, 242] on button "Start" at bounding box center [124, 242] width 23 height 14
click at [120, 240] on button "Start" at bounding box center [124, 242] width 23 height 14
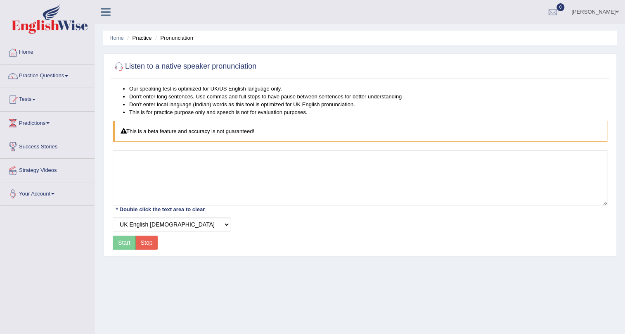
click at [120, 240] on button "Start" at bounding box center [124, 242] width 23 height 14
click at [119, 240] on button "Start" at bounding box center [124, 242] width 23 height 14
click at [119, 240] on div "Start Stop" at bounding box center [135, 242] width 45 height 14
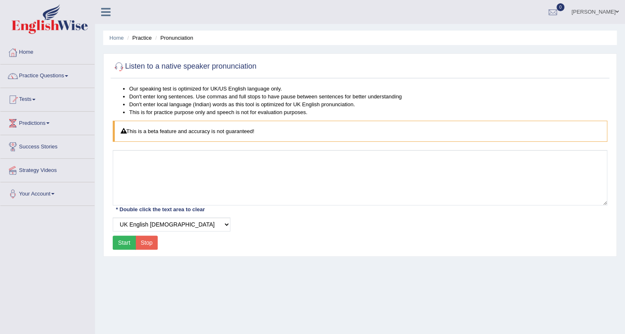
click at [119, 240] on button "Start" at bounding box center [124, 242] width 23 height 14
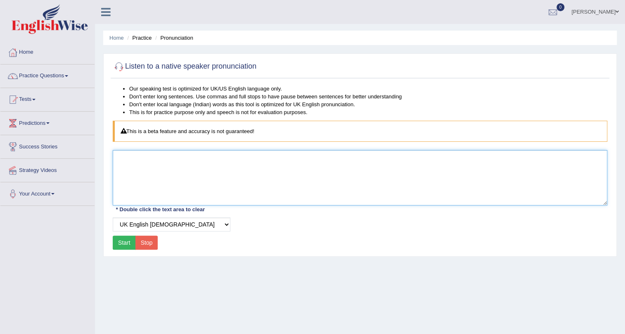
click at [166, 177] on textarea at bounding box center [360, 177] width 495 height 55
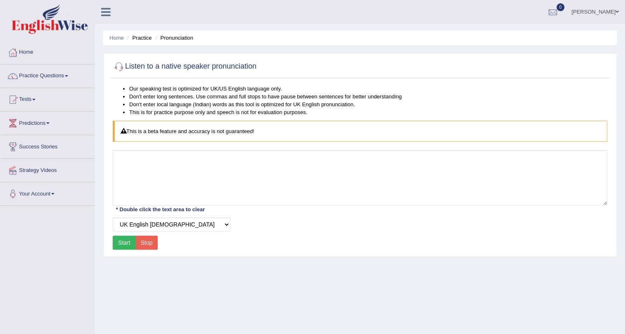
click at [123, 242] on button "Start" at bounding box center [124, 242] width 23 height 14
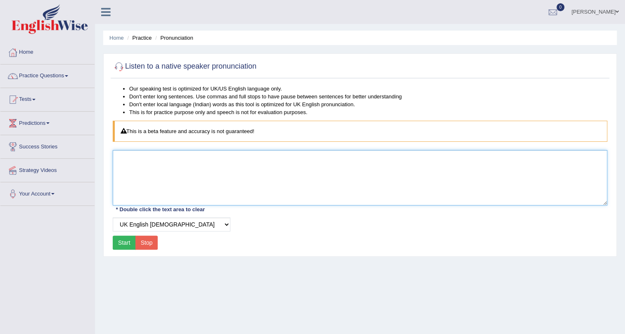
click at [152, 152] on textarea at bounding box center [360, 177] width 495 height 55
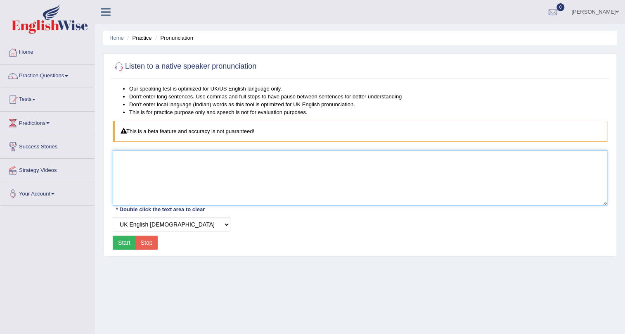
click at [152, 152] on textarea at bounding box center [360, 177] width 495 height 55
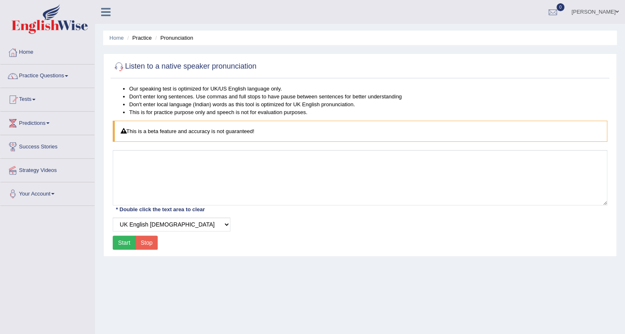
click at [125, 236] on button "Start" at bounding box center [124, 242] width 23 height 14
click at [125, 240] on button "Start" at bounding box center [124, 242] width 23 height 14
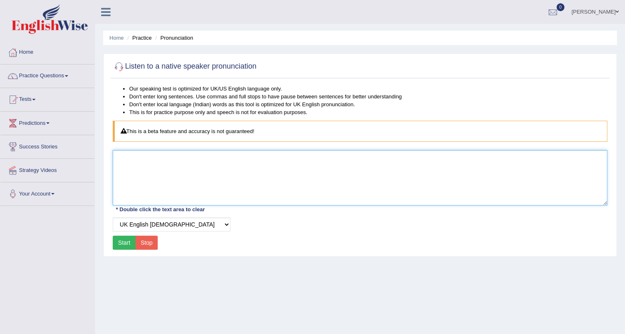
click at [162, 153] on textarea at bounding box center [360, 177] width 495 height 55
type textarea "tytyy"
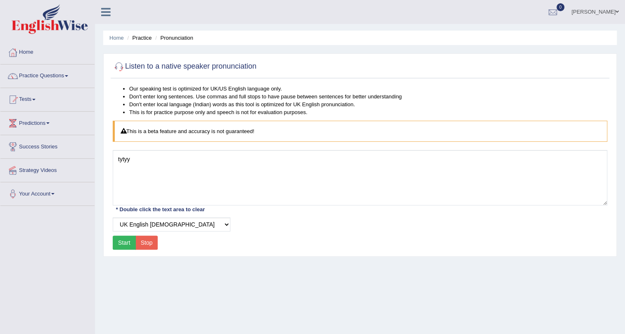
click at [127, 242] on button "Start" at bounding box center [124, 242] width 23 height 14
click at [123, 241] on button "Start" at bounding box center [124, 242] width 23 height 14
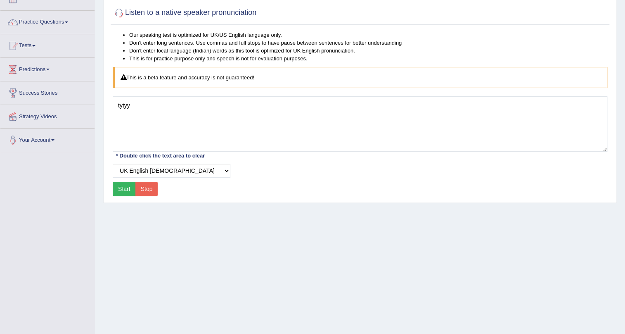
scroll to position [22, 0]
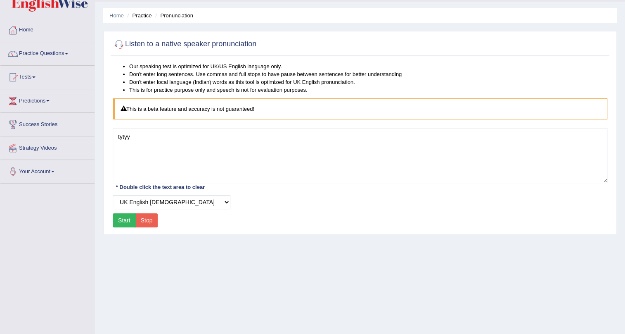
click at [124, 220] on button "Start" at bounding box center [124, 220] width 23 height 14
click at [128, 220] on div "Start Stop" at bounding box center [135, 220] width 45 height 14
click at [215, 200] on select "Select Voice UK English [DEMOGRAPHIC_DATA] UK English [DEMOGRAPHIC_DATA]" at bounding box center [172, 202] width 118 height 14
click at [113, 195] on select "Select Voice UK English [DEMOGRAPHIC_DATA] UK English [DEMOGRAPHIC_DATA]" at bounding box center [172, 202] width 118 height 14
click at [125, 216] on button "Start" at bounding box center [124, 220] width 23 height 14
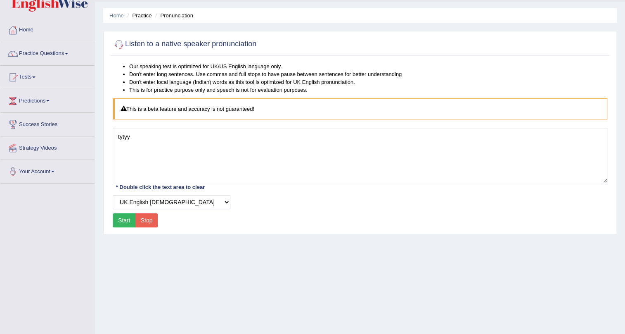
click at [162, 126] on div "Our speaking test is optimized for UK/US English language only. Don't enter lon…" at bounding box center [360, 145] width 499 height 167
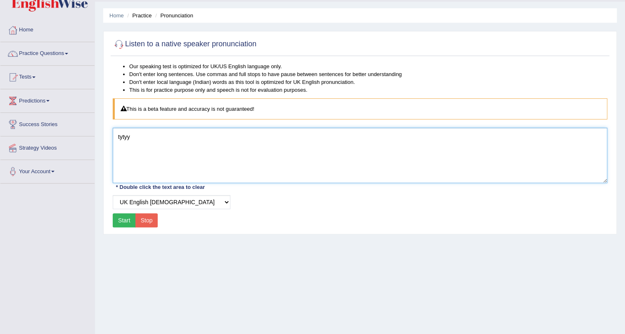
click at [153, 142] on textarea "tytyy" at bounding box center [360, 155] width 495 height 55
click at [153, 142] on textarea at bounding box center [360, 155] width 495 height 55
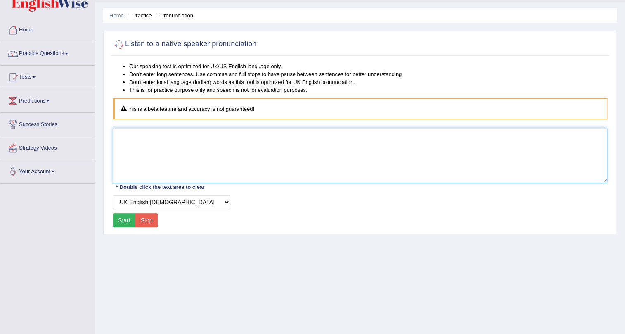
click at [153, 142] on textarea at bounding box center [360, 155] width 495 height 55
type textarea "door"
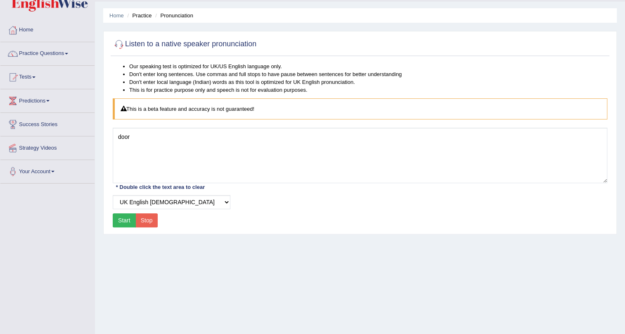
click at [126, 214] on button "Start" at bounding box center [124, 220] width 23 height 14
click at [126, 215] on button "Start" at bounding box center [124, 220] width 23 height 14
click at [121, 224] on button "Start" at bounding box center [124, 220] width 23 height 14
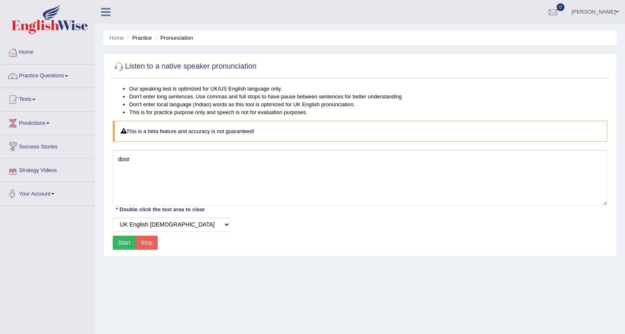
click at [123, 237] on button "Start" at bounding box center [124, 242] width 23 height 14
click at [123, 237] on div "Start Stop" at bounding box center [135, 242] width 45 height 14
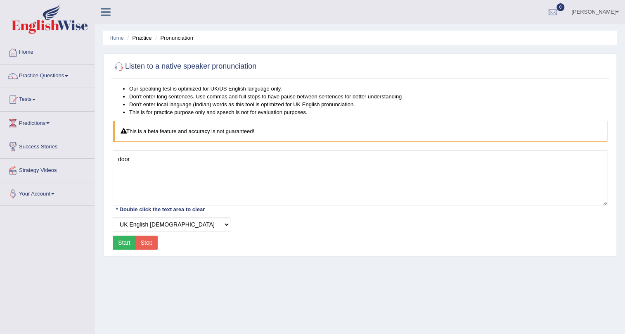
click at [123, 239] on button "Start" at bounding box center [124, 242] width 23 height 14
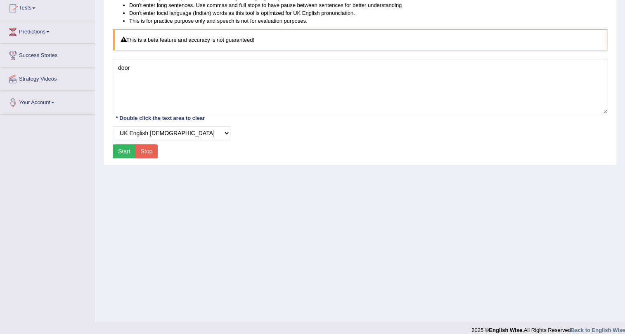
scroll to position [100, 0]
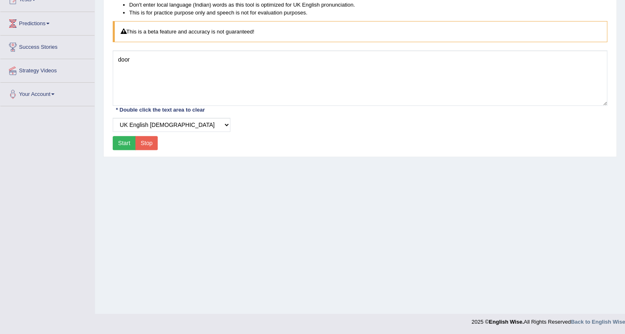
drag, startPoint x: 133, startPoint y: 62, endPoint x: 47, endPoint y: 150, distance: 123.2
click at [47, 150] on div "Toggle navigation Home Practice Questions Speaking Practice Read Aloud Repeat S…" at bounding box center [312, 115] width 625 height 430
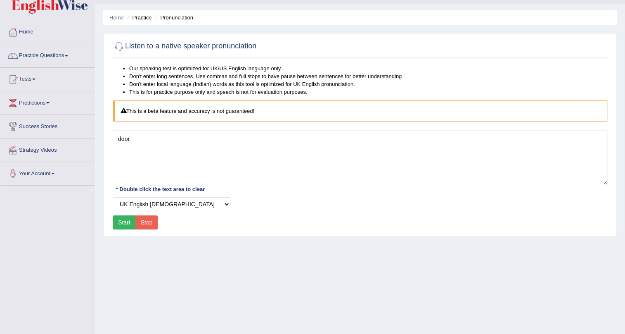
scroll to position [5, 0]
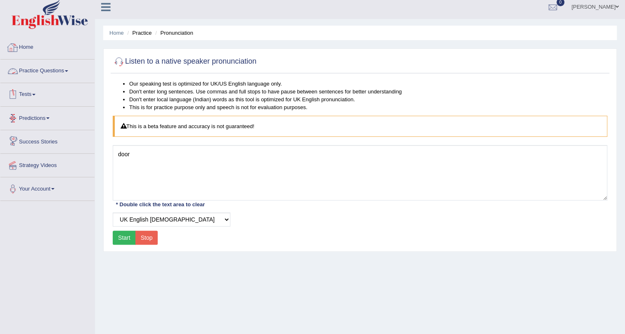
click at [36, 71] on link "Practice Questions" at bounding box center [47, 69] width 94 height 21
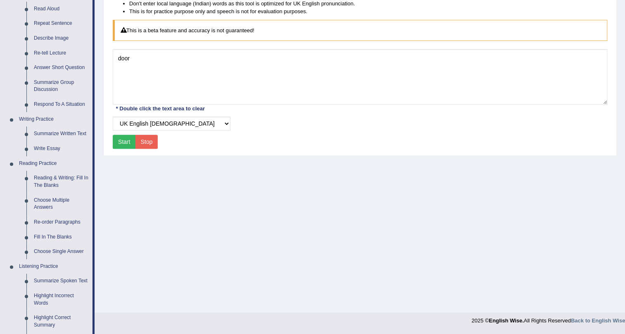
scroll to position [0, 0]
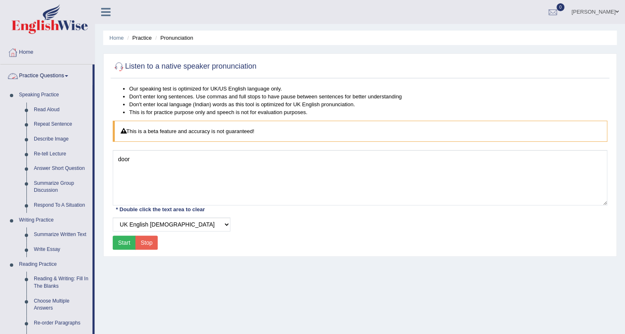
click at [46, 82] on link "Practice Questions" at bounding box center [46, 74] width 92 height 21
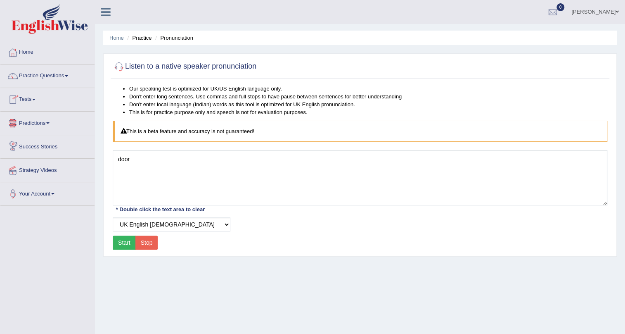
click at [40, 102] on link "Tests" at bounding box center [47, 98] width 94 height 21
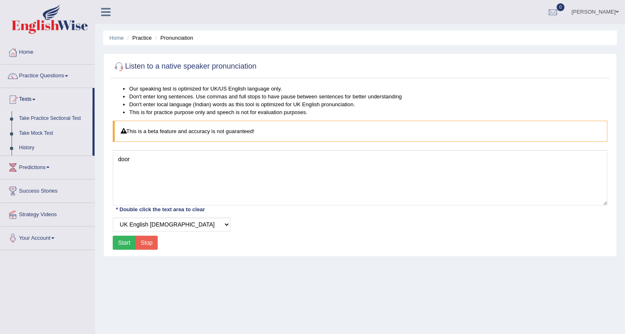
click at [49, 117] on link "Take Practice Sectional Test" at bounding box center [53, 118] width 77 height 15
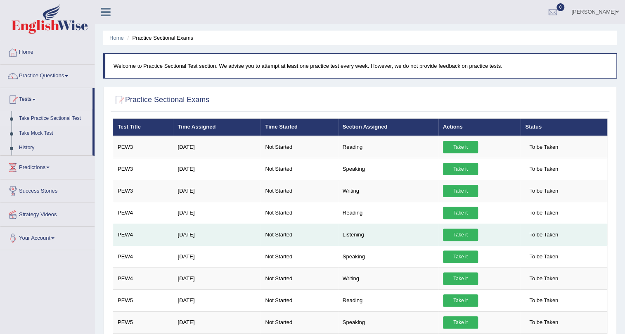
click at [468, 232] on link "Take it" at bounding box center [460, 234] width 35 height 12
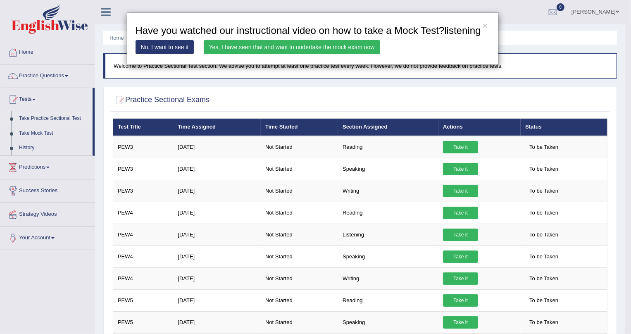
click at [455, 234] on div "× Have you watched our instructional video on how to take a Mock Test?listening…" at bounding box center [315, 167] width 631 height 334
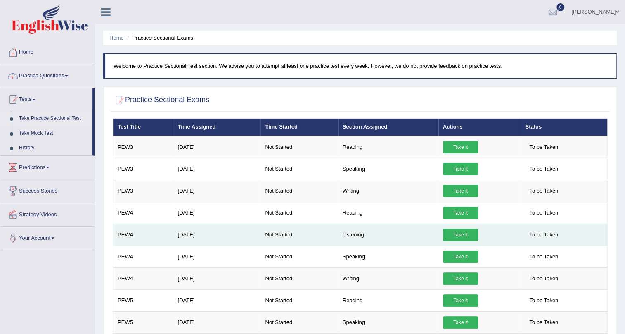
click at [458, 235] on link "Take it" at bounding box center [460, 234] width 35 height 12
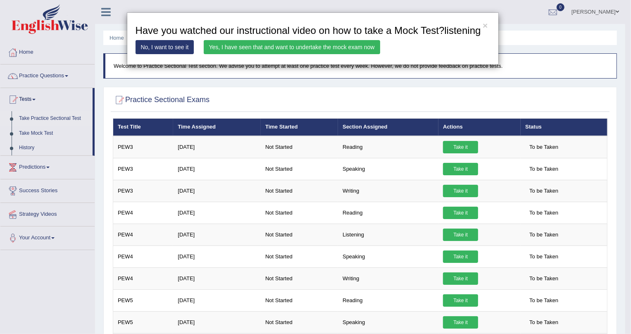
click at [285, 42] on link "Yes, I have seen that and want to undertake the mock exam now" at bounding box center [292, 47] width 176 height 14
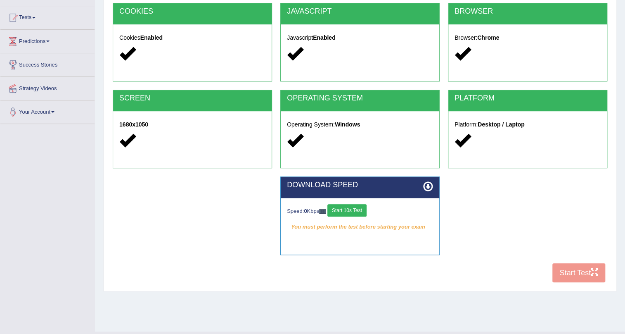
scroll to position [100, 0]
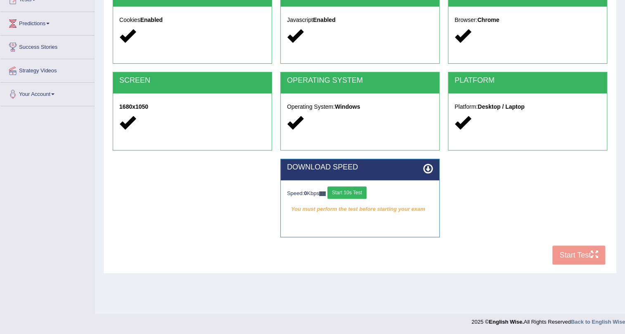
click at [349, 188] on button "Start 10s Test" at bounding box center [346, 192] width 39 height 12
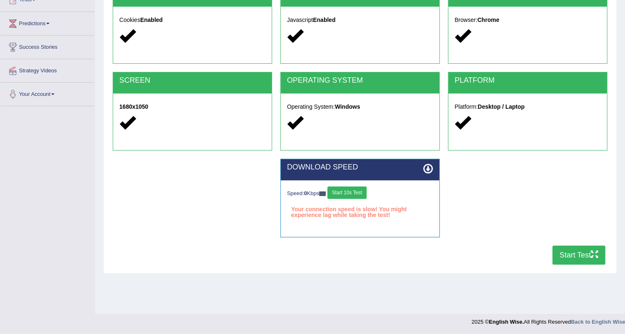
click at [349, 188] on button "Start 10s Test" at bounding box center [346, 192] width 39 height 12
click at [356, 192] on button "Start 10s Test" at bounding box center [355, 192] width 39 height 12
click at [356, 192] on button "Start 10s Test" at bounding box center [358, 192] width 39 height 12
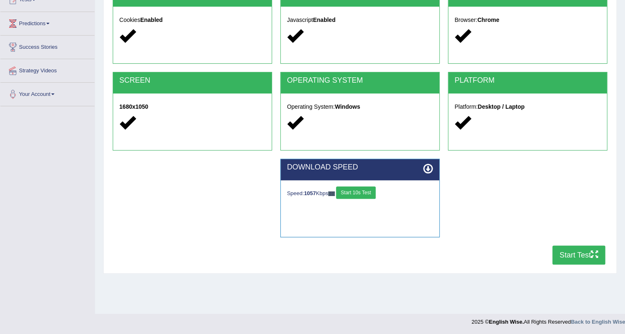
click at [356, 192] on button "Start 10s Test" at bounding box center [355, 192] width 39 height 12
click at [569, 254] on button "Start Test" at bounding box center [579, 254] width 53 height 19
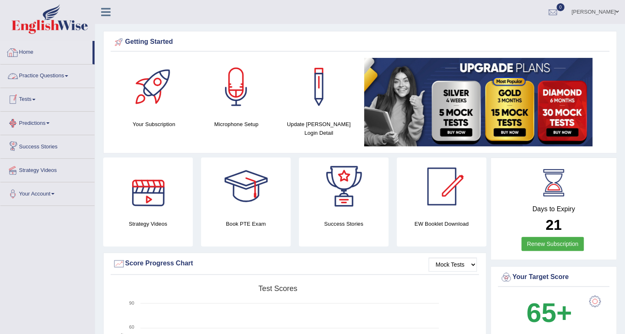
click at [34, 78] on link "Practice Questions" at bounding box center [47, 74] width 94 height 21
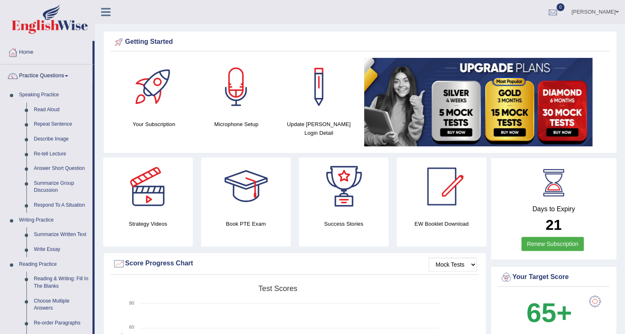
click at [554, 14] on div at bounding box center [553, 12] width 12 height 12
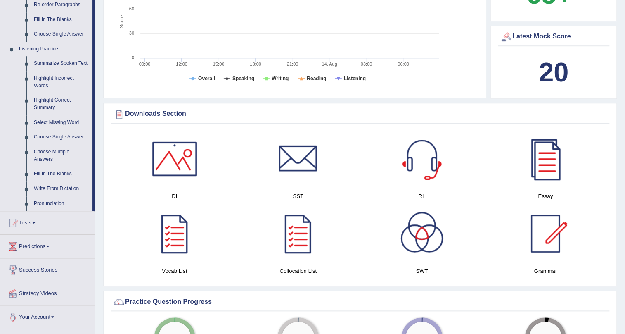
scroll to position [343, 0]
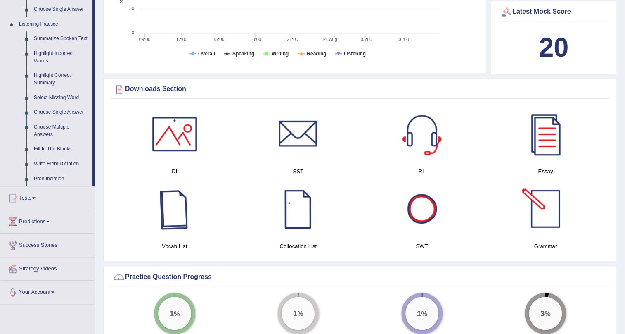
click at [289, 209] on div at bounding box center [298, 209] width 58 height 58
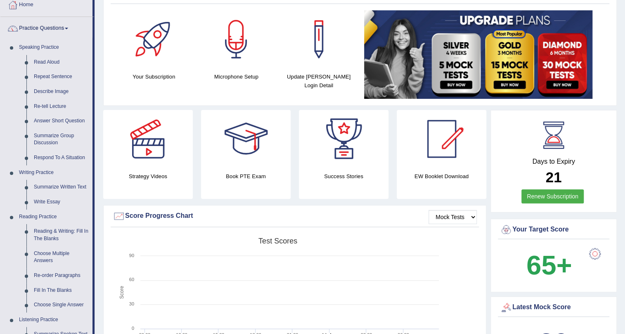
scroll to position [33, 0]
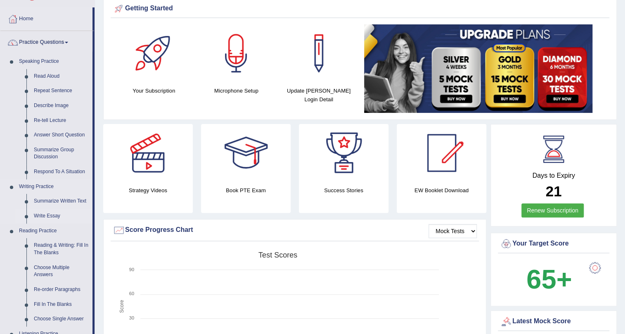
click at [52, 214] on link "Write Essay" at bounding box center [61, 216] width 62 height 15
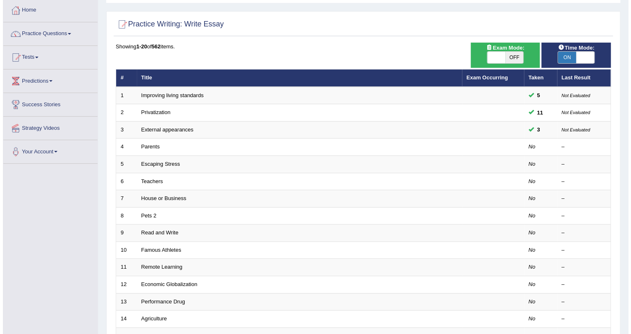
scroll to position [45, 0]
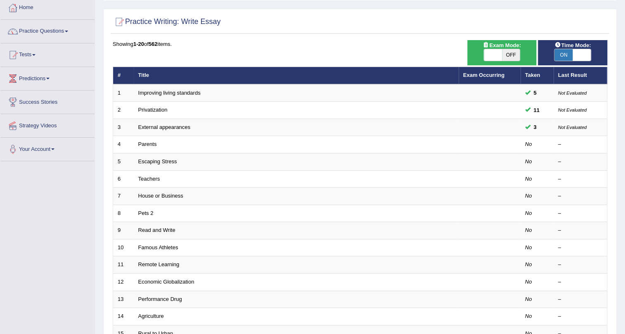
click at [502, 62] on div "Exam Mode: ON OFF" at bounding box center [501, 52] width 69 height 25
click at [496, 53] on span at bounding box center [493, 55] width 18 height 12
checkbox input "true"
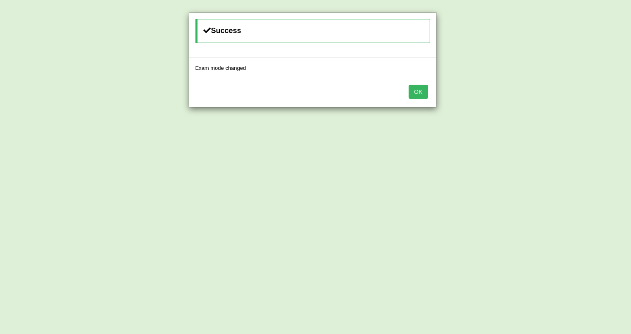
click at [418, 87] on button "OK" at bounding box center [417, 92] width 19 height 14
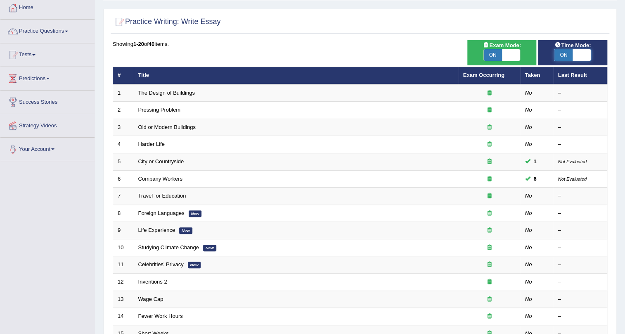
click at [581, 49] on span at bounding box center [582, 55] width 18 height 12
checkbox input "false"
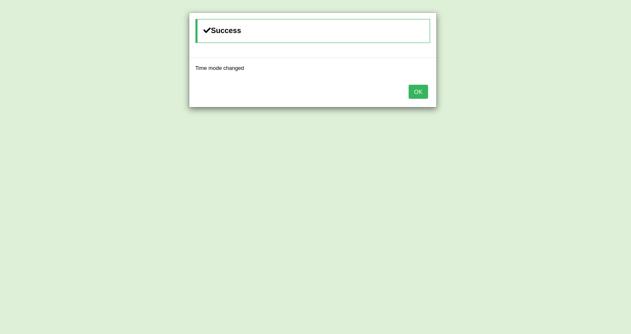
click at [218, 123] on div "Success Time mode changed OK" at bounding box center [315, 167] width 631 height 334
click at [412, 90] on button "OK" at bounding box center [417, 92] width 19 height 14
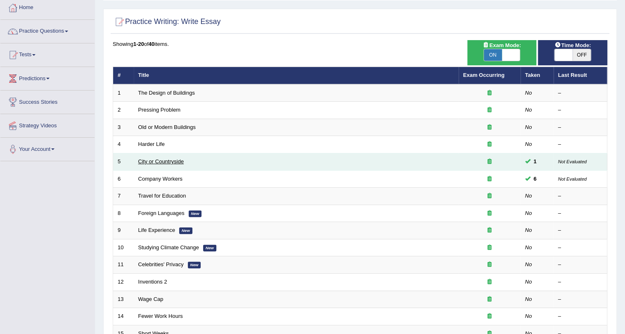
click at [163, 164] on link "City or Countryside" at bounding box center [161, 161] width 46 height 6
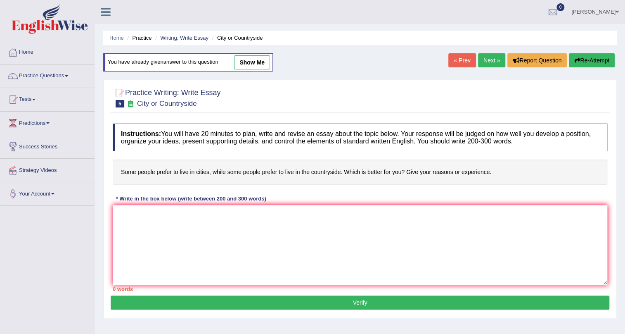
click at [257, 63] on link "show me" at bounding box center [252, 62] width 36 height 14
type textarea "In [DATE]' complex world, numerous issues and topics are subject to debate. One…"
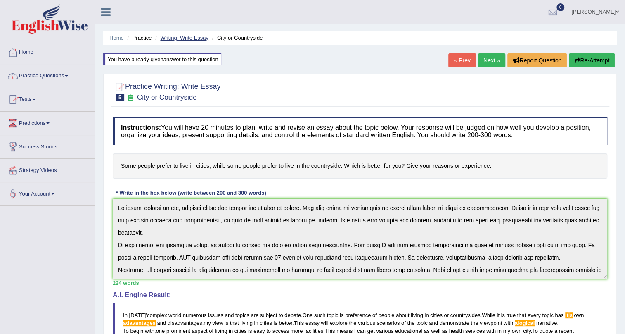
click at [183, 40] on link "Writing: Write Essay" at bounding box center [184, 38] width 48 height 6
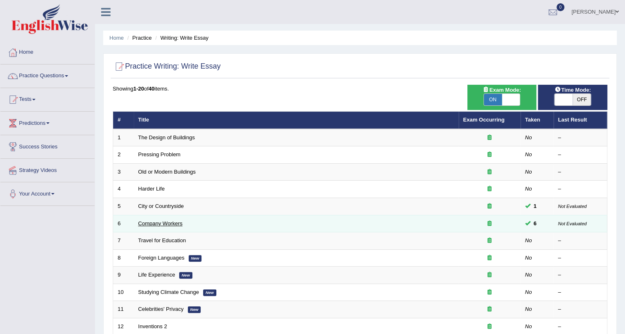
click at [154, 225] on link "Company Workers" at bounding box center [160, 223] width 44 height 6
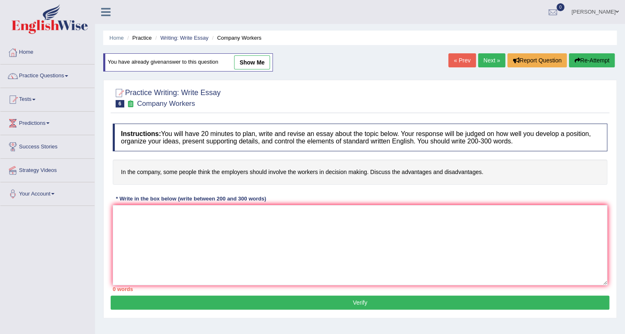
click at [256, 65] on link "show me" at bounding box center [252, 62] width 36 height 14
type textarea "The increasing influence of some individuals think the bosses should do involve…"
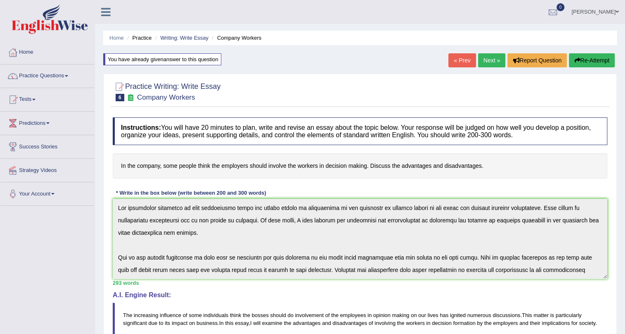
click at [484, 56] on link "Next »" at bounding box center [491, 60] width 27 height 14
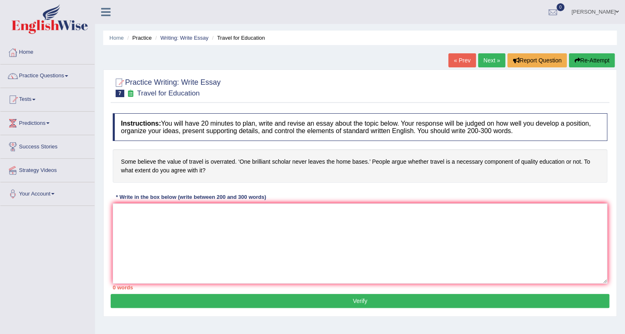
click at [484, 64] on link "Next »" at bounding box center [491, 60] width 27 height 14
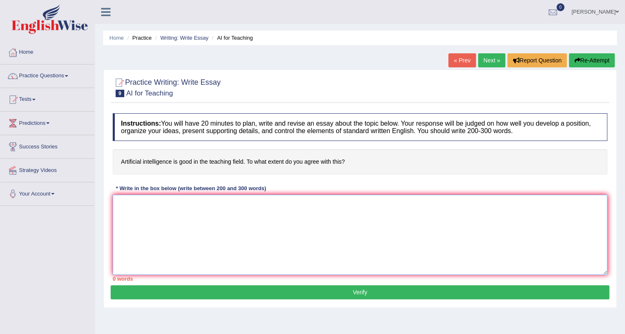
click at [178, 214] on textarea at bounding box center [360, 235] width 495 height 80
click at [185, 207] on textarea at bounding box center [360, 235] width 495 height 80
type textarea "The increas"
click at [48, 74] on link "Practice Questions" at bounding box center [47, 74] width 94 height 21
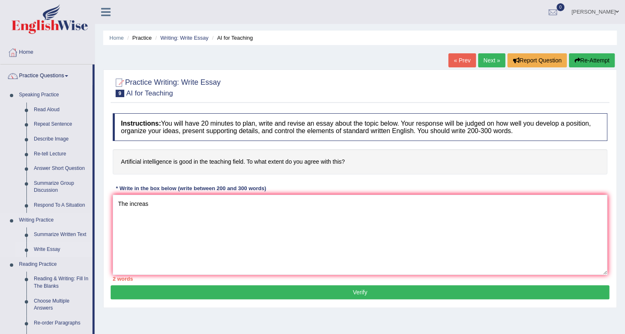
click at [41, 249] on link "Write Essay" at bounding box center [61, 249] width 62 height 15
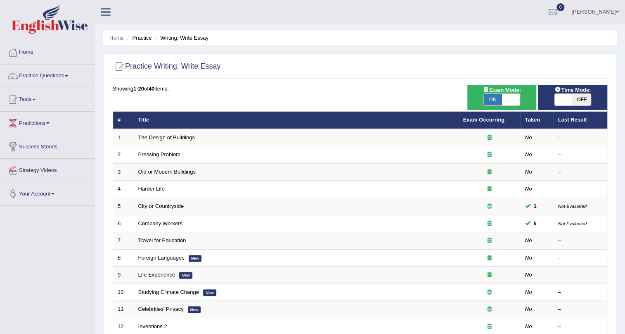
click at [570, 98] on span at bounding box center [564, 100] width 18 height 12
checkbox input "true"
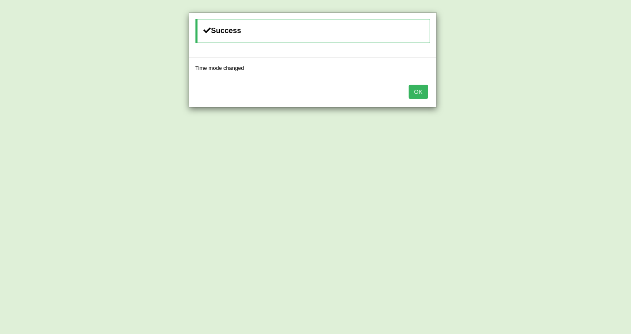
click at [421, 90] on button "OK" at bounding box center [417, 92] width 19 height 14
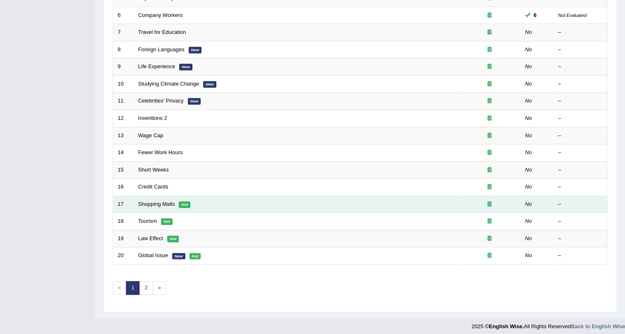
scroll to position [212, 0]
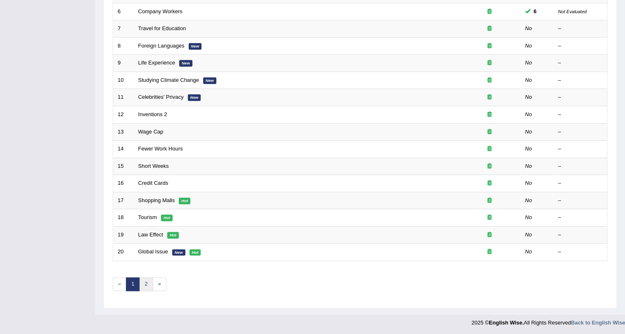
click at [149, 281] on link "2" at bounding box center [146, 284] width 14 height 14
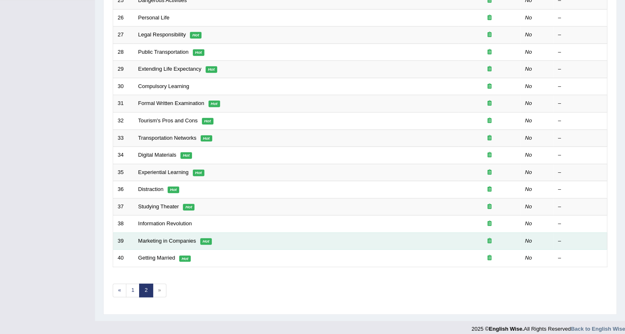
scroll to position [210, 0]
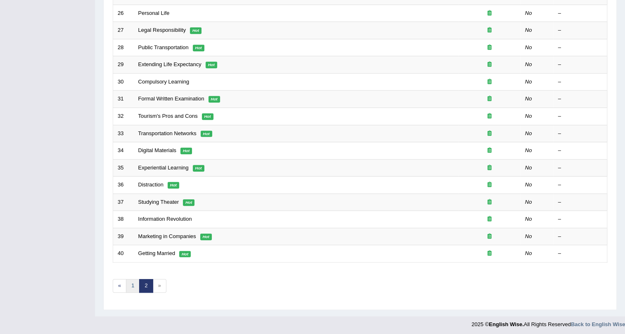
click at [135, 286] on link "1" at bounding box center [133, 286] width 14 height 14
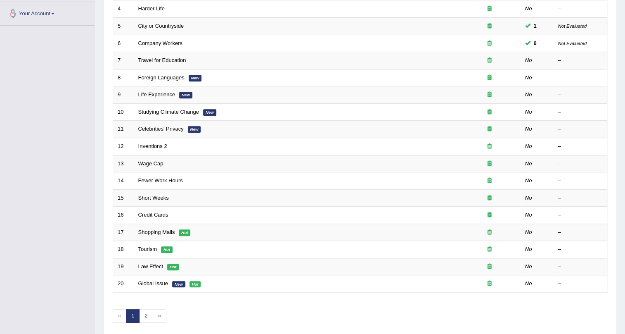
scroll to position [212, 0]
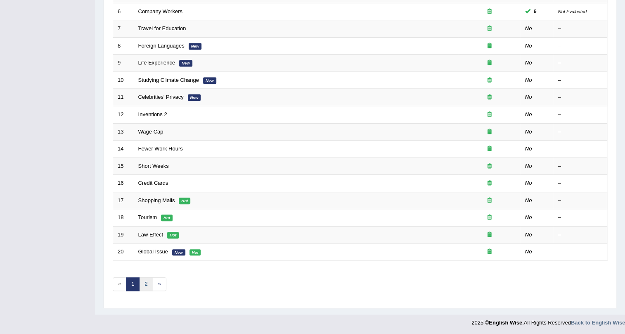
click at [145, 281] on link "2" at bounding box center [146, 284] width 14 height 14
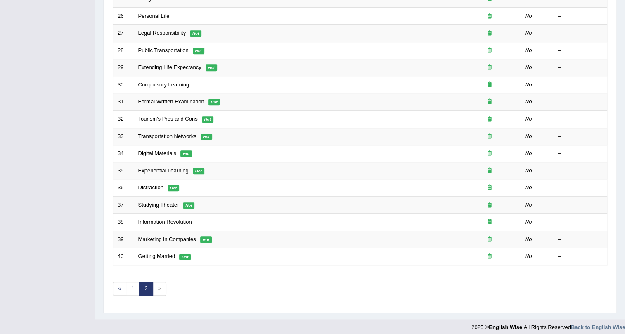
scroll to position [211, 0]
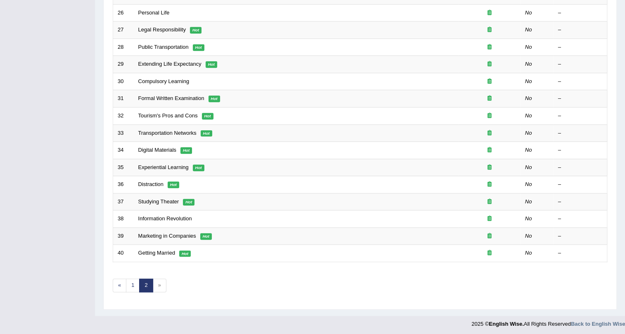
click at [159, 283] on span "»" at bounding box center [160, 285] width 14 height 14
click at [157, 281] on span "»" at bounding box center [160, 285] width 14 height 14
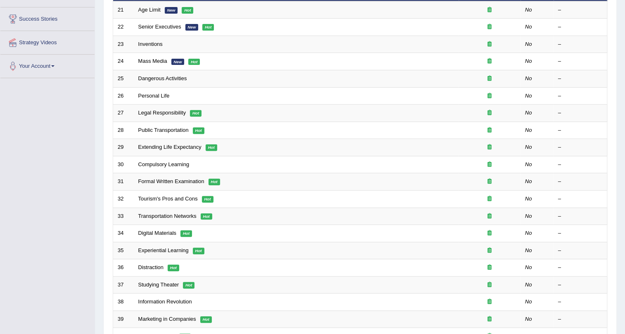
scroll to position [212, 0]
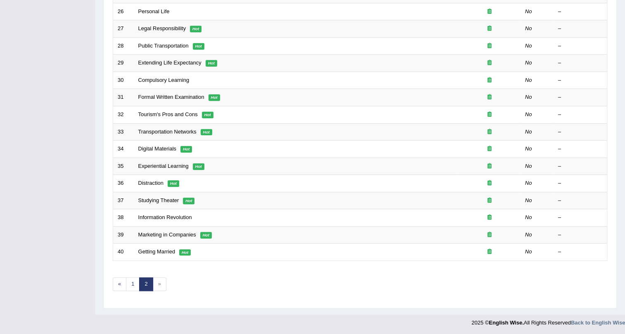
click at [161, 285] on span "»" at bounding box center [160, 284] width 14 height 14
click at [160, 284] on span "»" at bounding box center [160, 284] width 14 height 14
click at [160, 283] on span "»" at bounding box center [160, 284] width 14 height 14
click at [160, 282] on span "»" at bounding box center [160, 284] width 14 height 14
click at [159, 281] on span "»" at bounding box center [160, 284] width 14 height 14
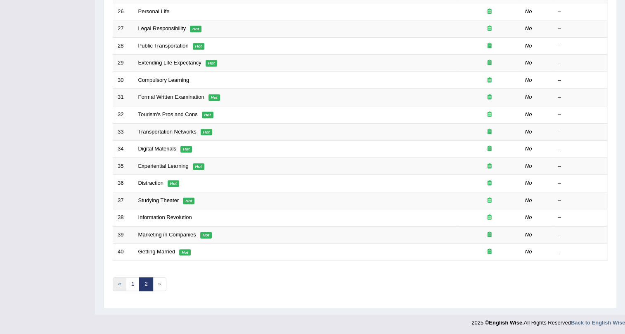
click at [121, 281] on link "«" at bounding box center [120, 284] width 14 height 14
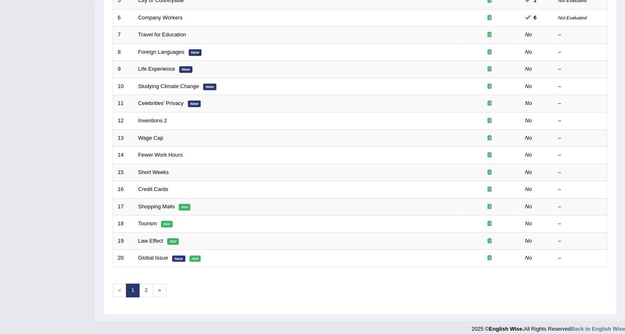
scroll to position [212, 0]
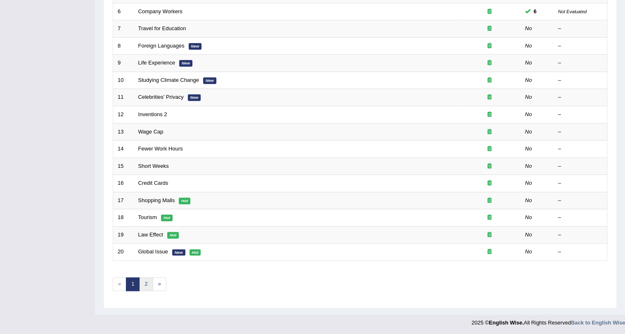
click at [145, 278] on link "2" at bounding box center [146, 284] width 14 height 14
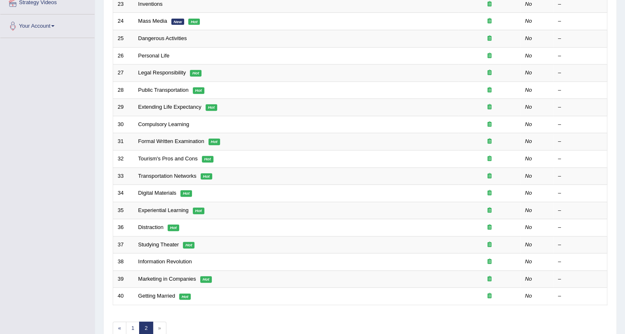
scroll to position [212, 0]
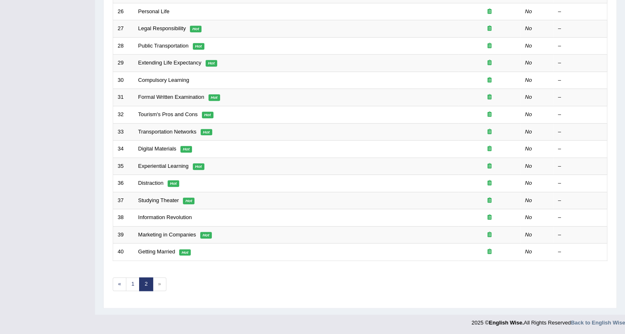
click at [158, 282] on span "»" at bounding box center [160, 284] width 14 height 14
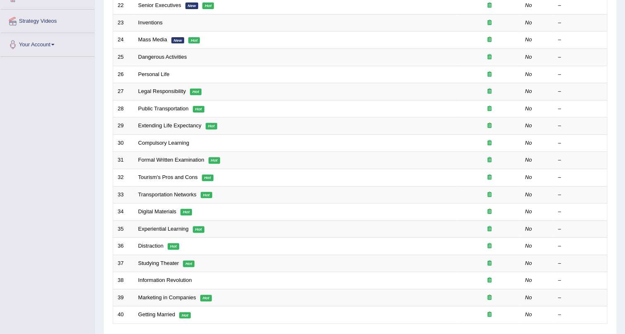
scroll to position [145, 0]
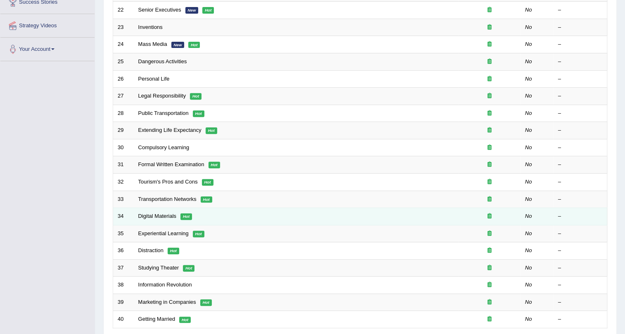
click at [185, 213] on em "Hot" at bounding box center [186, 216] width 12 height 7
click at [163, 215] on link "Digital Materials" at bounding box center [157, 216] width 38 height 6
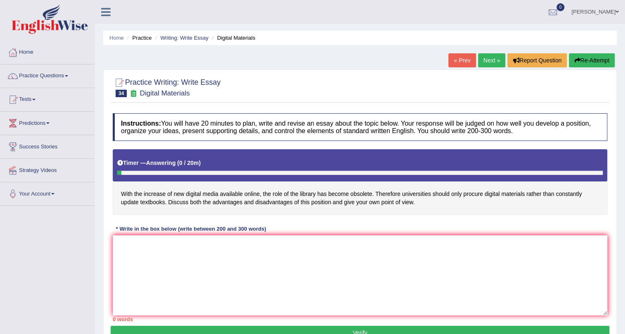
click at [454, 61] on link "« Prev" at bounding box center [462, 60] width 27 height 14
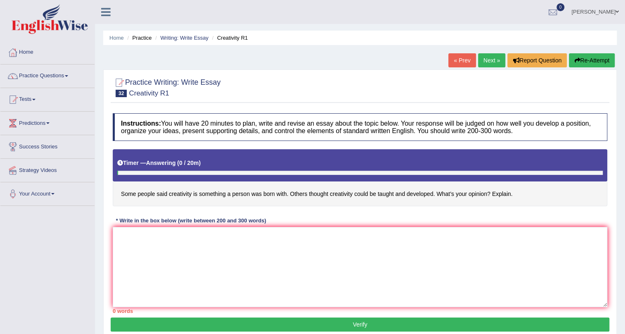
click at [495, 62] on link "Next »" at bounding box center [491, 60] width 27 height 14
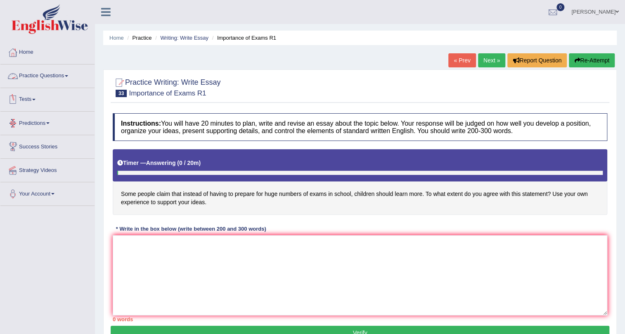
click at [32, 76] on link "Practice Questions" at bounding box center [47, 74] width 94 height 21
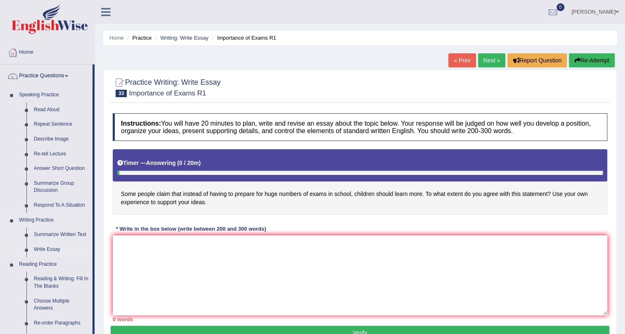
click at [46, 250] on link "Write Essay" at bounding box center [61, 249] width 62 height 15
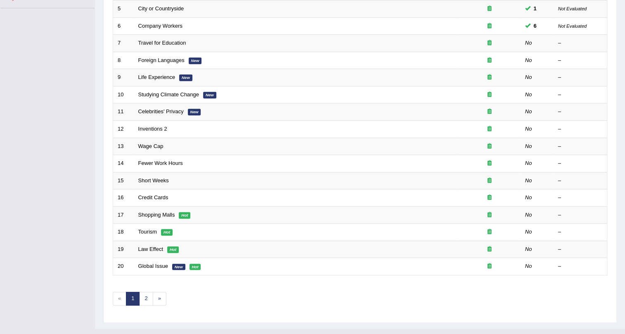
scroll to position [196, 0]
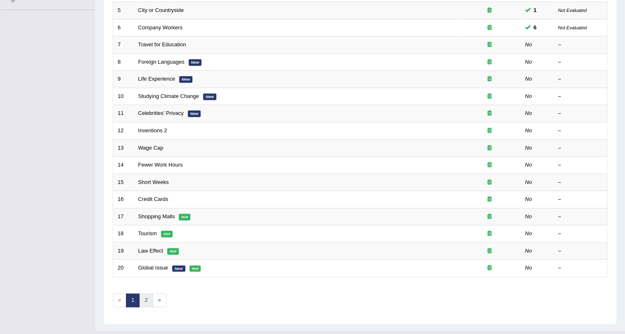
click at [144, 297] on link "2" at bounding box center [146, 300] width 14 height 14
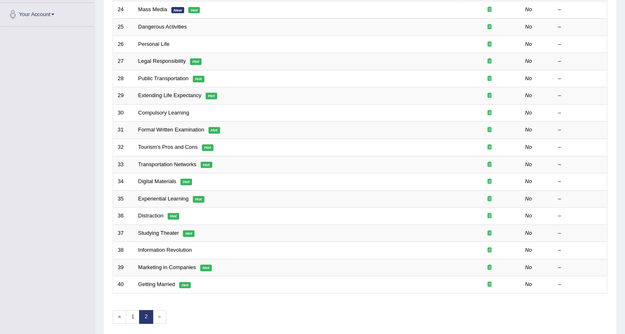
scroll to position [180, 0]
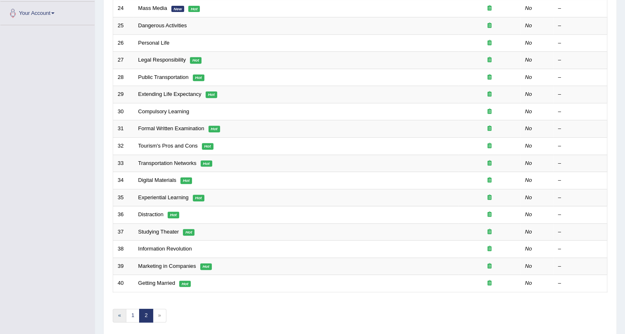
click at [117, 314] on link "«" at bounding box center [120, 315] width 14 height 14
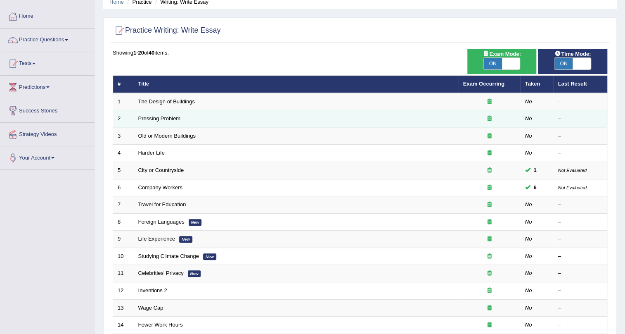
scroll to position [38, 0]
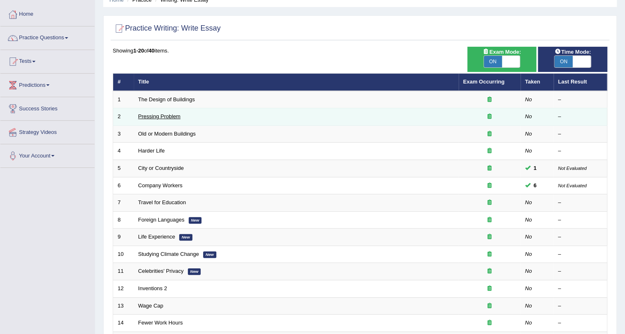
click at [174, 116] on link "Pressing Problem" at bounding box center [159, 116] width 43 height 6
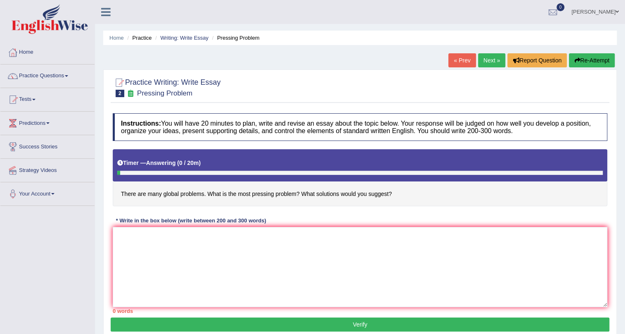
scroll to position [14, 0]
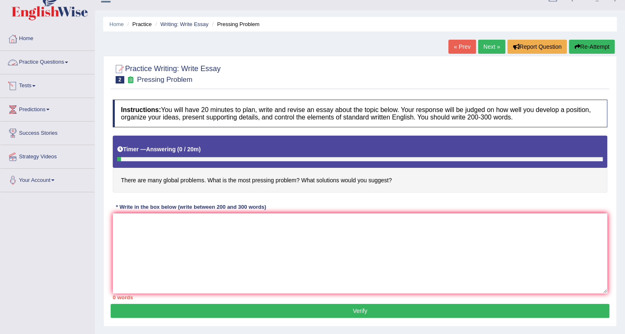
click at [41, 62] on link "Practice Questions" at bounding box center [47, 61] width 94 height 21
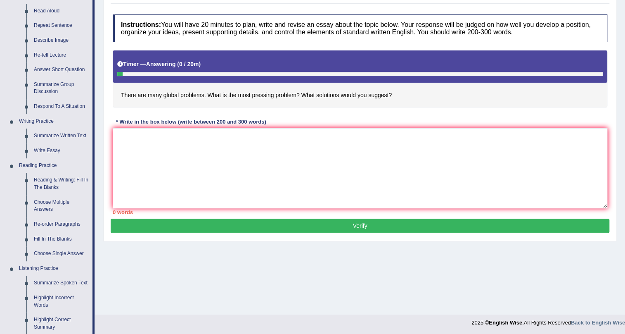
scroll to position [90, 0]
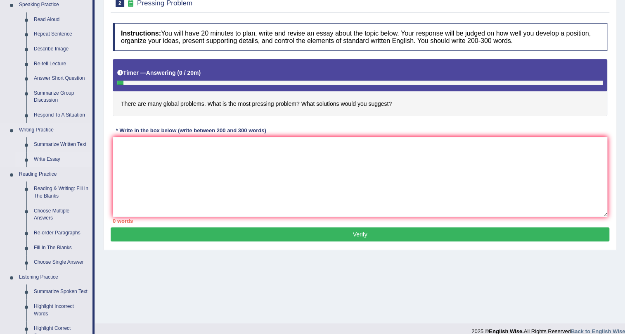
click at [36, 160] on link "Write Essay" at bounding box center [61, 159] width 62 height 15
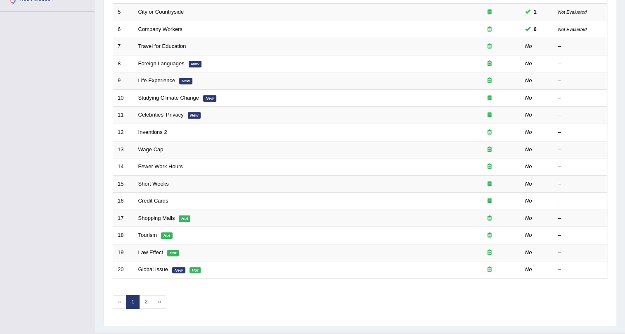
scroll to position [200, 0]
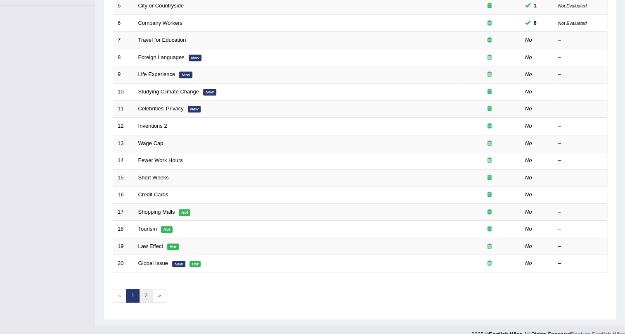
click at [147, 292] on link "2" at bounding box center [146, 296] width 14 height 14
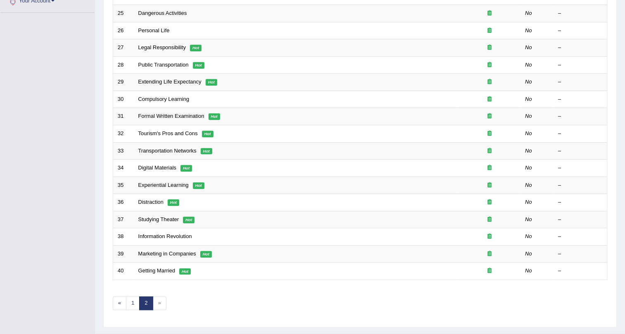
scroll to position [212, 0]
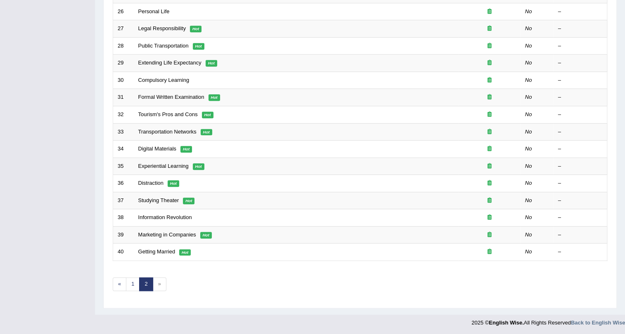
click at [160, 281] on span "»" at bounding box center [160, 284] width 14 height 14
click at [159, 285] on span "»" at bounding box center [160, 284] width 14 height 14
click at [120, 282] on link "«" at bounding box center [120, 284] width 14 height 14
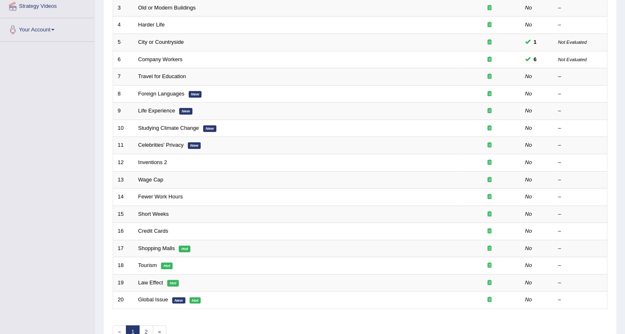
scroll to position [212, 0]
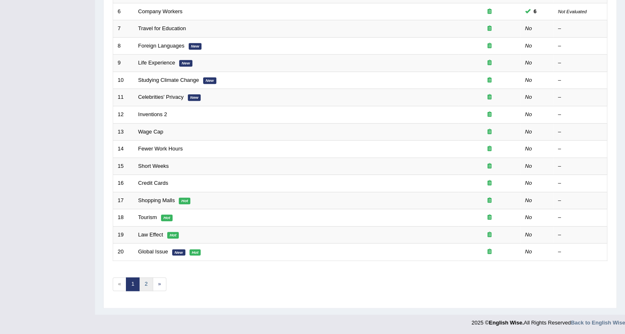
click at [149, 284] on link "2" at bounding box center [146, 284] width 14 height 14
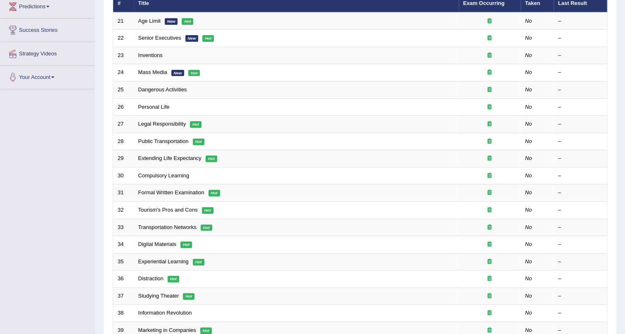
scroll to position [113, 0]
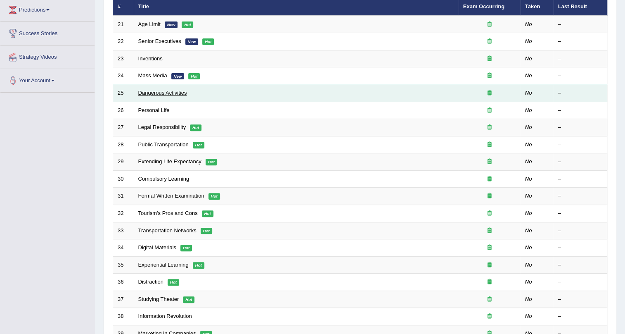
click at [153, 90] on link "Dangerous Activities" at bounding box center [162, 93] width 49 height 6
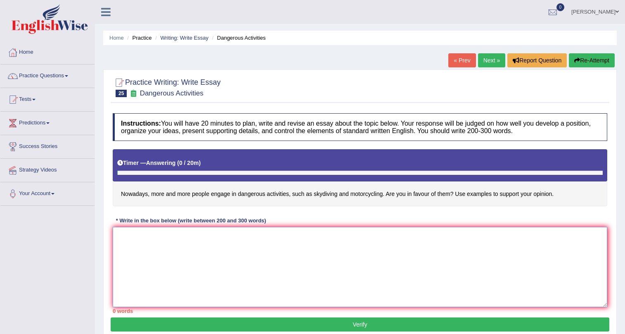
click at [154, 240] on textarea at bounding box center [360, 267] width 495 height 80
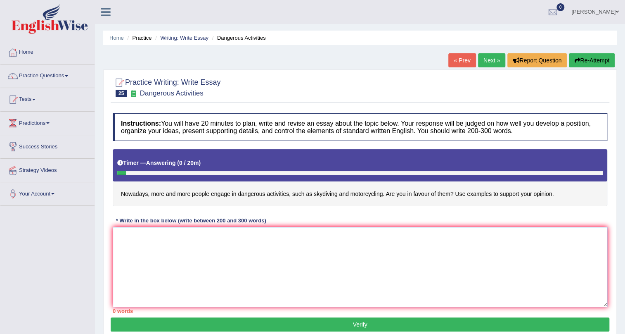
click at [145, 244] on textarea at bounding box center [360, 267] width 495 height 80
type textarea "r"
click at [221, 234] on textarea "The increasing inluence of more number of peopl" at bounding box center [360, 267] width 495 height 80
click at [252, 233] on textarea "The increasing inluence of more numbers of peopl" at bounding box center [360, 267] width 495 height 80
click at [257, 235] on textarea "The increasing inluence of more numbers of persons engage" at bounding box center [360, 267] width 495 height 80
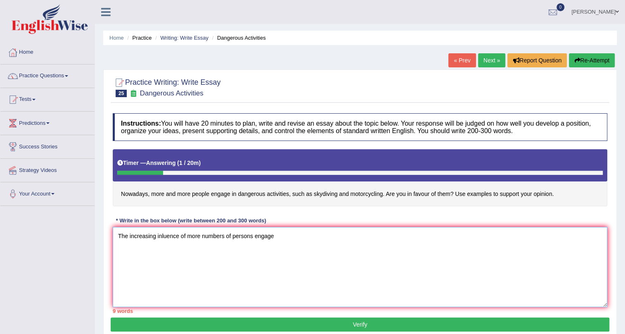
click at [255, 233] on textarea "The increasing inluence of more numbers of persons engage" at bounding box center [360, 267] width 495 height 80
click at [275, 236] on textarea "The increasing inluence of more numbers of persons engage" at bounding box center [360, 267] width 495 height 80
click at [254, 238] on textarea "The increasing inluence of more numbers of persons engage" at bounding box center [360, 267] width 495 height 80
click at [303, 235] on textarea "The increasing inluence of more numbers of persons are getting engage" at bounding box center [360, 267] width 495 height 80
click at [347, 235] on textarea "The increasing inluence of more numbers of persons are engaging in life threten…" at bounding box center [360, 267] width 495 height 80
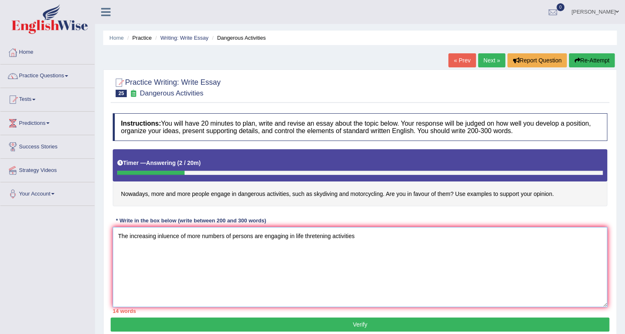
click at [355, 235] on textarea "The increasing inluence of more numbers of persons are engaging in life threten…" at bounding box center [360, 267] width 495 height 80
click at [491, 232] on textarea "The increasing inluence of more numbers of persons are engaging in life threten…" at bounding box center [360, 267] width 495 height 80
click at [501, 239] on textarea "The increasing inluence of more numbers of persons are engaging in life threten…" at bounding box center [360, 267] width 495 height 80
click at [501, 236] on textarea "The increasing inluence of more numbers of persons are engaging in life threten…" at bounding box center [360, 267] width 495 height 80
click at [529, 235] on textarea "The increasing inluence of more numbers of persons are engaging in life threten…" at bounding box center [360, 267] width 495 height 80
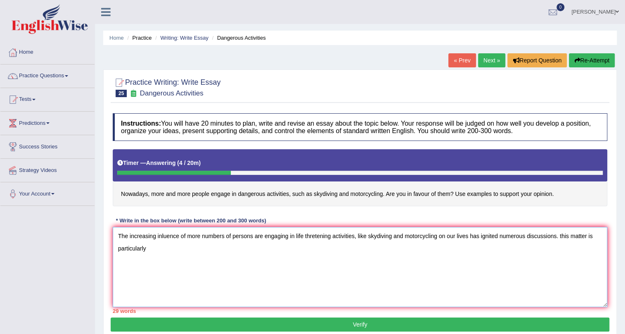
click at [562, 233] on textarea "The increasing inluence of more numbers of persons are engaging in life threten…" at bounding box center [360, 267] width 495 height 80
click at [147, 249] on textarea "The increasing inluence of more numbers of persons are engaging in life threten…" at bounding box center [360, 267] width 495 height 80
click at [141, 247] on textarea "The increasing inluence of more numbers of persons are engaging in life threten…" at bounding box center [360, 267] width 495 height 80
click at [146, 252] on textarea "The increasing inluence of more numbers of persons are engaging in life threten…" at bounding box center [360, 267] width 495 height 80
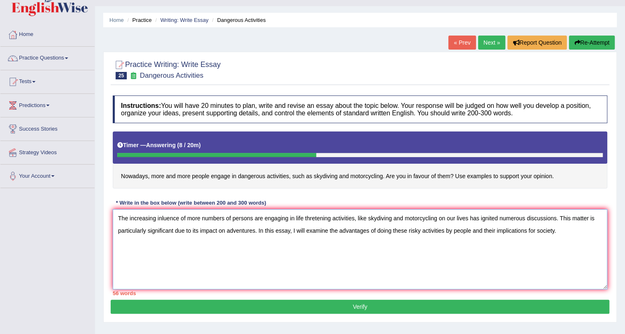
scroll to position [33, 0]
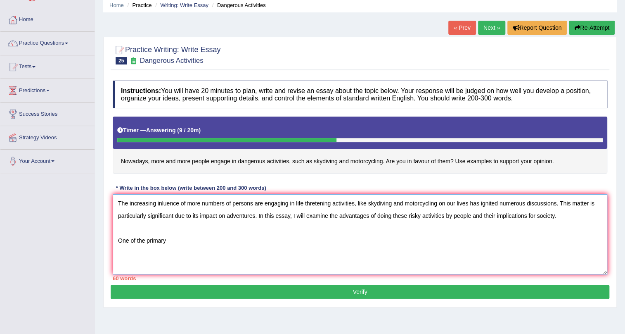
click at [293, 215] on textarea "The increasing inluence of more numbers of persons are engaging in life threten…" at bounding box center [360, 234] width 495 height 80
click at [382, 213] on textarea "The increasing inluence of more numbers of persons are engaging in life threten…" at bounding box center [360, 234] width 495 height 80
click at [344, 212] on textarea "The increasing inluence of more numbers of persons are engaging in life threten…" at bounding box center [360, 234] width 495 height 80
click at [381, 213] on textarea "The increasing inluence of more numbers of persons are engaging in life threten…" at bounding box center [360, 234] width 495 height 80
click at [296, 213] on textarea "The increasing inluence of more numbers of persons are engaging in life threten…" at bounding box center [360, 234] width 495 height 80
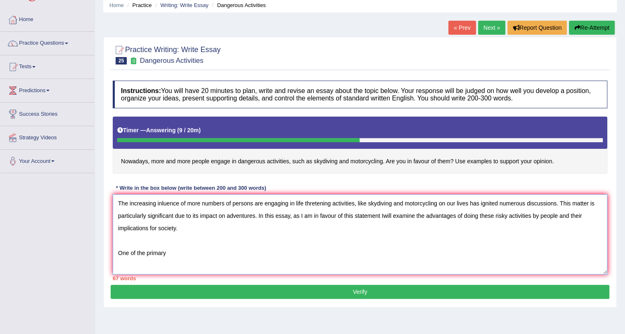
click at [383, 216] on textarea "The increasing inluence of more numbers of persons are engaging in life threten…" at bounding box center [360, 234] width 495 height 80
click at [175, 250] on textarea "The increasing inluence of more numbers of persons are engaging in life threten…" at bounding box center [360, 234] width 495 height 80
click at [202, 251] on textarea "The increasing inluence of more numbers of persons are engaging in life threten…" at bounding box center [360, 234] width 495 height 80
click at [299, 250] on textarea "The increasing inluence of more numbers of persons are engaging in life threten…" at bounding box center [360, 234] width 495 height 80
click at [204, 252] on textarea "The increasing inluence of more numbers of persons are engaging in life threten…" at bounding box center [360, 234] width 495 height 80
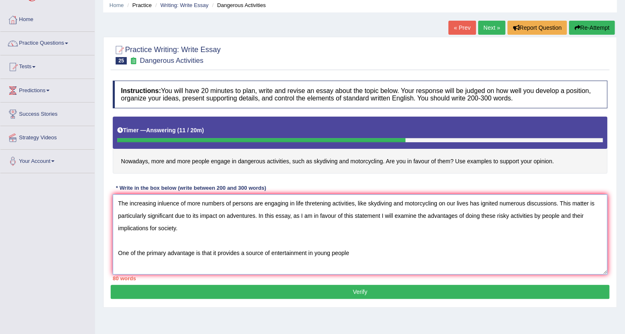
click at [369, 249] on textarea "The increasing inluence of more numbers of persons are engaging in life threten…" at bounding box center [360, 234] width 495 height 80
click at [315, 251] on textarea "The increasing inluence of more numbers of persons are engaging in life threten…" at bounding box center [360, 234] width 495 height 80
click at [307, 252] on textarea "The increasing inluence of more numbers of persons are engaging in life threten…" at bounding box center [360, 234] width 495 height 80
click at [375, 252] on textarea "The increasing inluence of more numbers of persons are engaging in life threten…" at bounding box center [360, 234] width 495 height 80
click at [215, 248] on textarea "The increasing inluence of more numbers of persons are engaging in life threten…" at bounding box center [360, 234] width 495 height 80
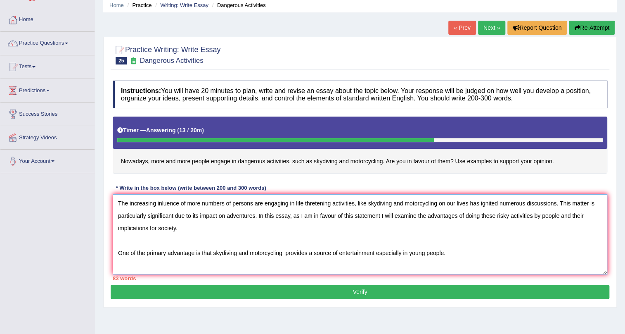
click at [214, 253] on textarea "The increasing inluence of more numbers of persons are engaging in life threten…" at bounding box center [360, 234] width 495 height 80
click at [257, 250] on textarea "The increasing inluence of more numbers of persons are engaging in life threten…" at bounding box center [360, 234] width 495 height 80
click at [269, 252] on textarea "The increasing inluence of more numbers of persons are engaging in life threten…" at bounding box center [360, 234] width 495 height 80
click at [327, 251] on textarea "The increasing inluence of more numbers of persons are engaging in life threten…" at bounding box center [360, 234] width 495 height 80
click at [301, 255] on textarea "The increasing inluence of more numbers of persons are engaging in life threten…" at bounding box center [360, 234] width 495 height 80
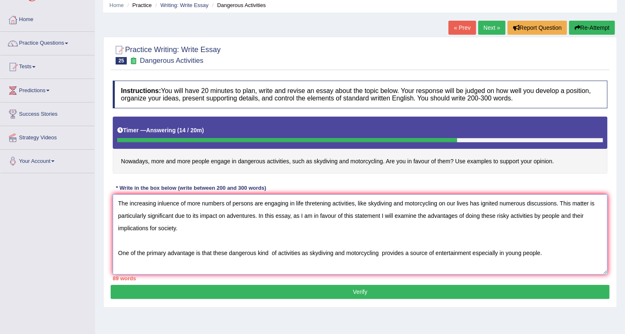
click at [543, 252] on textarea "The increasing inluence of more numbers of persons are engaging in life threten…" at bounding box center [360, 234] width 495 height 80
click at [360, 264] on textarea "The increasing inluence of more numbers of persons are engaging in life threten…" at bounding box center [360, 234] width 495 height 80
click at [375, 267] on textarea "The increasing inluence of more numbers of persons are engaging in life threten…" at bounding box center [360, 234] width 495 height 80
click at [270, 264] on textarea "The increasing inluence of more numbers of persons are engaging in life threten…" at bounding box center [360, 234] width 495 height 80
click at [394, 262] on textarea "The increasing inluence of more numbers of persons are engaging in life threten…" at bounding box center [360, 234] width 495 height 80
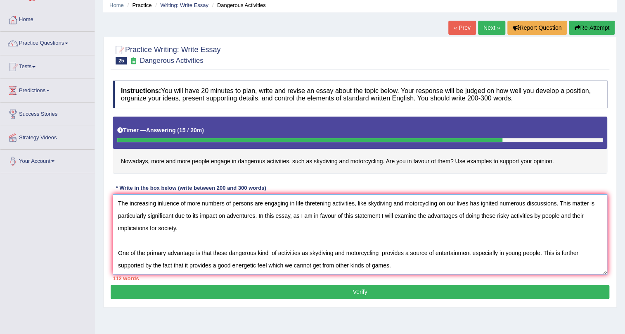
click at [213, 264] on textarea "The increasing inluence of more numbers of persons are engaging in life threten…" at bounding box center [360, 234] width 495 height 80
click at [393, 265] on textarea "The increasing inluence of more numbers of persons are engaging in life threten…" at bounding box center [360, 234] width 495 height 80
click at [489, 263] on textarea "The increasing inluence of more numbers of persons are engaging in life threten…" at bounding box center [360, 234] width 495 height 80
click at [499, 262] on textarea "The increasing inluence of more numbers of persons are engaging in life threten…" at bounding box center [360, 234] width 495 height 80
click at [512, 263] on textarea "The increasing inluence of more numbers of persons are engaging in life threten…" at bounding box center [360, 234] width 495 height 80
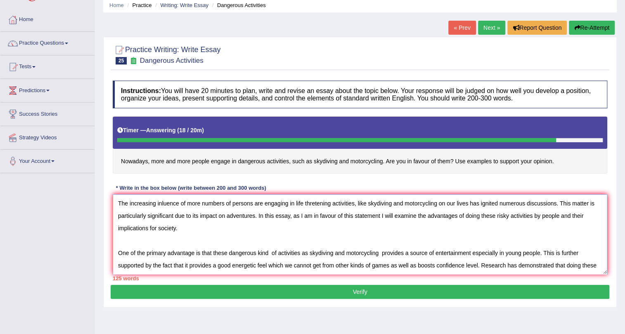
scroll to position [7, 0]
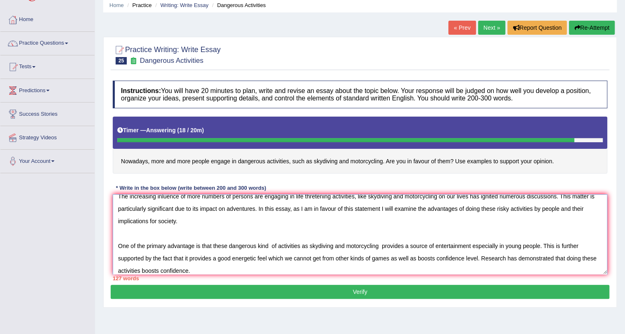
click at [477, 258] on textarea "The increasing inluence of more numbers of persons are engaging in life threten…" at bounding box center [360, 234] width 495 height 80
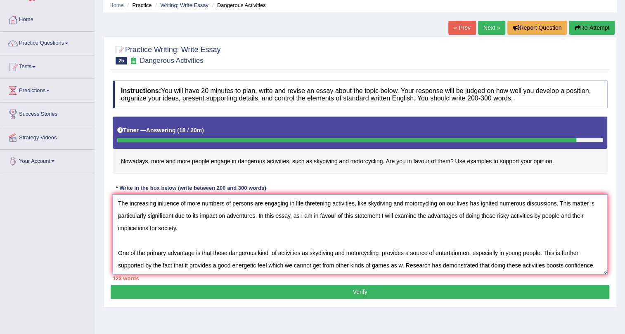
scroll to position [0, 0]
click at [586, 266] on textarea "The increasing inluence of more numbers of persons are engaging in life threten…" at bounding box center [360, 234] width 495 height 80
click at [579, 264] on textarea "The increasing inluence of more numbers of persons are engaging in life threten…" at bounding box center [360, 234] width 495 height 80
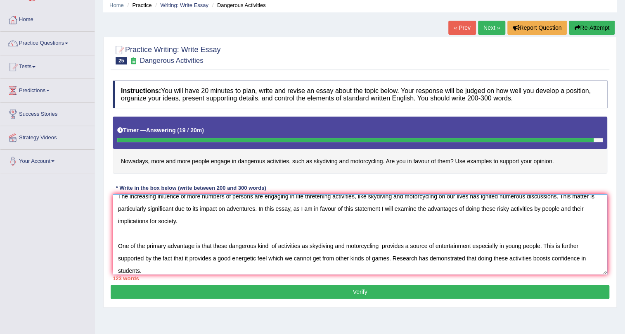
click at [143, 266] on textarea "The increasing inluence of more numbers of persons are engaging in life threten…" at bounding box center [360, 234] width 495 height 80
type textarea "The increasing inluence of more numbers of persons are engaging in life threten…"
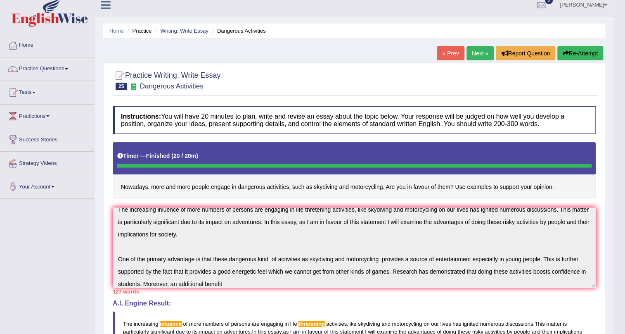
click at [579, 55] on button "Re-Attempt" at bounding box center [581, 53] width 46 height 14
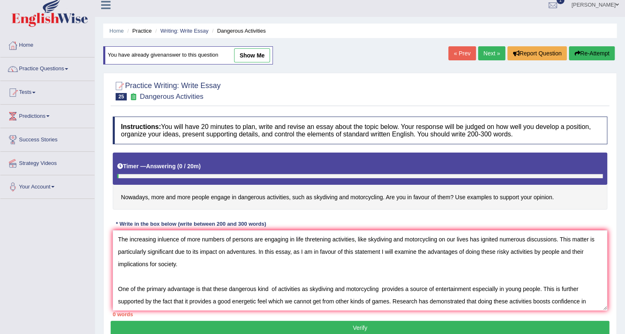
scroll to position [7, 0]
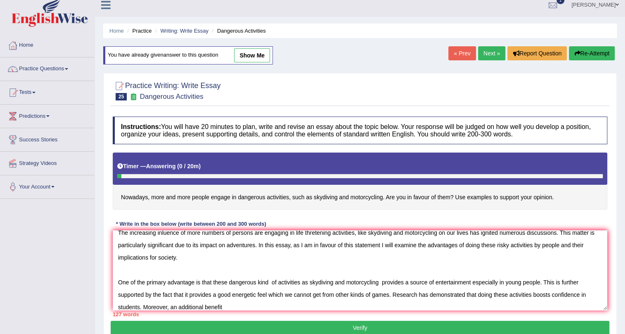
click at [161, 232] on textarea "The increasing inluence of more numbers of persons are engaging in life threten…" at bounding box center [360, 270] width 495 height 80
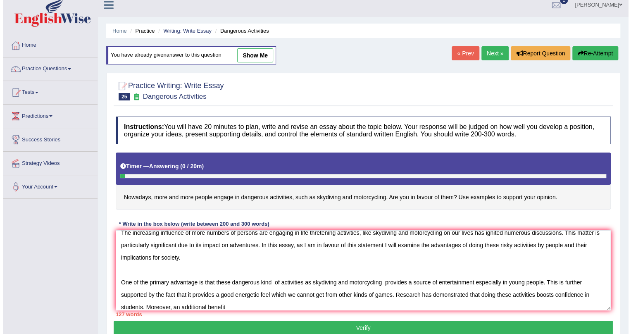
scroll to position [5, 0]
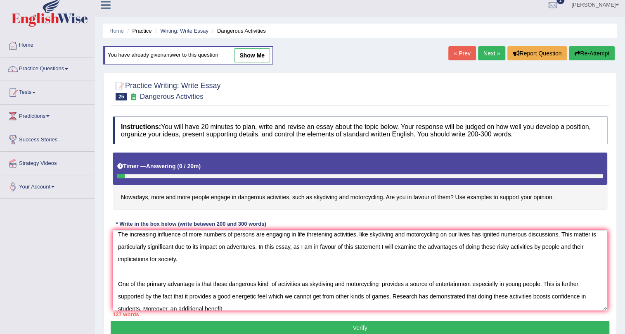
click at [315, 231] on textarea "The increasing influence of more numbers of persons are engaging in life threte…" at bounding box center [360, 270] width 495 height 80
click at [316, 231] on textarea "The increasing influence of more numbers of persons are engaging in life threte…" at bounding box center [360, 270] width 495 height 80
type textarea "The increasing influence of more numbers of persons are engaging in life threat…"
click at [360, 327] on button "Verify" at bounding box center [360, 327] width 499 height 14
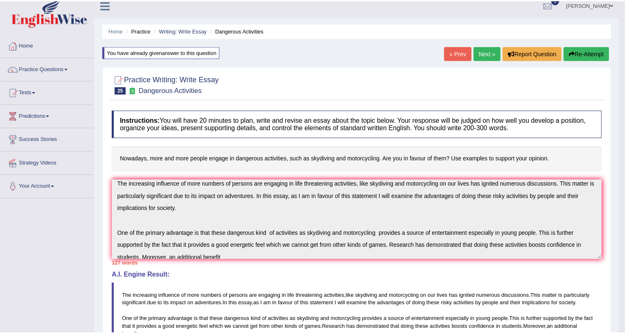
scroll to position [12, 0]
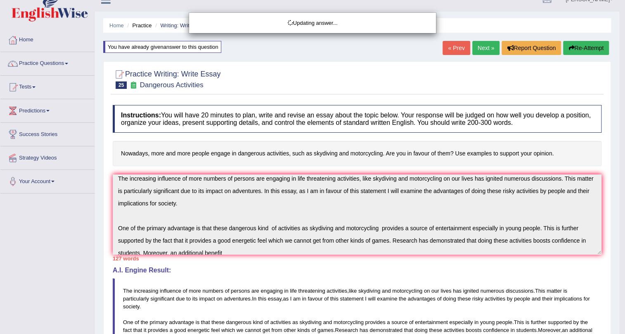
drag, startPoint x: 629, startPoint y: 161, endPoint x: 629, endPoint y: 208, distance: 47.1
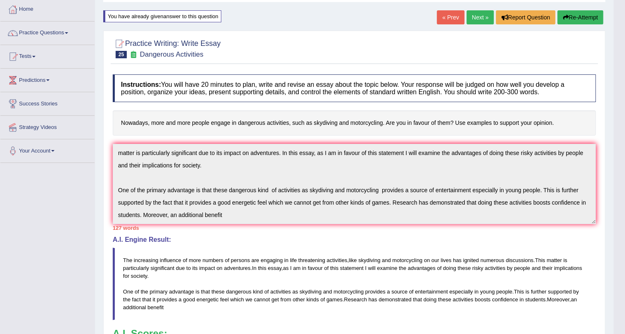
scroll to position [0, 0]
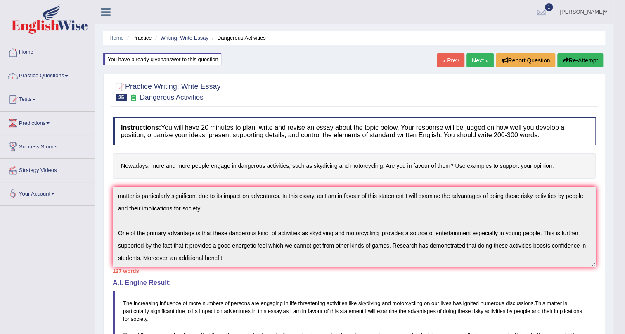
click at [599, 10] on link "[PERSON_NAME]" at bounding box center [584, 10] width 60 height 21
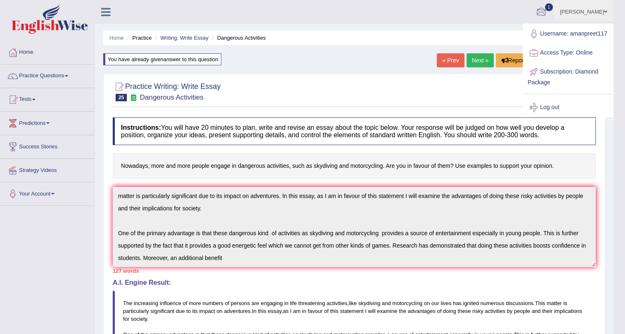
click at [543, 14] on div at bounding box center [541, 12] width 12 height 12
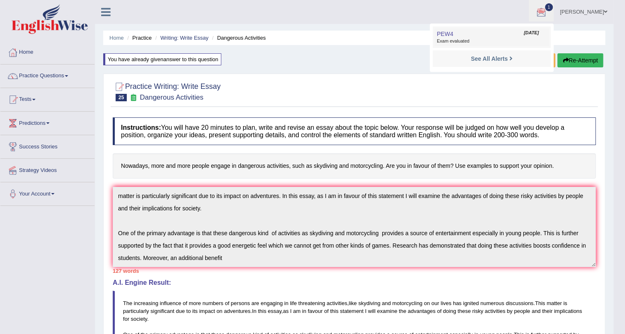
click at [448, 38] on span "Exam evaluated" at bounding box center [492, 41] width 110 height 7
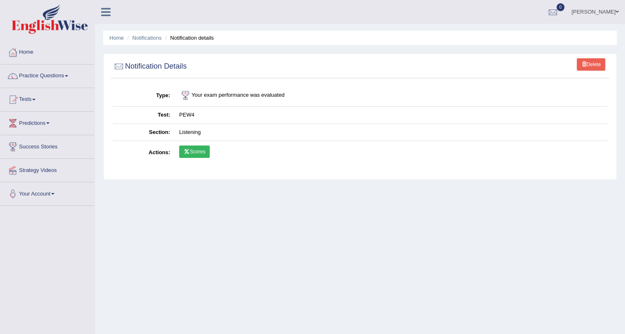
click at [188, 149] on icon at bounding box center [187, 151] width 6 height 5
click at [598, 9] on link "[PERSON_NAME]" at bounding box center [595, 10] width 60 height 21
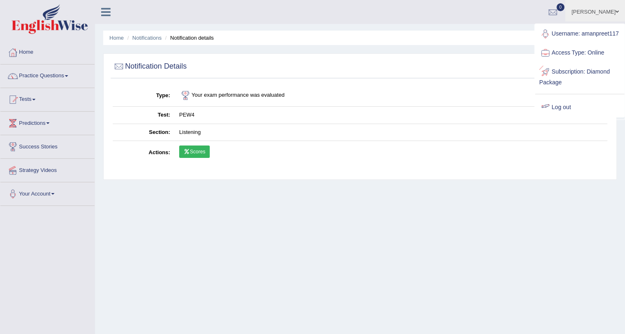
click at [564, 104] on link "Log out" at bounding box center [579, 107] width 89 height 19
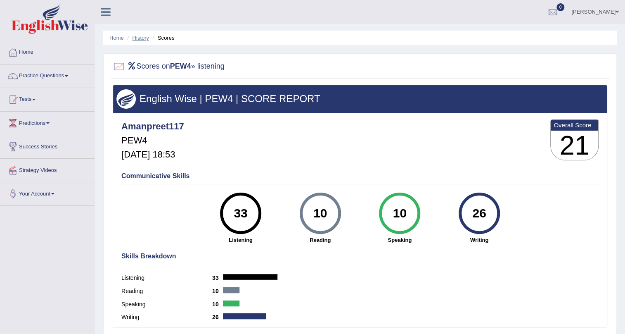
click at [138, 36] on link "History" at bounding box center [141, 38] width 17 height 6
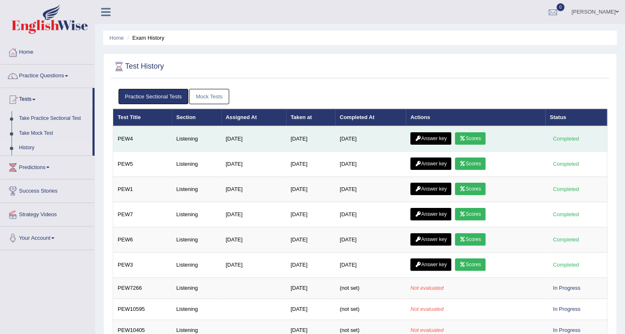
click at [427, 134] on link "Answer key" at bounding box center [431, 138] width 41 height 12
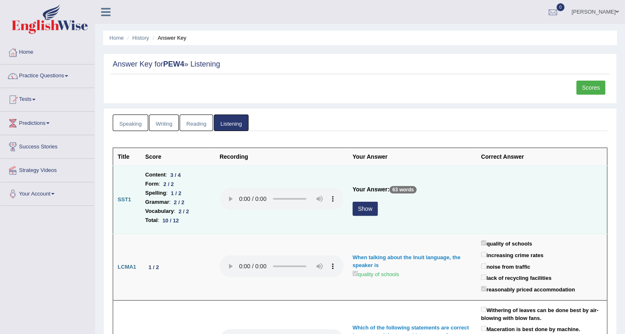
click at [365, 200] on td "Your Answer: 63 words Show" at bounding box center [412, 200] width 128 height 68
click at [365, 220] on td "Your Answer: 63 words Show" at bounding box center [412, 200] width 128 height 68
click at [367, 213] on button "Show" at bounding box center [365, 209] width 25 height 14
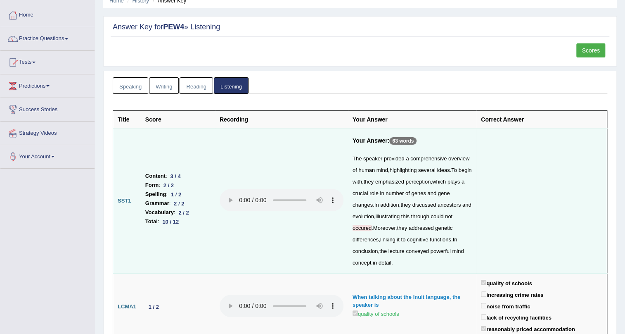
scroll to position [37, 0]
drag, startPoint x: 456, startPoint y: 216, endPoint x: 432, endPoint y: 213, distance: 24.1
click at [432, 213] on div "The speaker provided a comprehensive overview of human mind , highlighting seve…" at bounding box center [412, 211] width 119 height 116
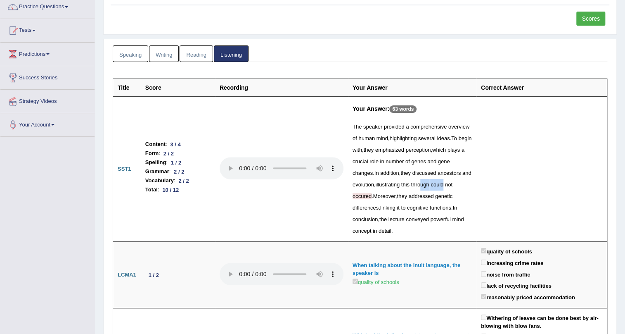
scroll to position [1, 0]
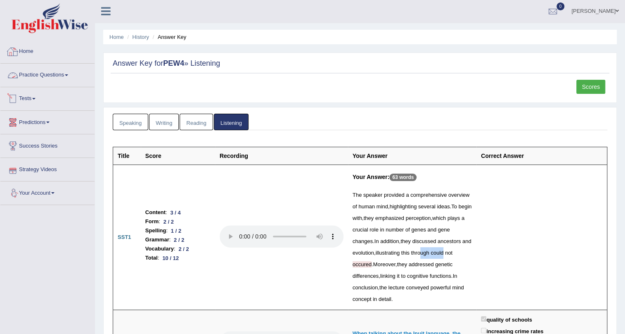
click at [55, 73] on link "Practice Questions" at bounding box center [47, 74] width 94 height 21
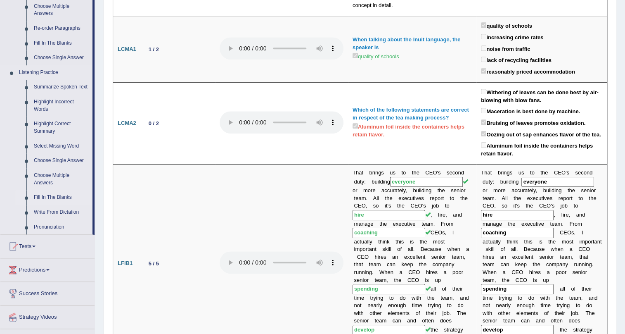
scroll to position [226, 0]
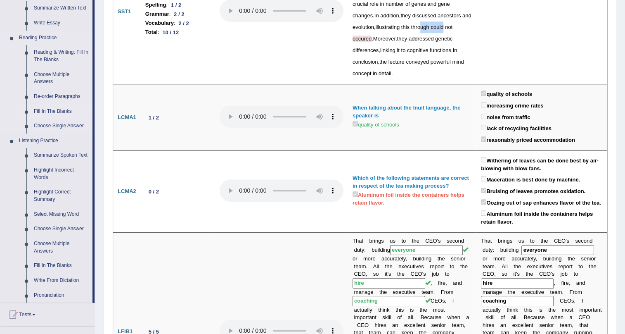
click at [49, 108] on link "Fill In The Blanks" at bounding box center [61, 111] width 62 height 15
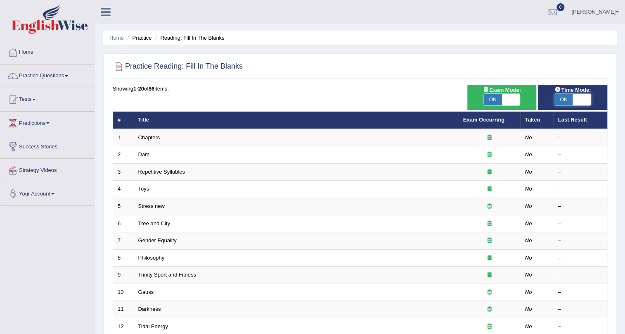
click at [586, 102] on span at bounding box center [582, 100] width 18 height 12
checkbox input "false"
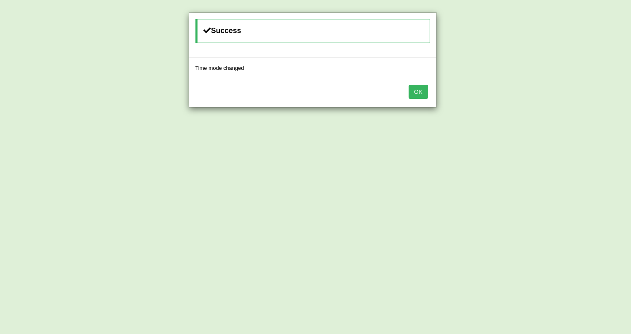
click at [417, 96] on button "OK" at bounding box center [417, 92] width 19 height 14
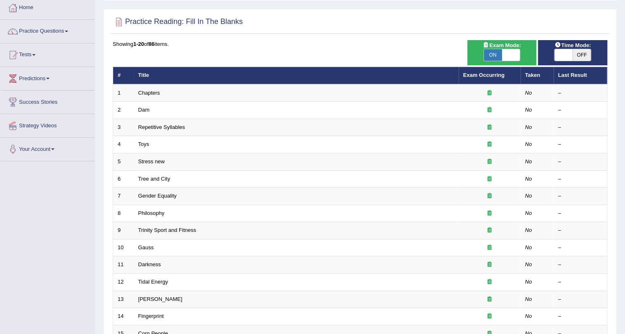
scroll to position [112, 0]
